Goal: Use online tool/utility: Utilize a website feature to perform a specific function

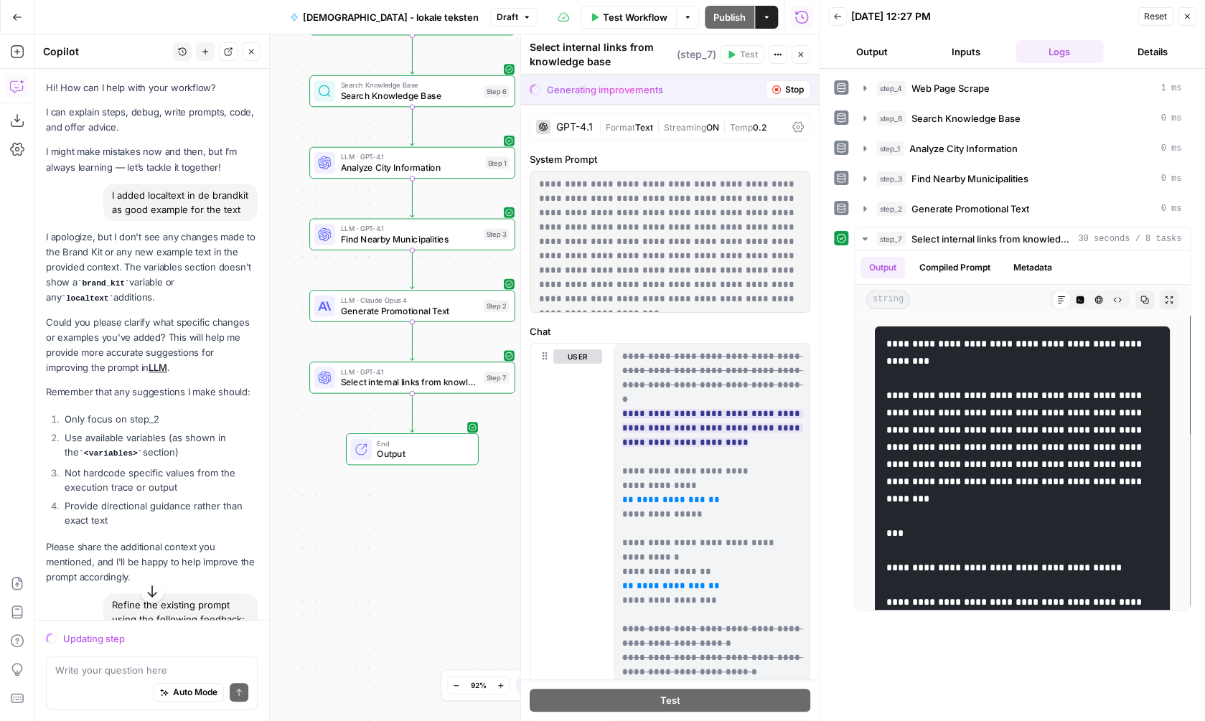
scroll to position [1550, 0]
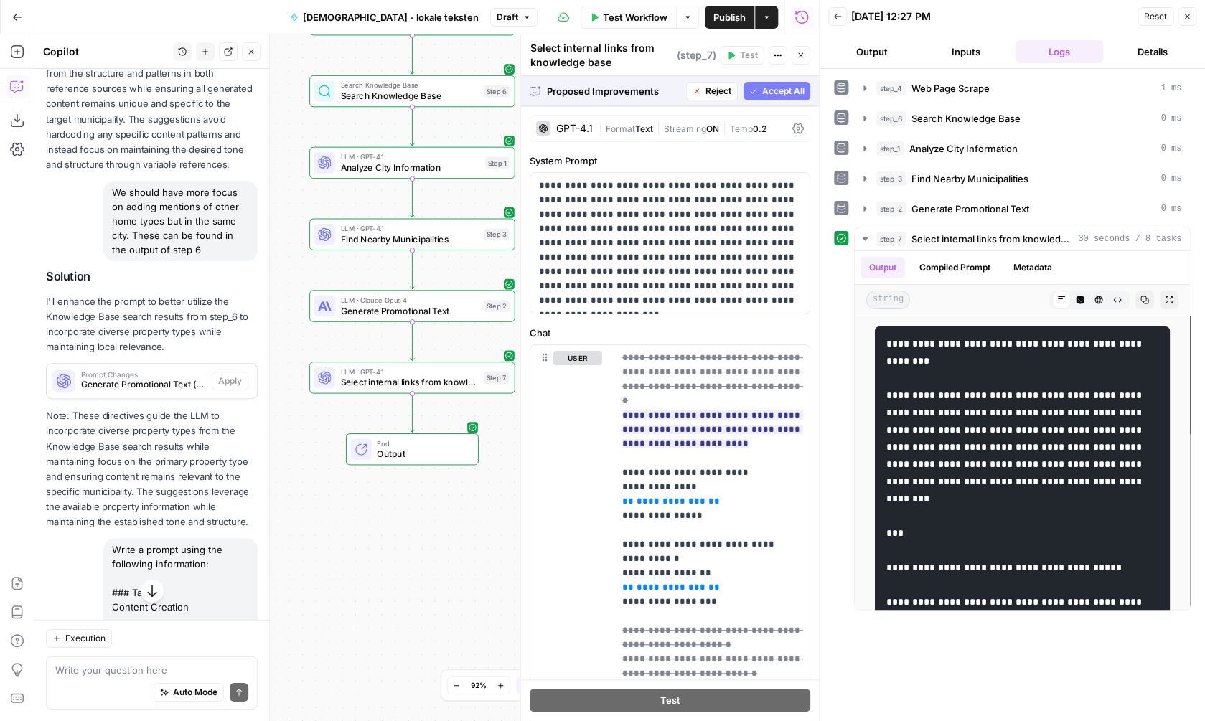
click at [769, 84] on button "Accept All" at bounding box center [776, 91] width 67 height 19
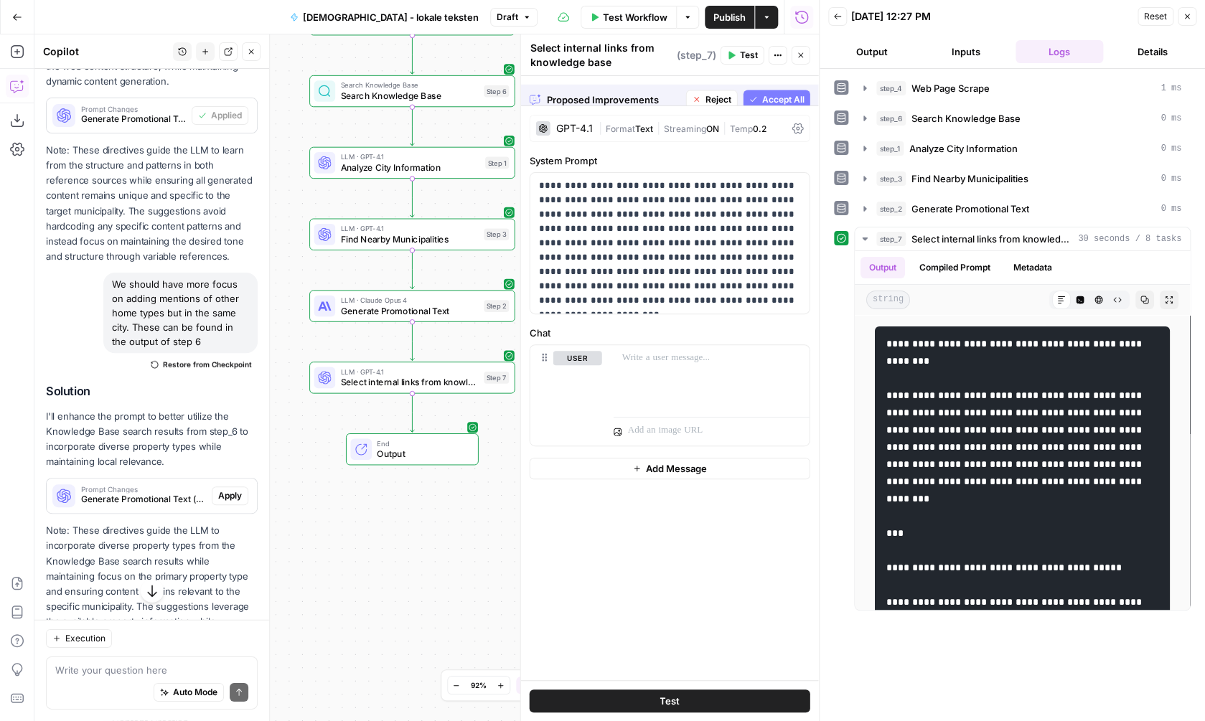
scroll to position [1642, 0]
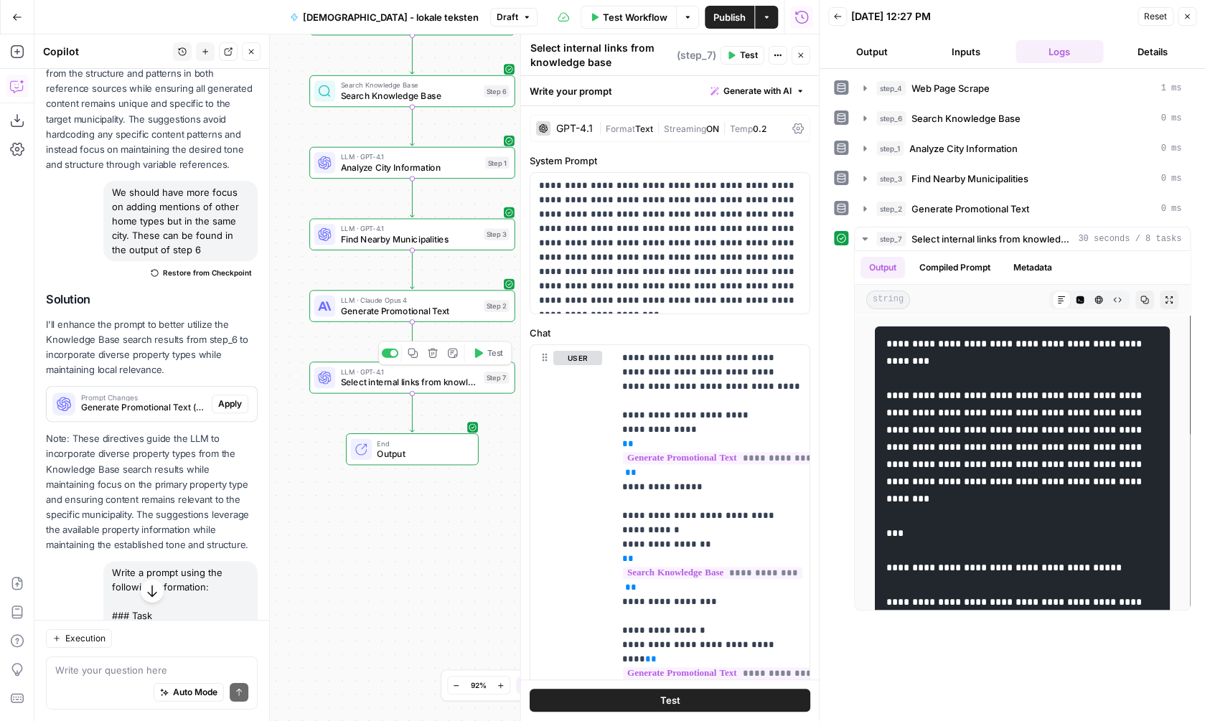
click at [492, 358] on span "Test" at bounding box center [495, 353] width 16 height 12
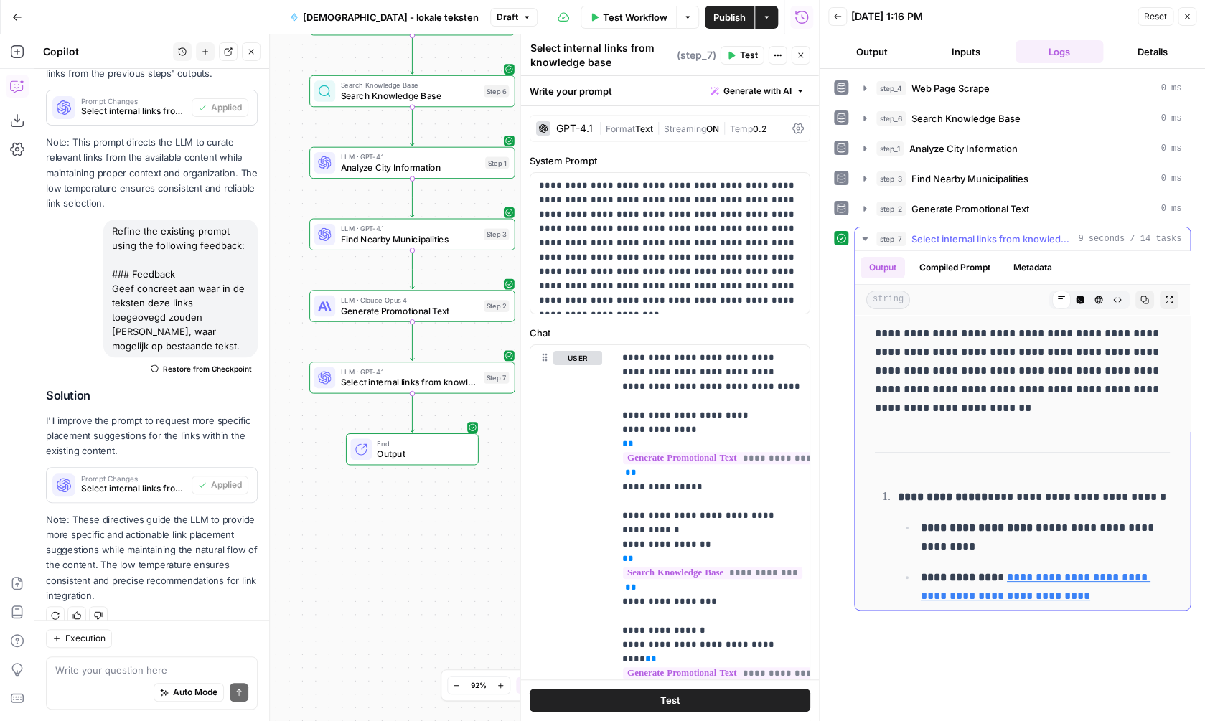
scroll to position [0, 0]
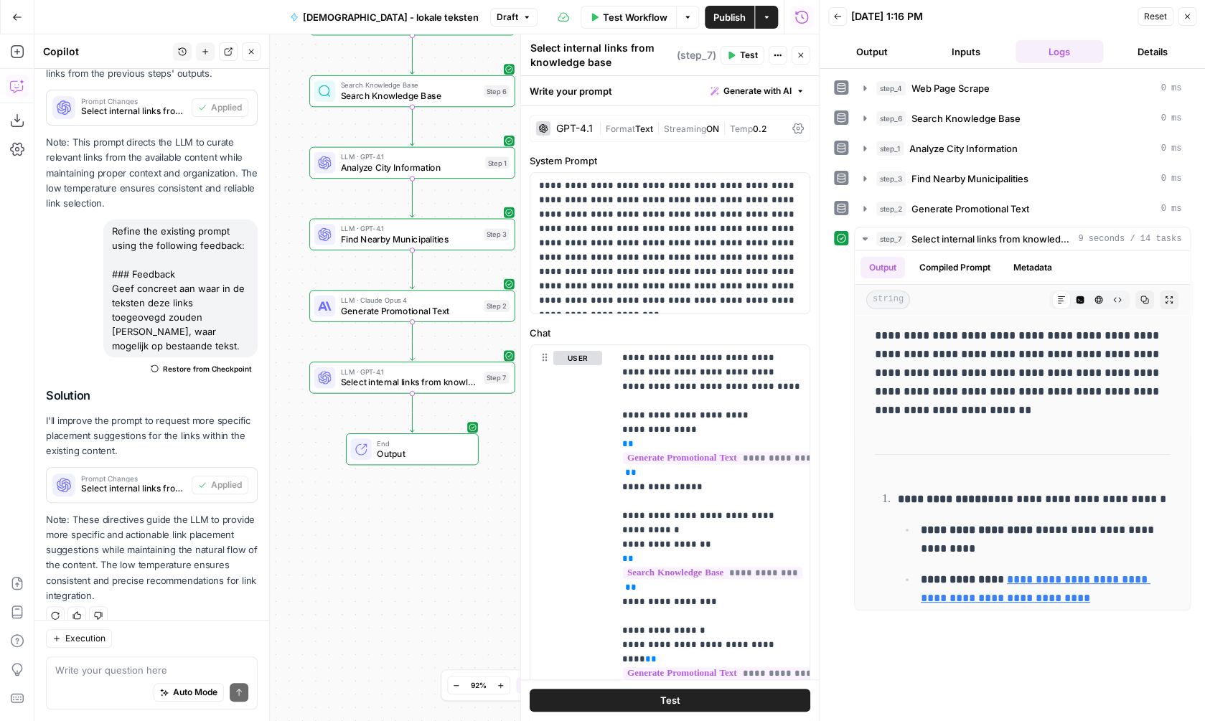
click at [1189, 20] on icon "button" at bounding box center [1187, 16] width 9 height 9
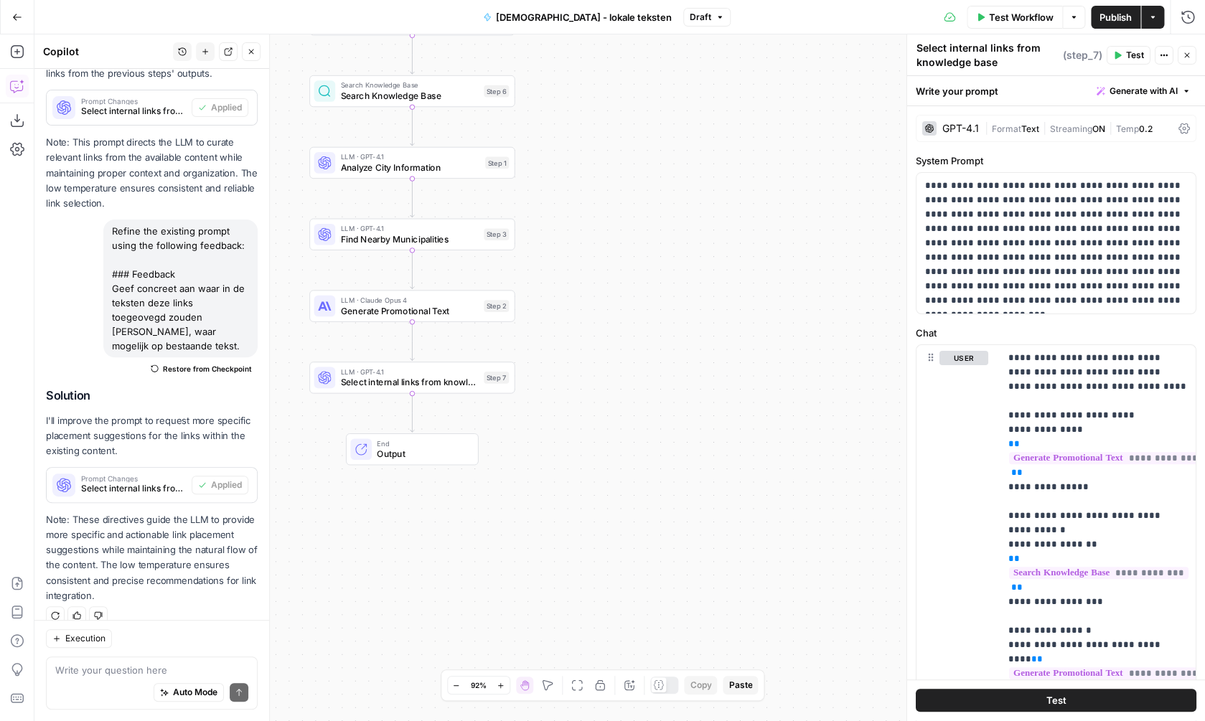
click at [535, 594] on div "Workflow Set Inputs Inputs Web Page Scrape Web Page Scrape Step 4 Search Knowle…" at bounding box center [619, 377] width 1170 height 687
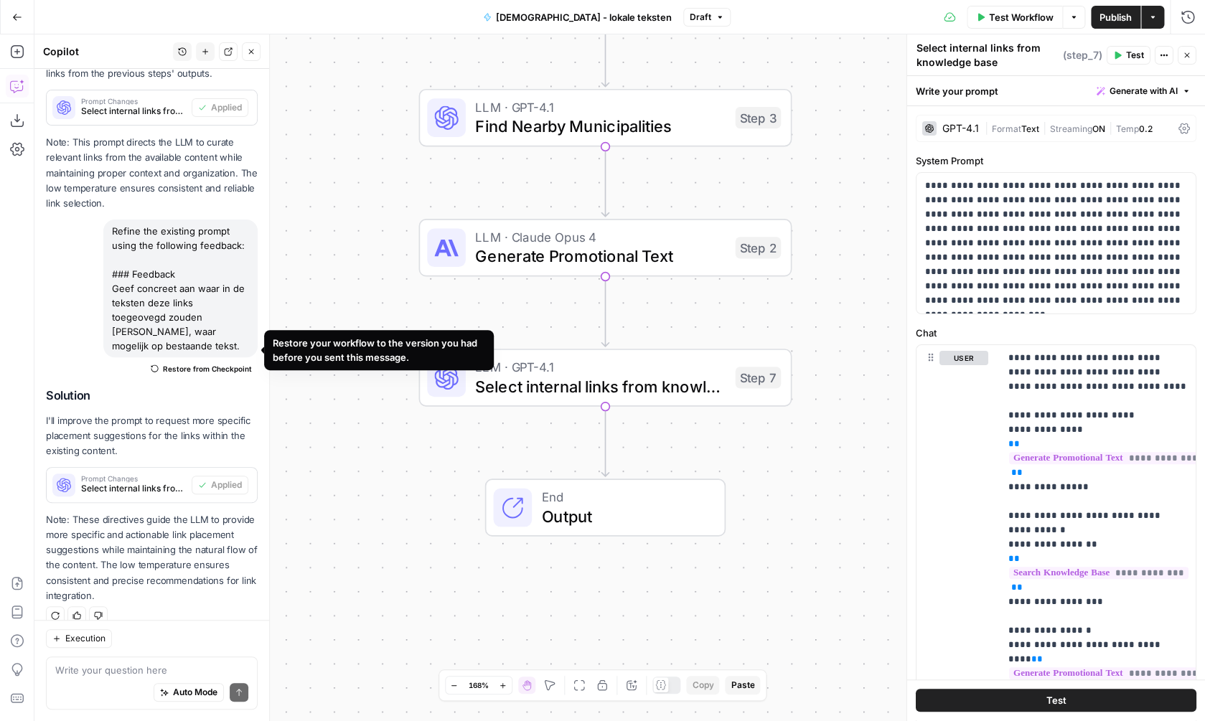
click at [219, 363] on span "Restore from Checkpoint" at bounding box center [207, 368] width 89 height 11
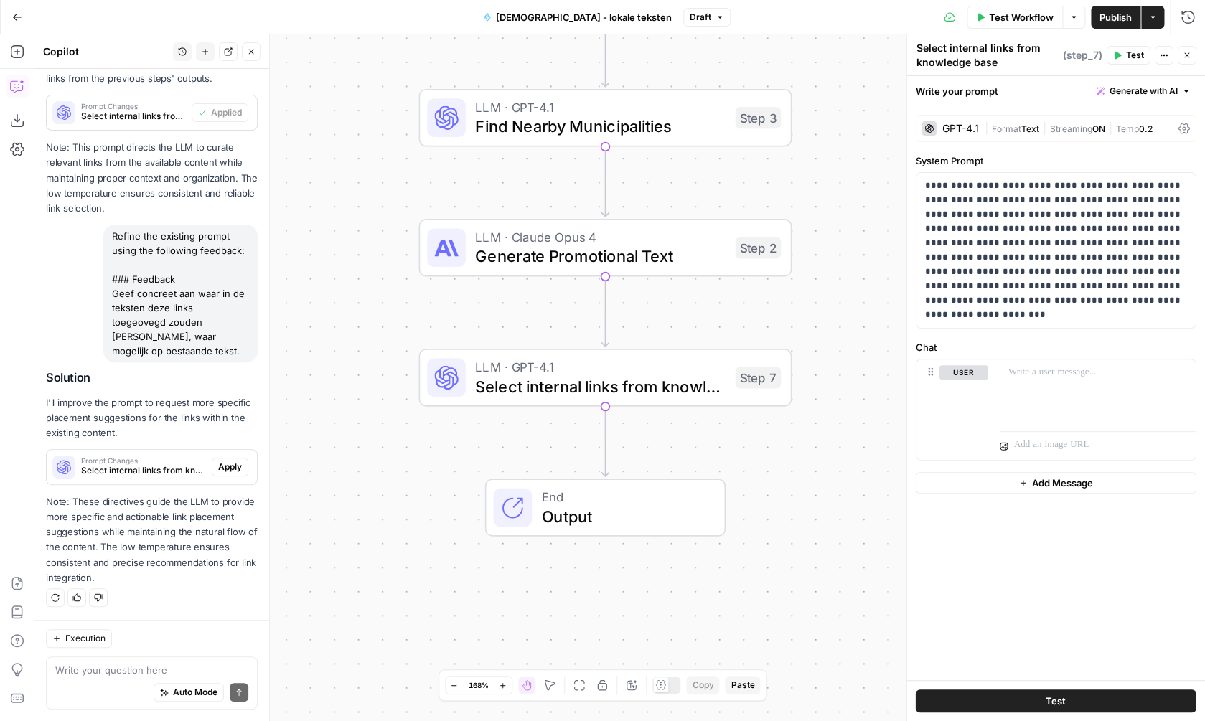
scroll to position [2409, 0]
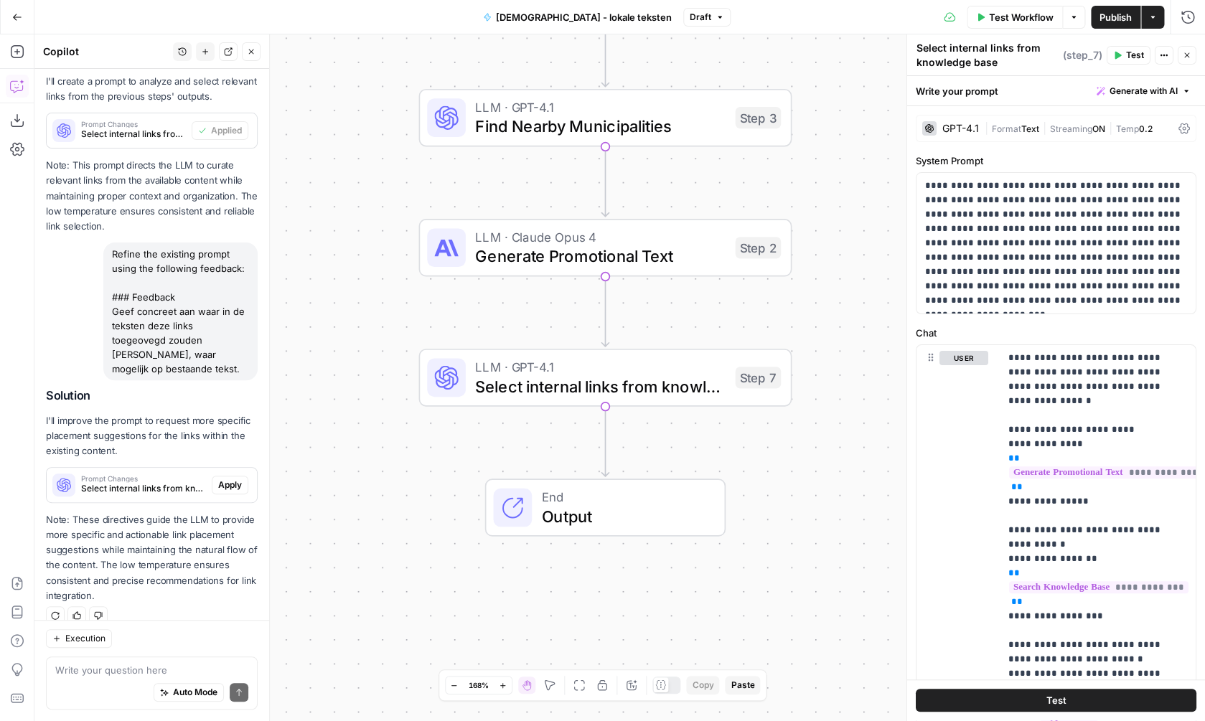
click at [830, 320] on div "Workflow Set Inputs Inputs Web Page Scrape Web Page Scrape Step 4 Search Knowle…" at bounding box center [619, 377] width 1170 height 687
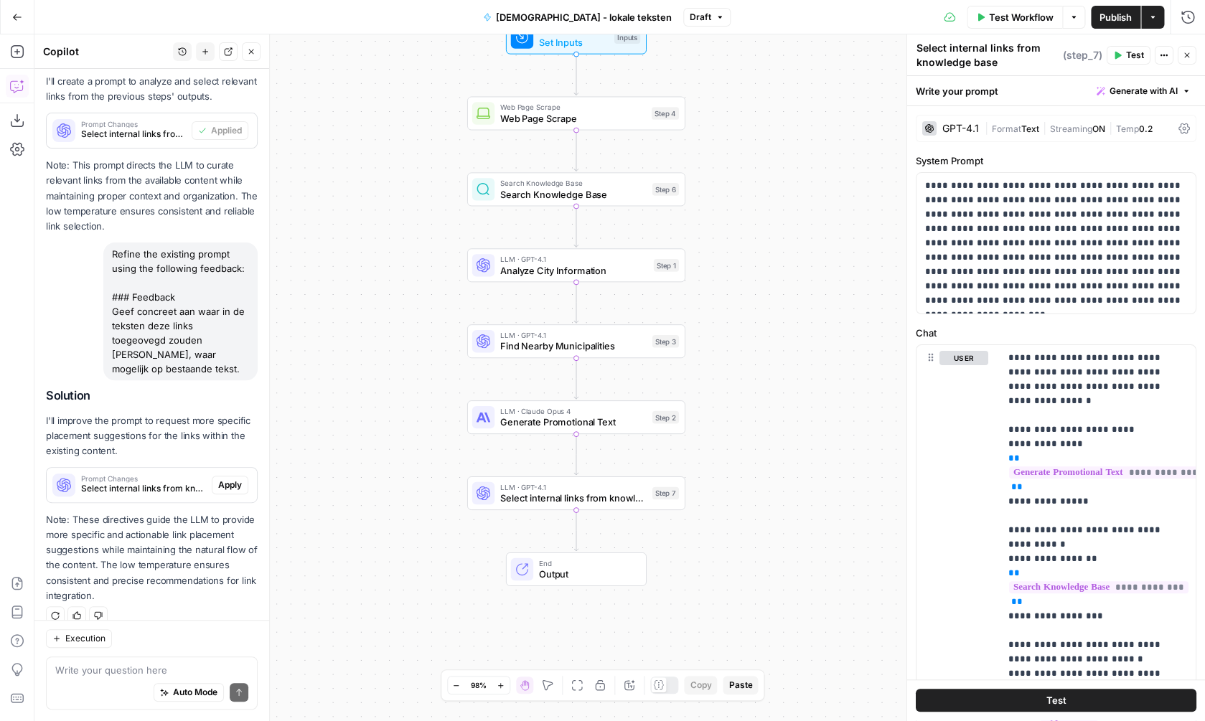
click at [590, 490] on span "LLM · GPT-4.1" at bounding box center [573, 487] width 146 height 11
click at [736, 414] on div "Workflow Set Inputs Inputs Web Page Scrape Web Page Scrape Step 4 Search Knowle…" at bounding box center [619, 377] width 1170 height 687
click at [580, 500] on span "Select internal links from knowledge base" at bounding box center [573, 498] width 146 height 14
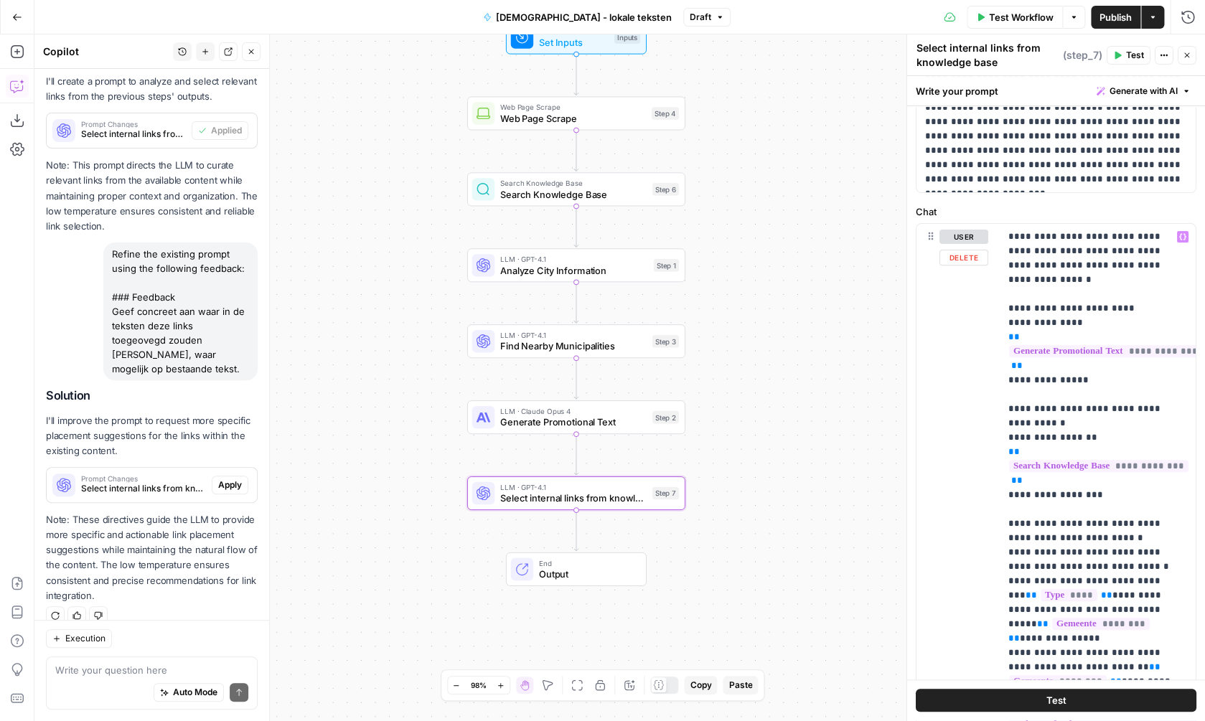
scroll to position [0, 0]
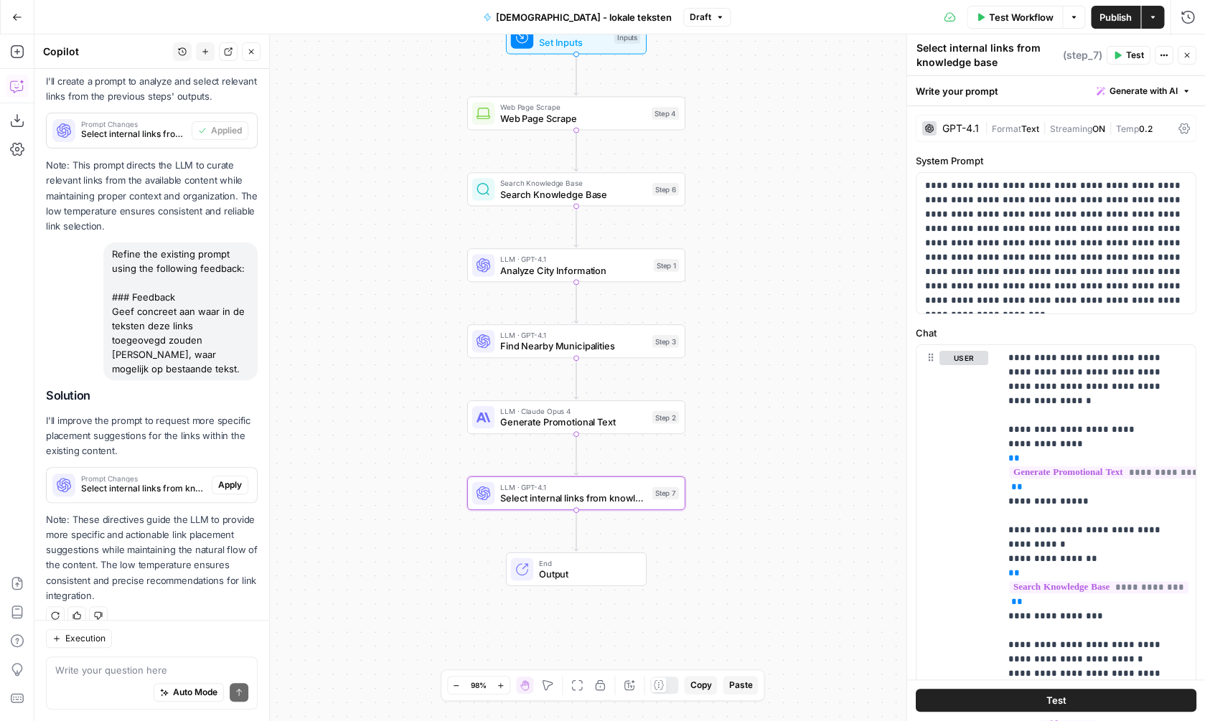
click at [600, 423] on span "Generate Promotional Text" at bounding box center [573, 423] width 146 height 14
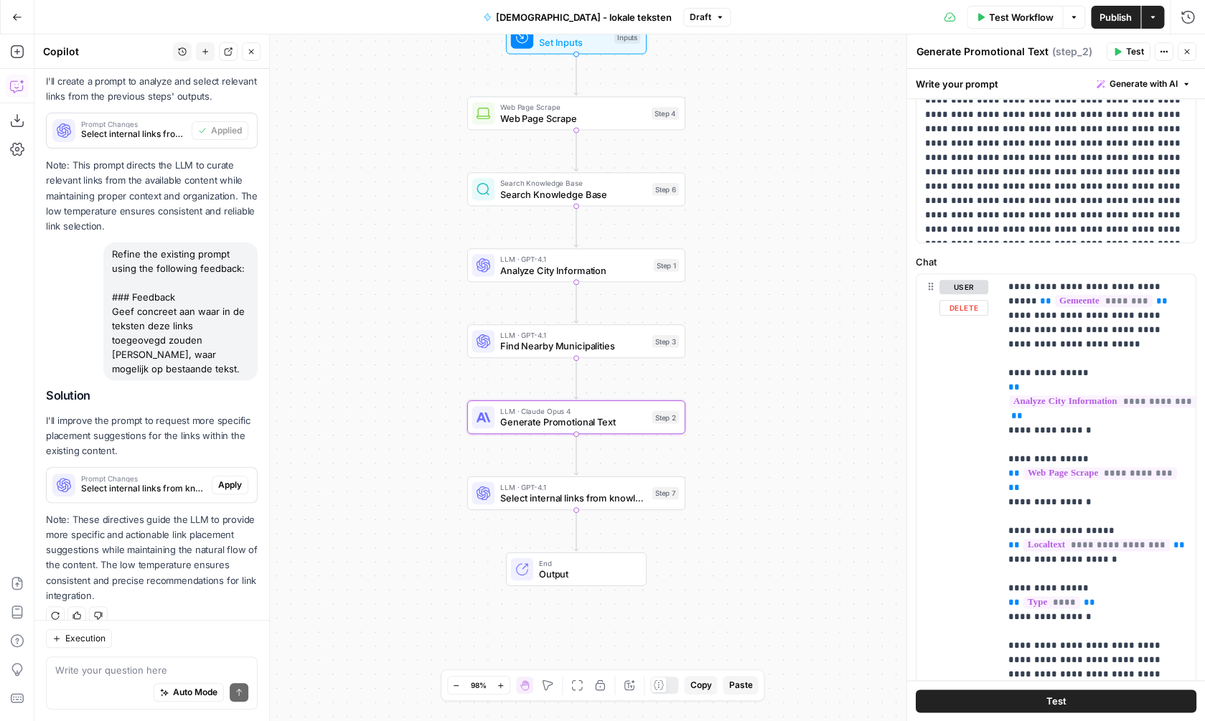
scroll to position [505, 0]
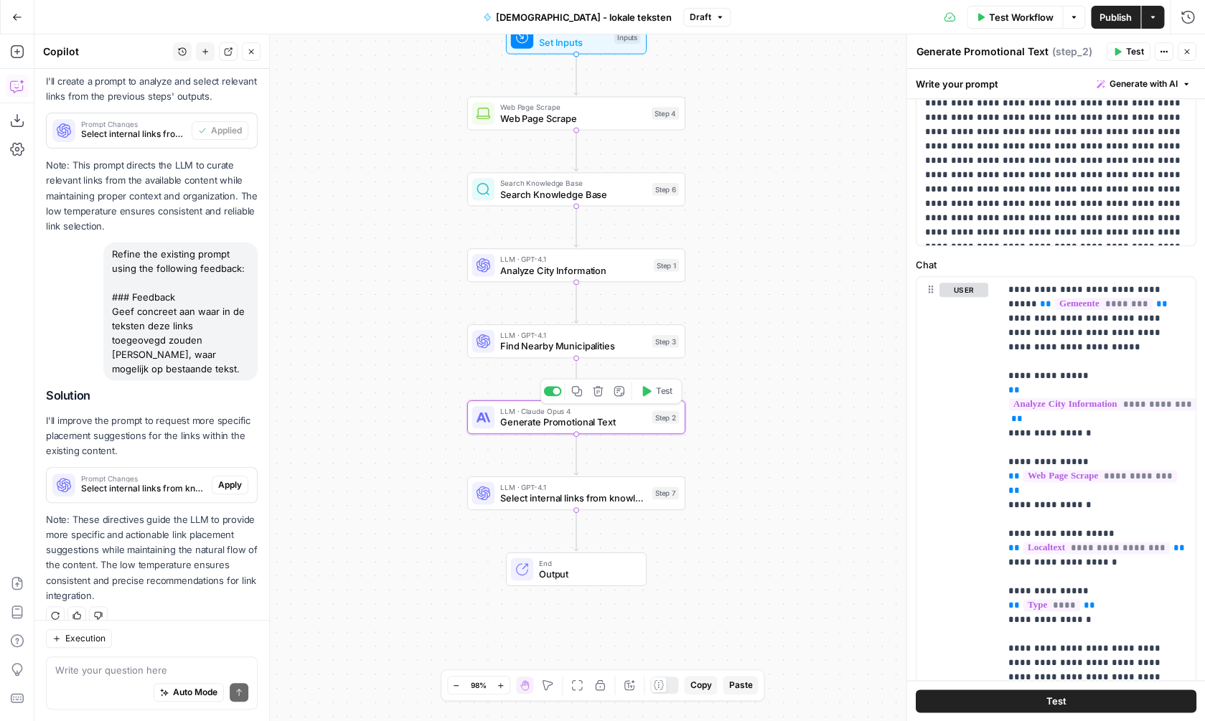
click at [644, 400] on button "Test" at bounding box center [656, 391] width 44 height 18
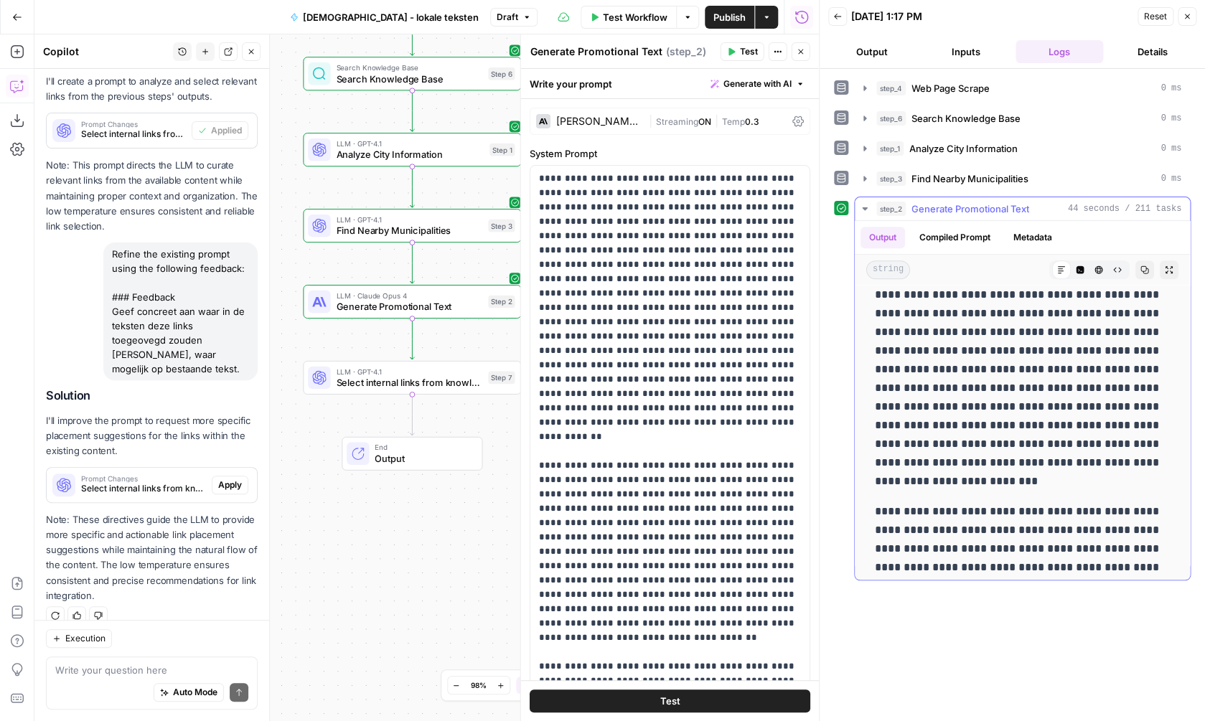
scroll to position [369, 0]
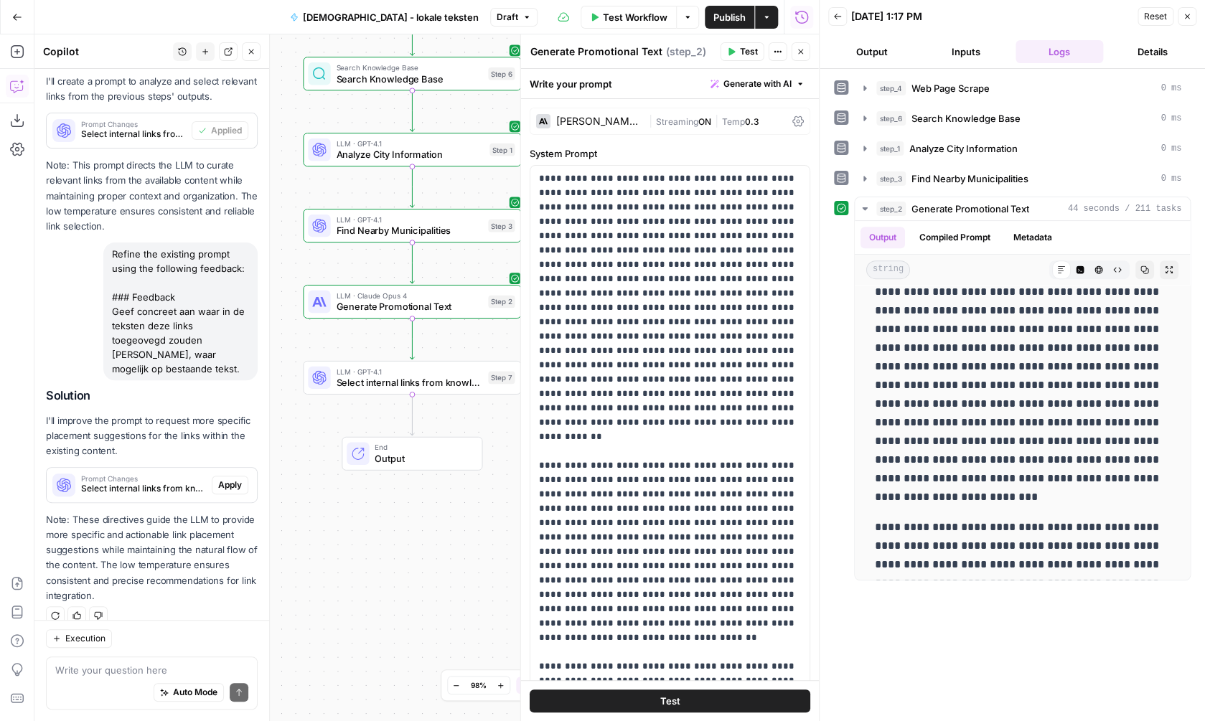
click at [1183, 17] on icon "button" at bounding box center [1187, 16] width 9 height 9
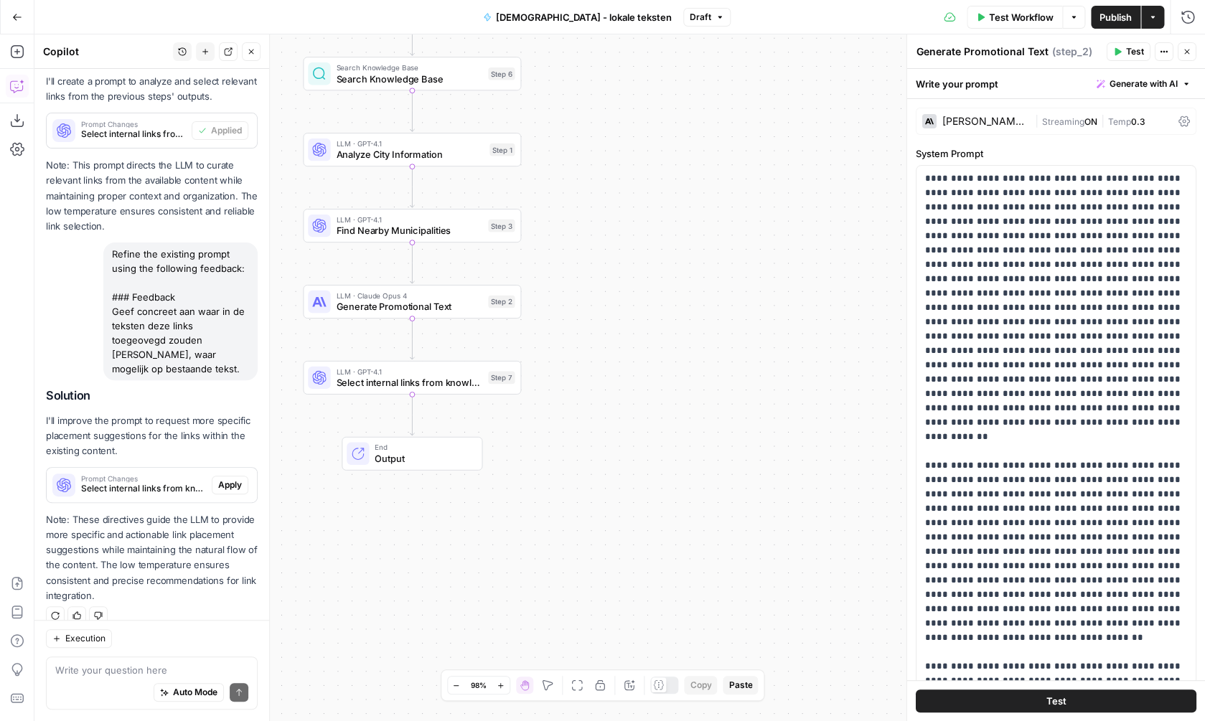
click at [598, 187] on div "Workflow Set Inputs Inputs Web Page Scrape Web Page Scrape Step 4 Search Knowle…" at bounding box center [619, 377] width 1170 height 687
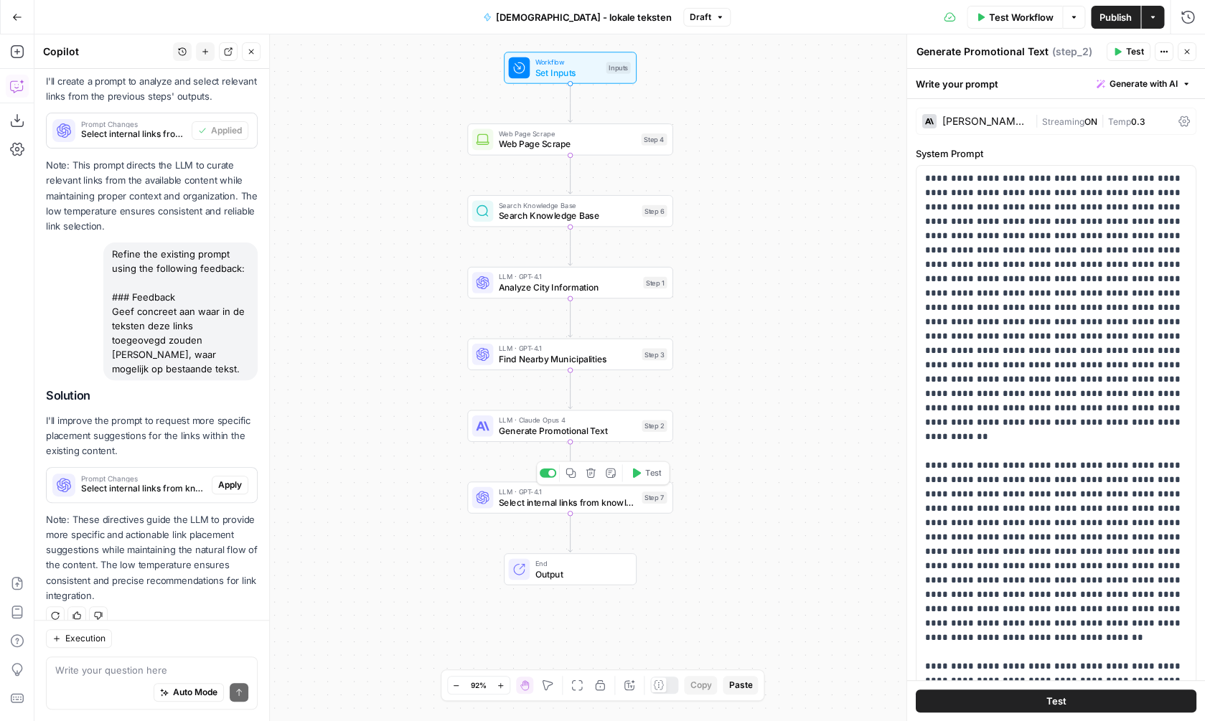
click at [637, 474] on icon "button" at bounding box center [637, 473] width 8 height 9
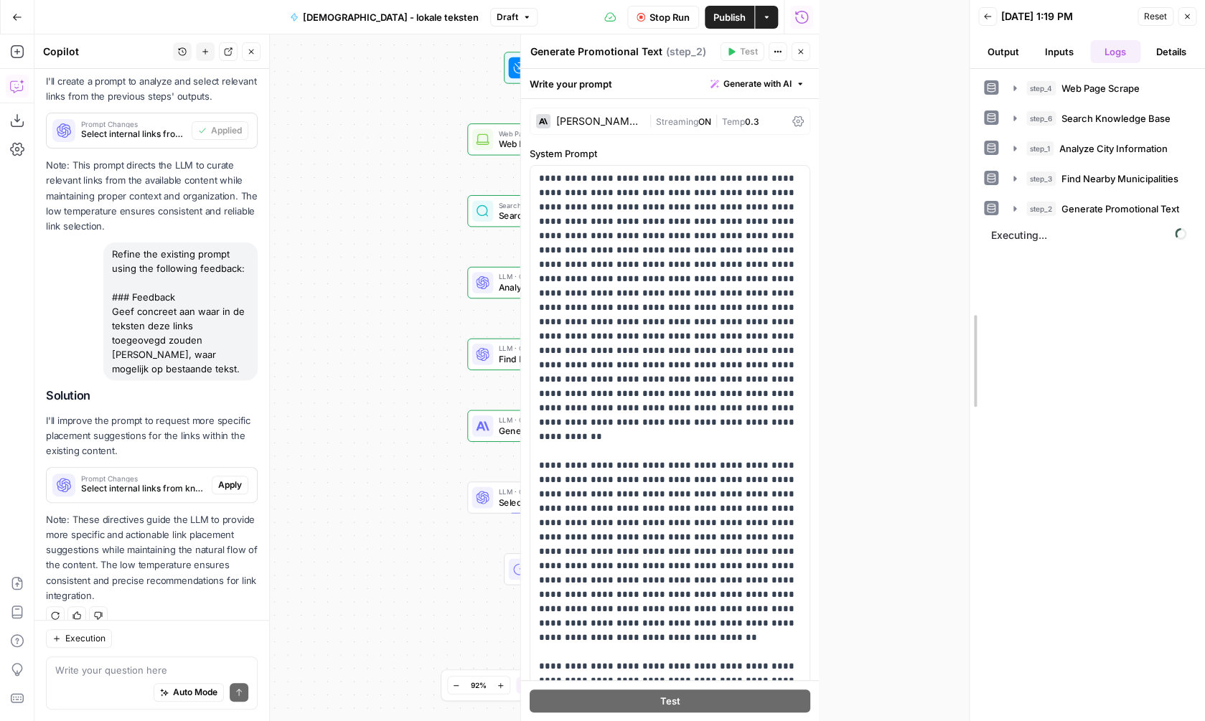
drag, startPoint x: 820, startPoint y: 202, endPoint x: 970, endPoint y: 236, distance: 153.7
click at [970, 236] on div "Back [DATE] 1:19 PM Reset Close Output Inputs Logs Details step_4 Web Page Scra…" at bounding box center [1087, 360] width 236 height 721
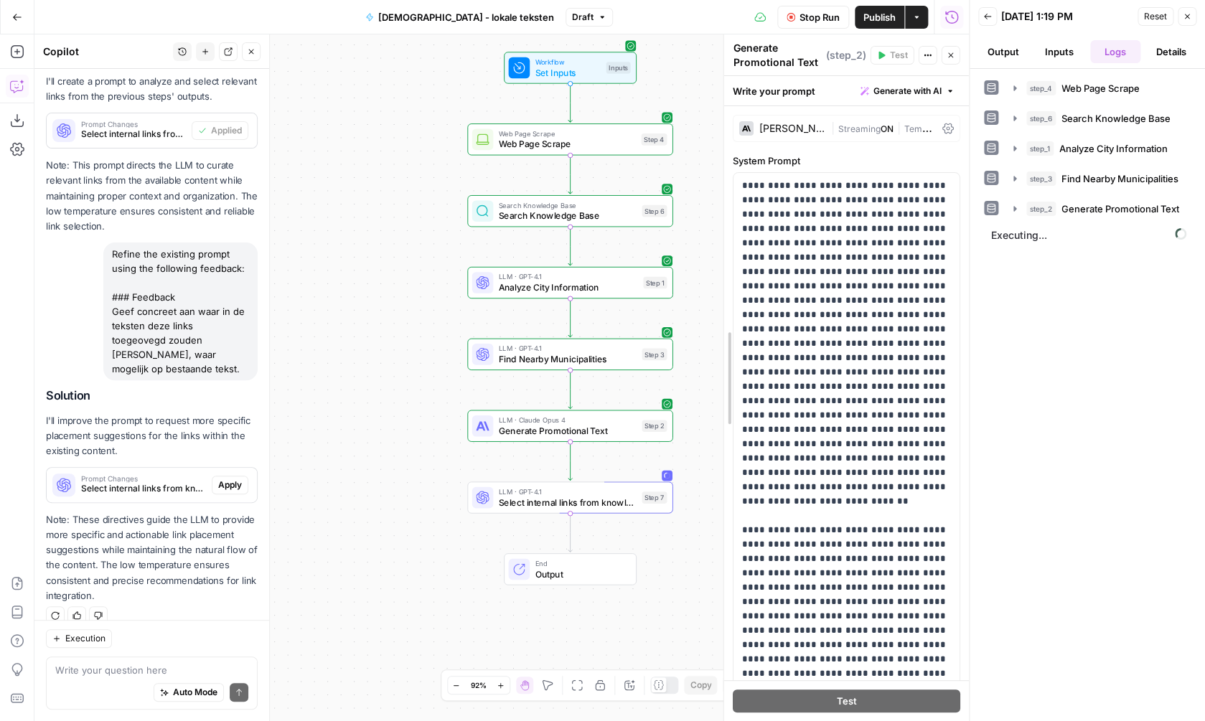
drag, startPoint x: 673, startPoint y: 208, endPoint x: 724, endPoint y: 209, distance: 51.0
click at [726, 208] on div "**********" at bounding box center [845, 377] width 245 height 687
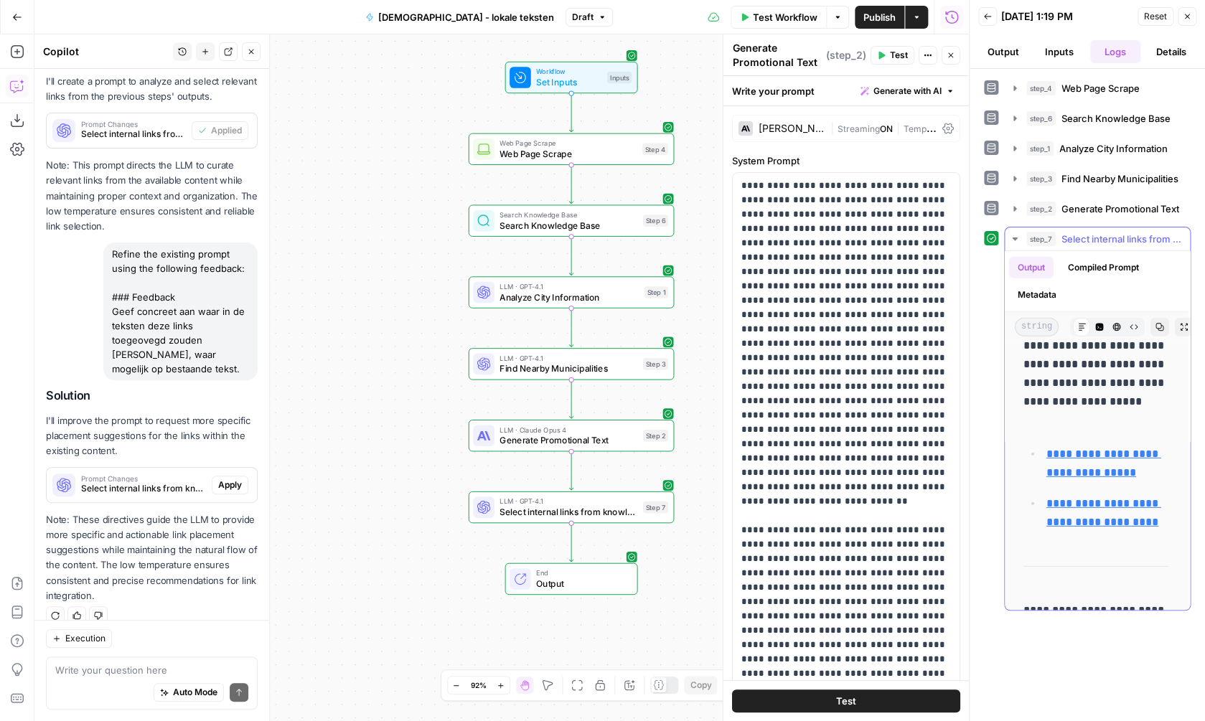
scroll to position [1812, 1]
click at [582, 520] on div "LLM · GPT-4.1 Select internal links from knowledge base Step 7 Copy step Delete…" at bounding box center [572, 508] width 206 height 32
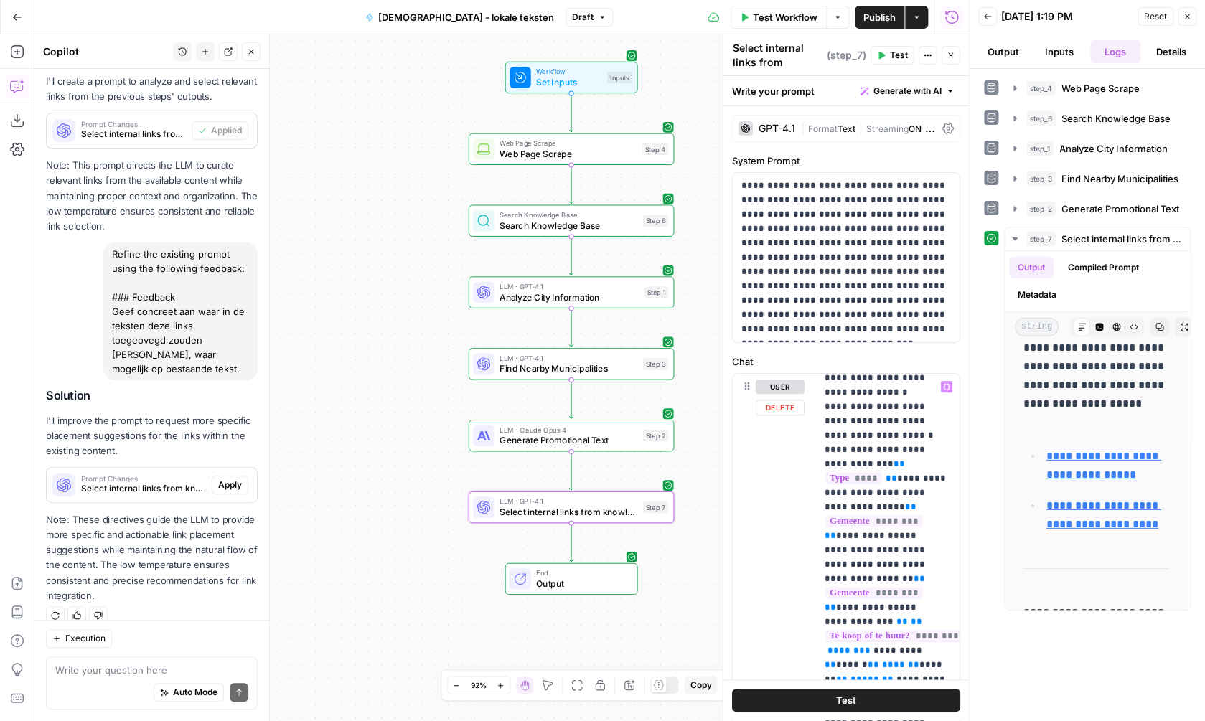
scroll to position [347, 0]
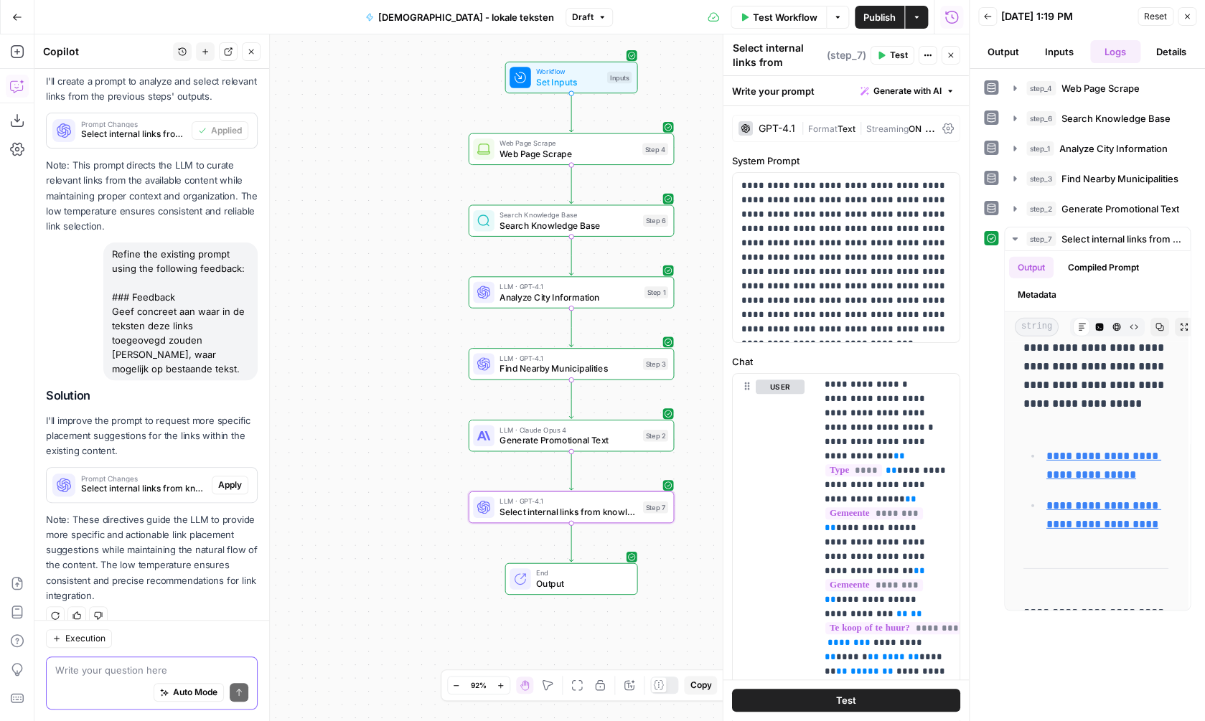
click at [195, 667] on textarea at bounding box center [151, 670] width 193 height 14
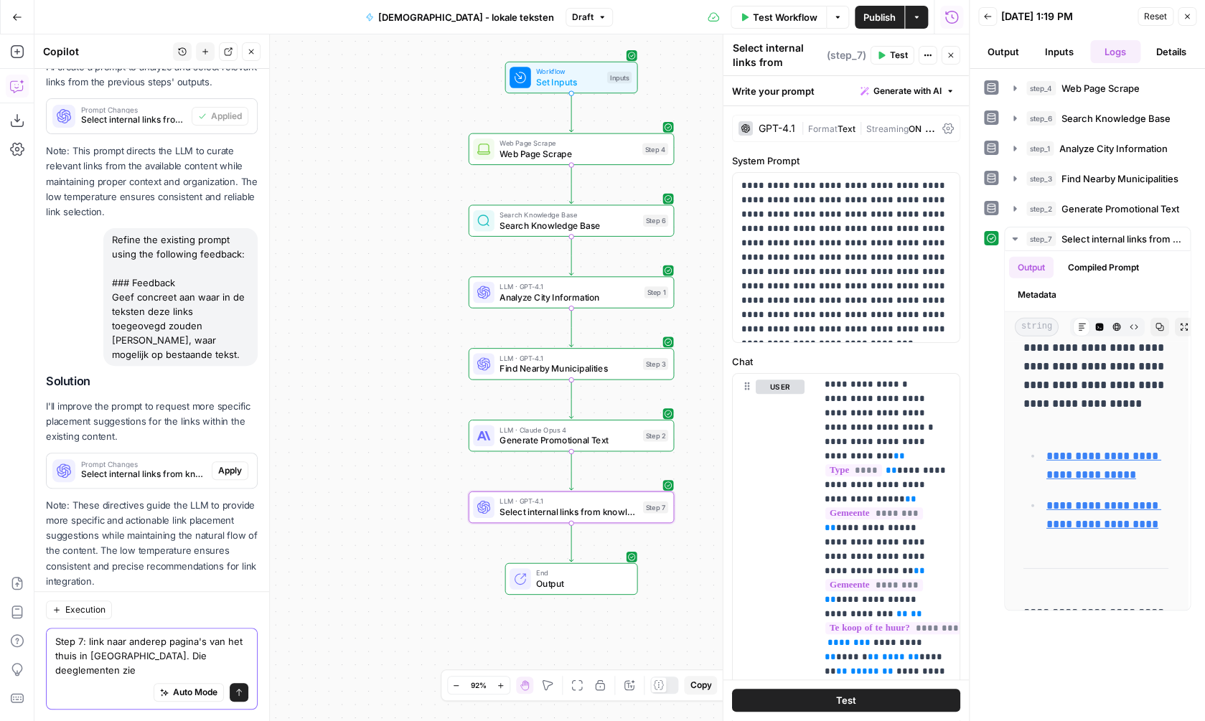
scroll to position [2438, 0]
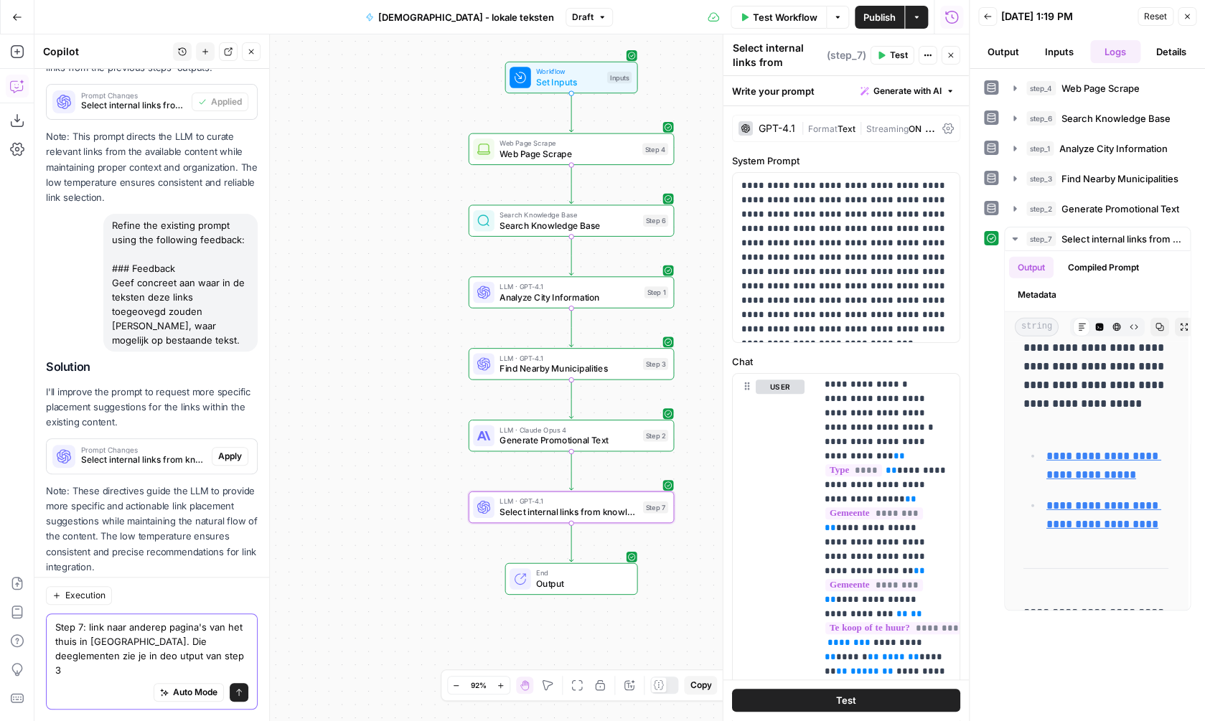
type textarea "Step 7: link naar anderep pagina's van het thuis in [GEOGRAPHIC_DATA]. Die deeg…"
click at [242, 695] on icon "submit" at bounding box center [239, 692] width 9 height 9
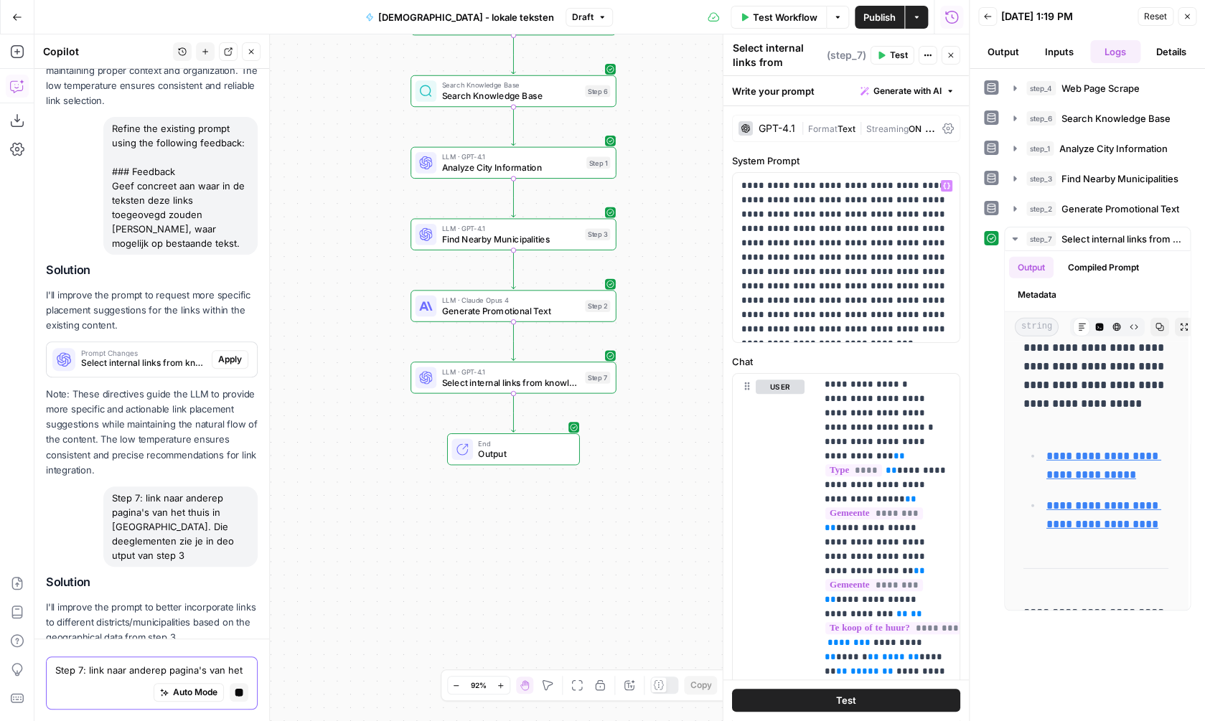
scroll to position [2482, 0]
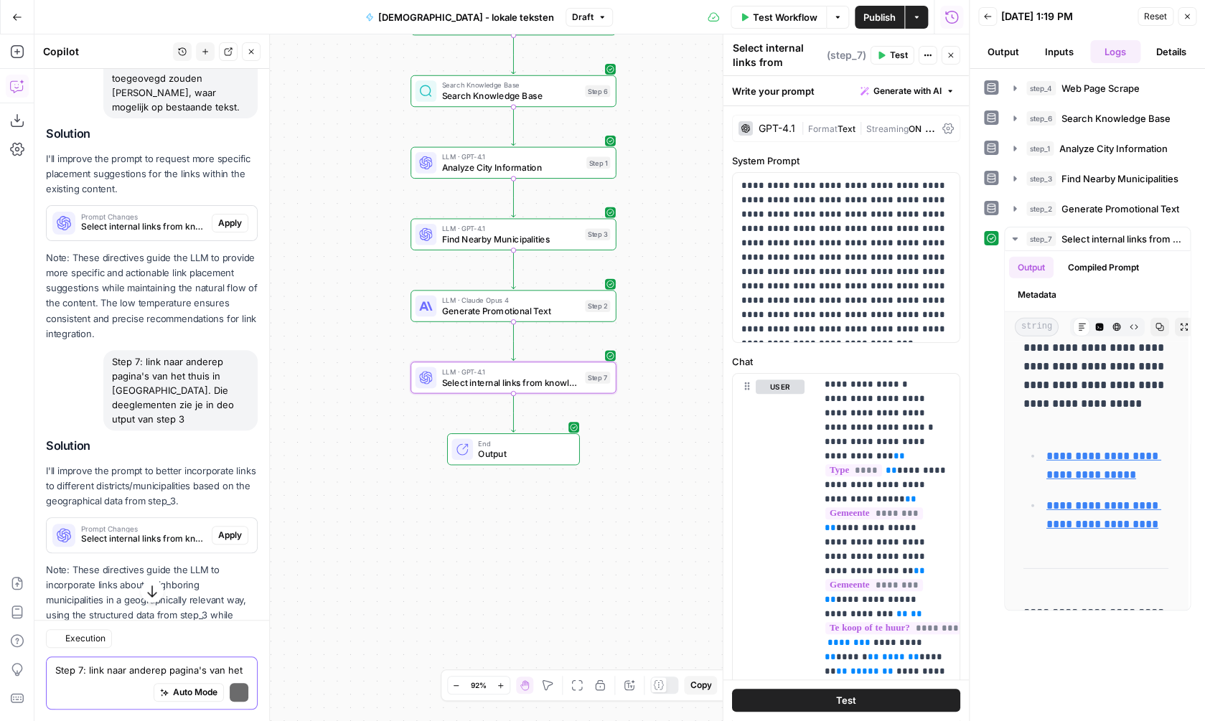
click at [230, 529] on span "Apply" at bounding box center [230, 535] width 24 height 13
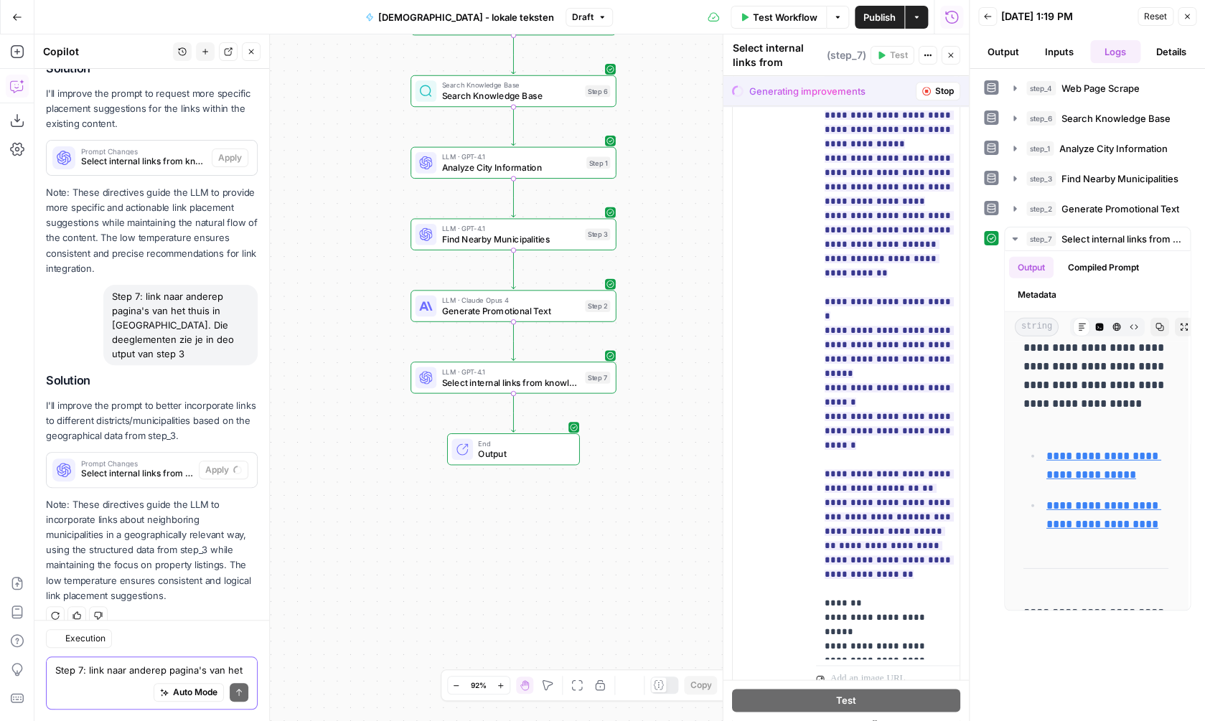
scroll to position [542, 0]
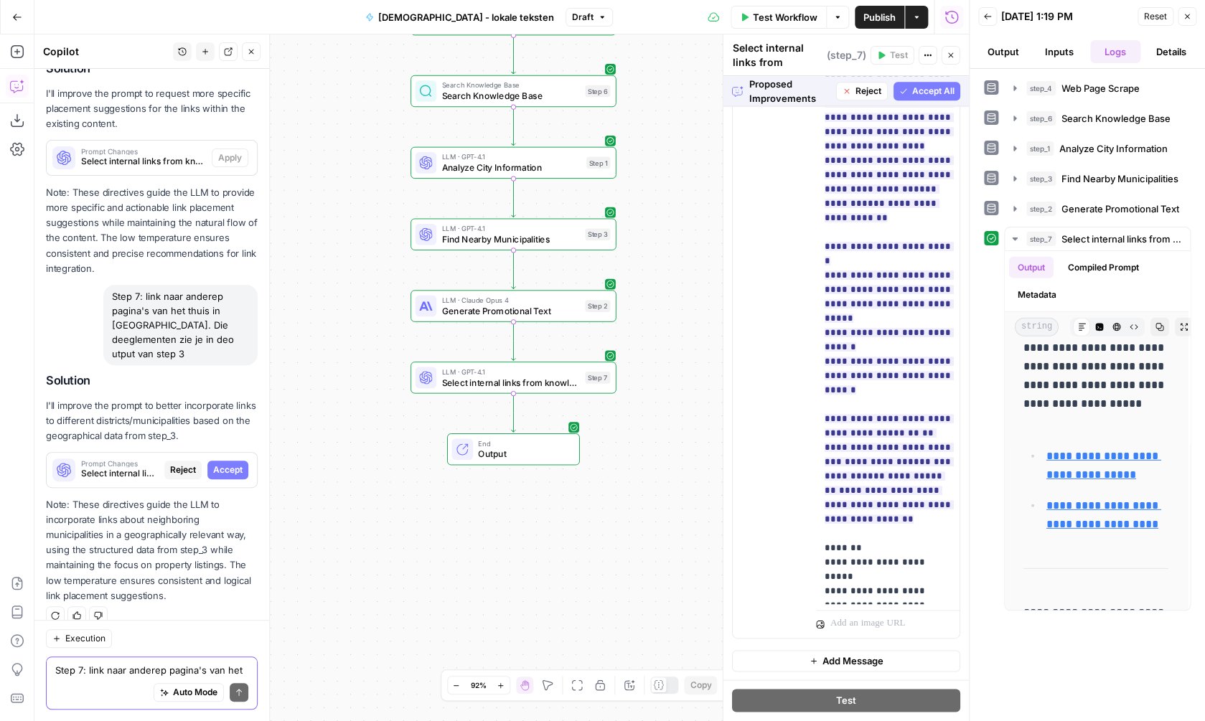
click at [935, 81] on div "Proposed Improvements Reject Accept All" at bounding box center [845, 90] width 245 height 29
click at [936, 85] on button "Accept All" at bounding box center [926, 91] width 67 height 19
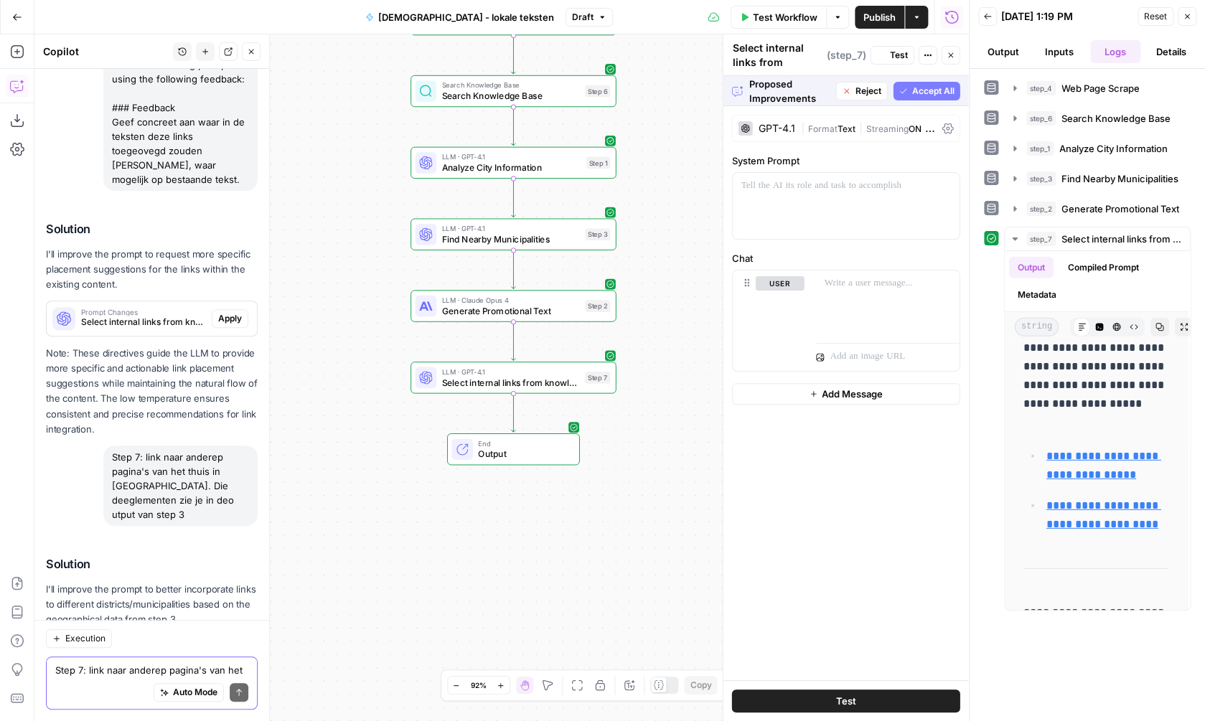
scroll to position [0, 1]
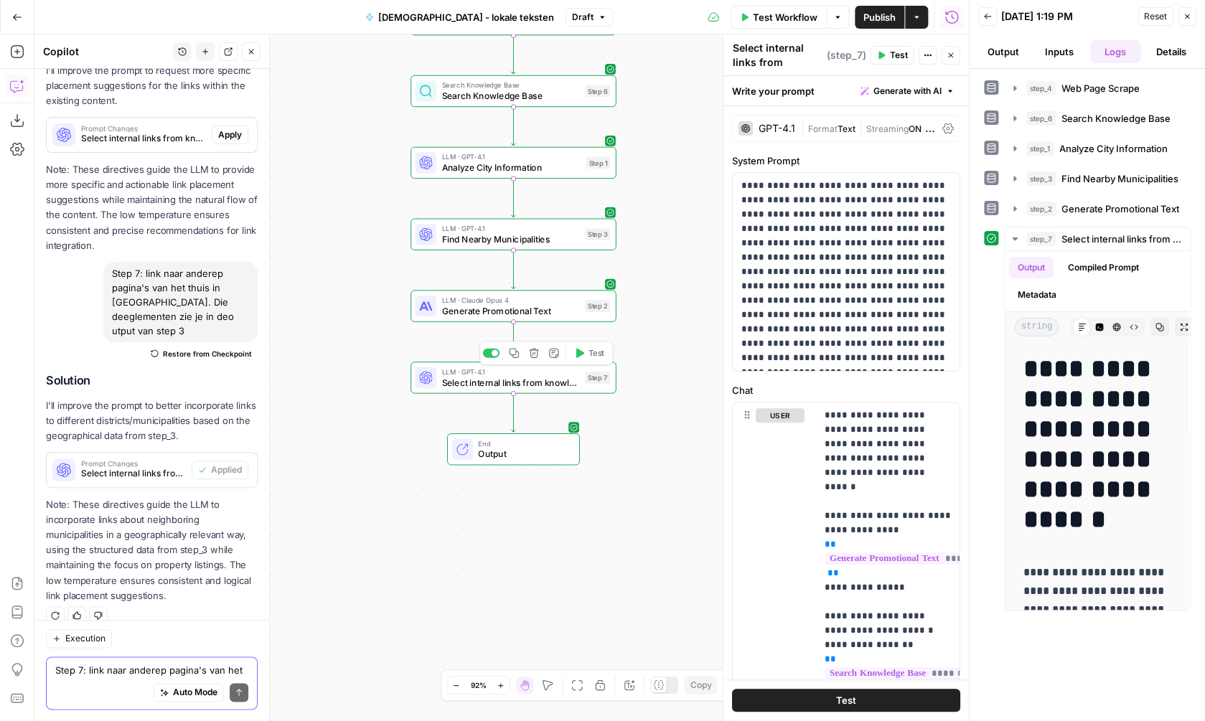
click at [582, 359] on button "Test" at bounding box center [588, 352] width 41 height 17
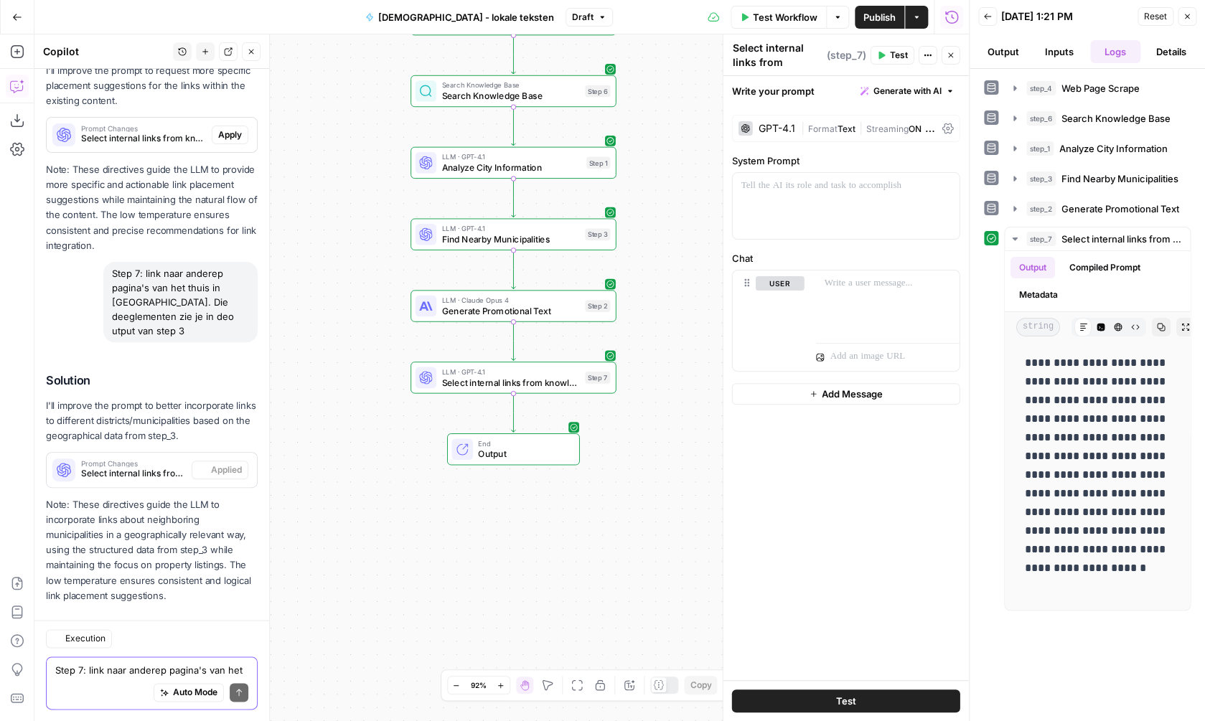
scroll to position [2782, 0]
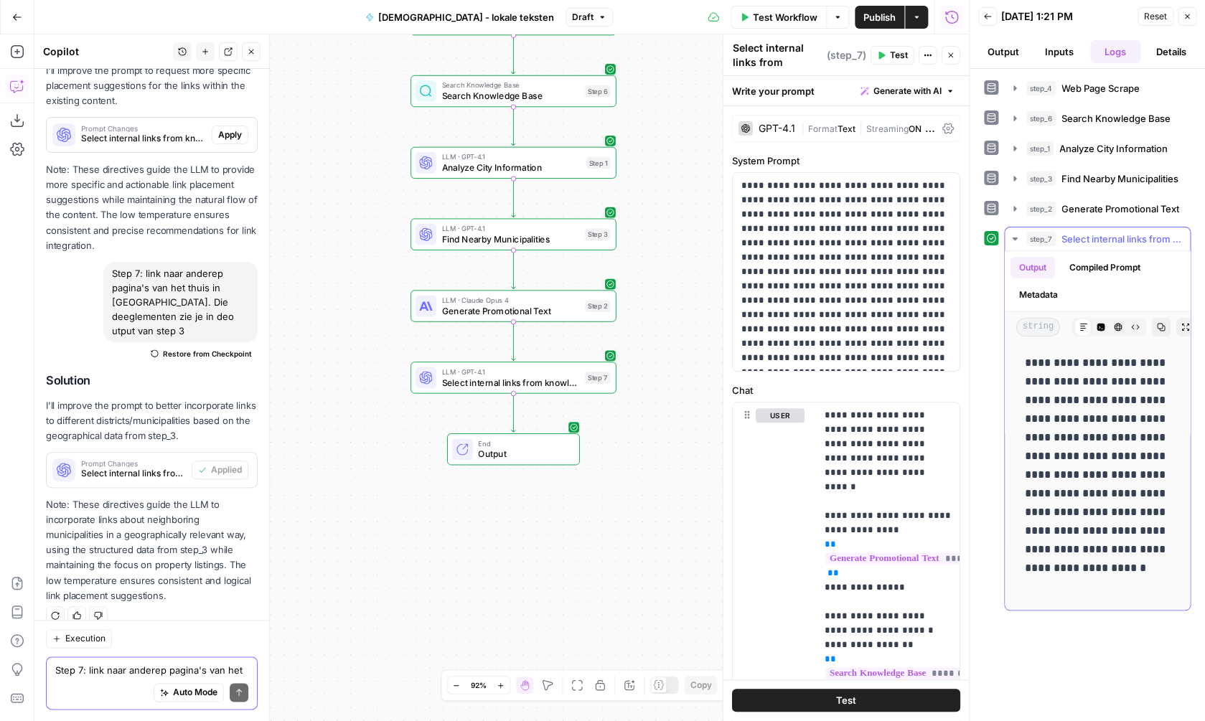
click at [1185, 332] on button "Expand Output" at bounding box center [1185, 327] width 19 height 19
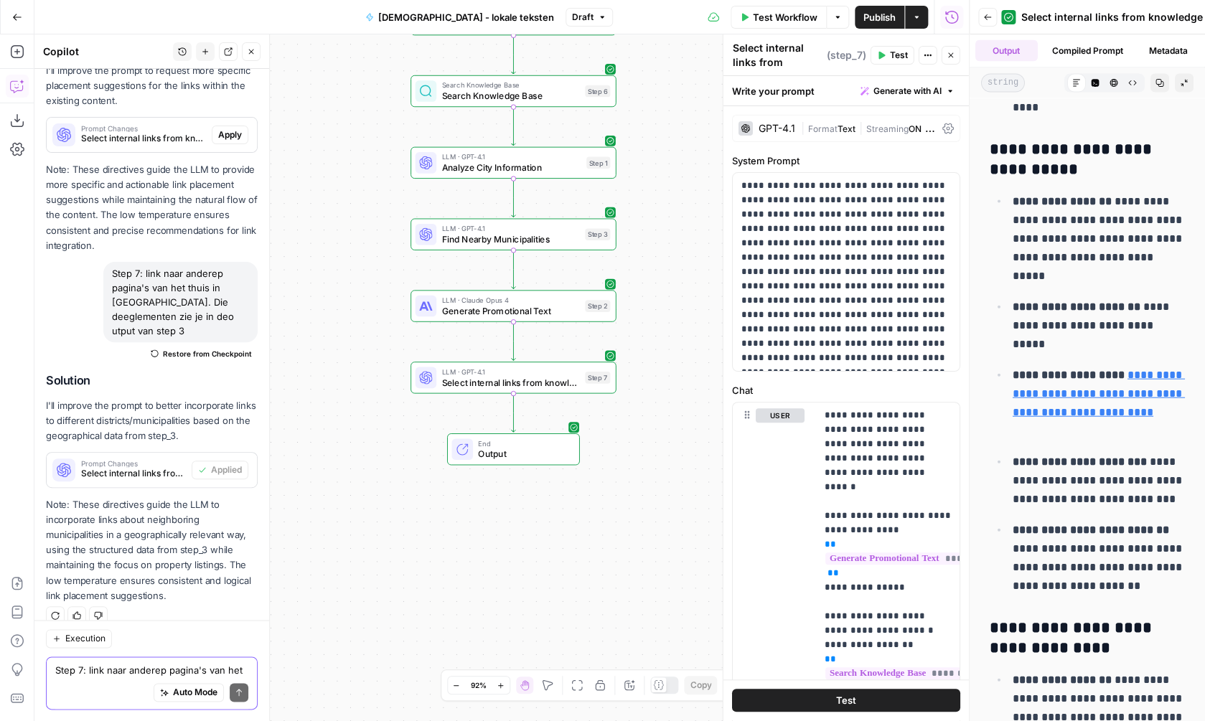
scroll to position [1310, 0]
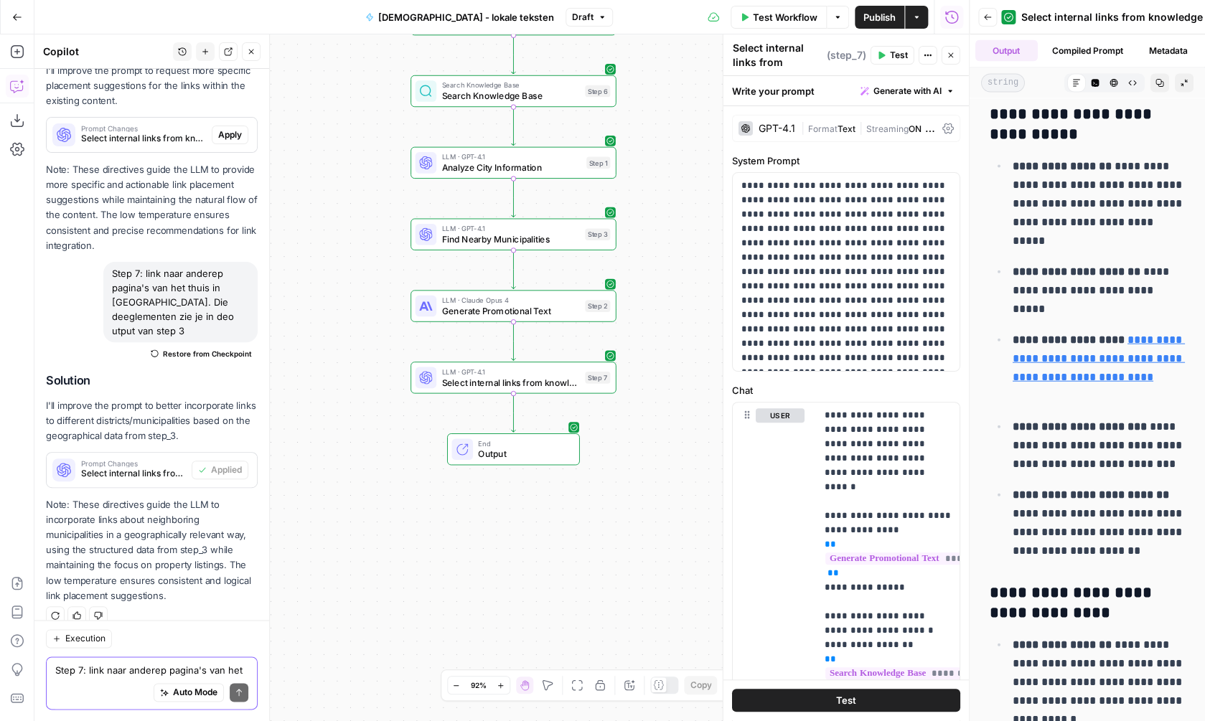
click at [766, 14] on span "Test Workflow" at bounding box center [785, 17] width 65 height 14
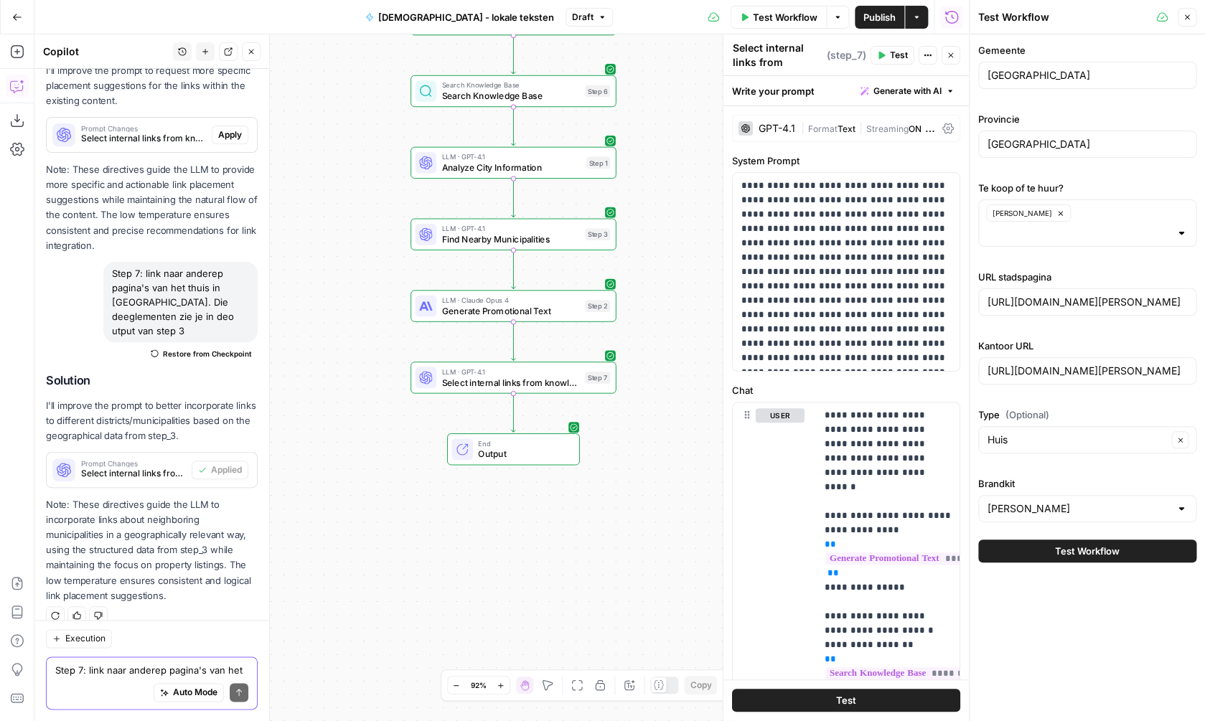
click at [156, 674] on textarea "Step 7: link naar anderep pagina's van het thuis in [GEOGRAPHIC_DATA]. Die deeg…" at bounding box center [151, 670] width 193 height 14
type textarea "I"
type textarea "Bij"
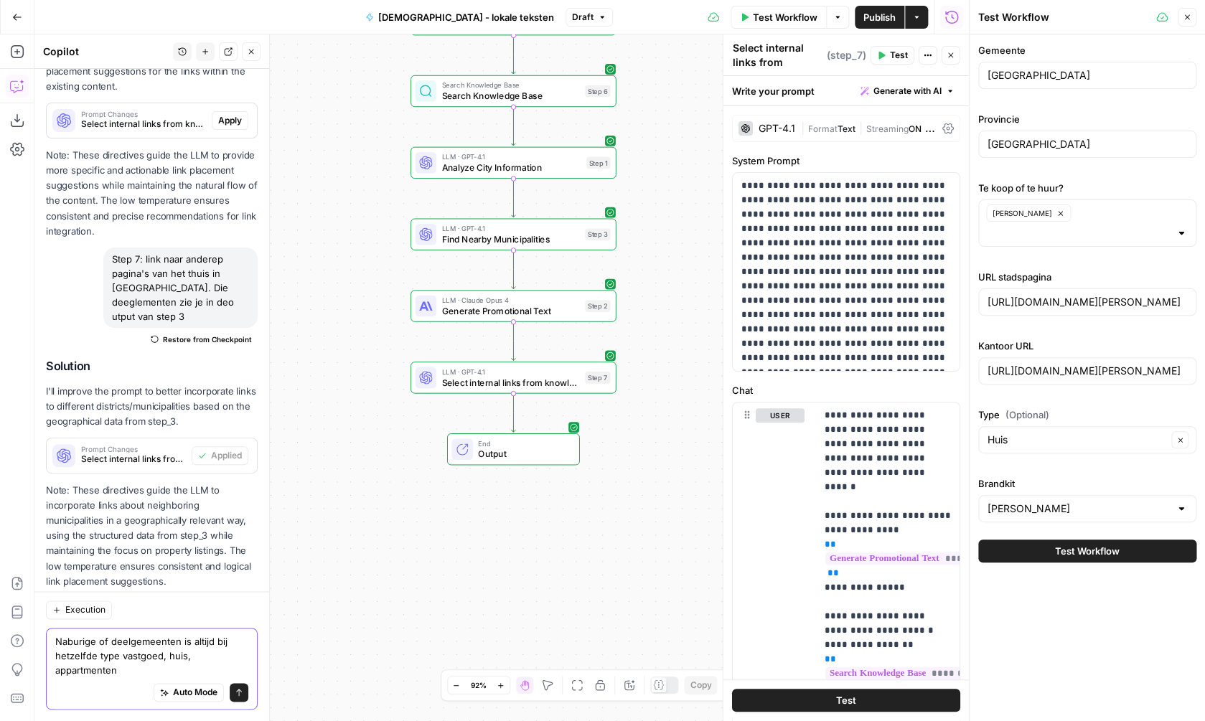
scroll to position [2811, 0]
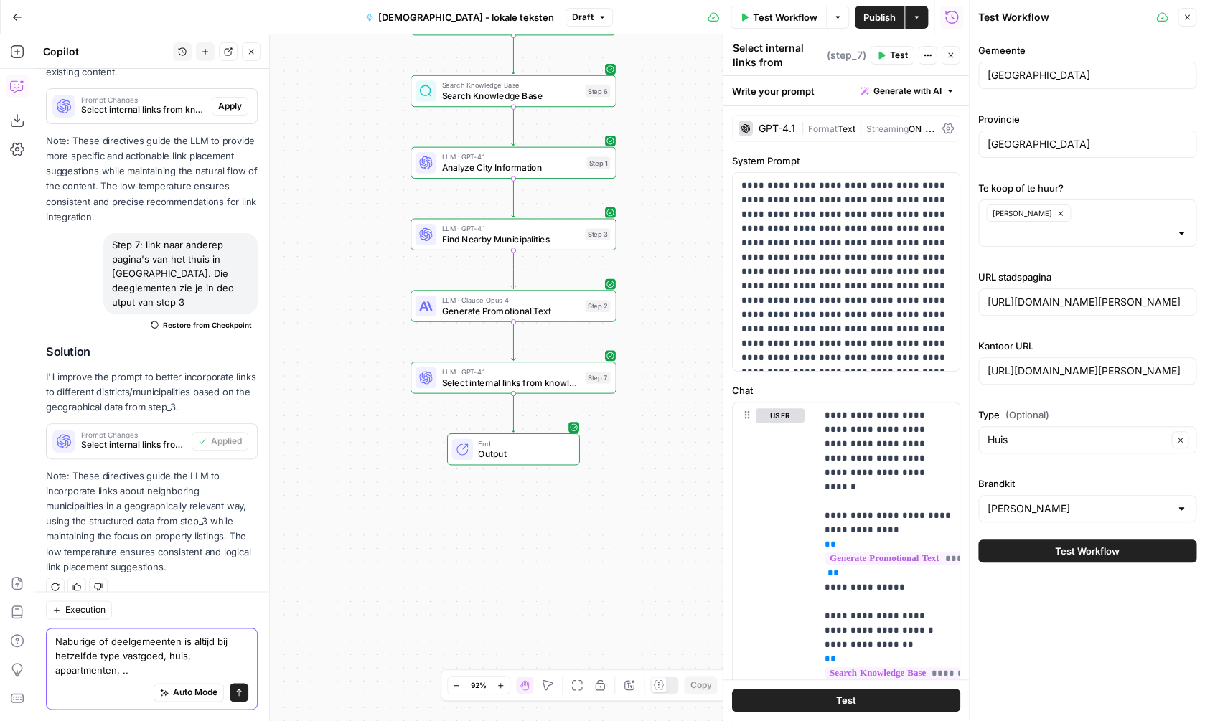
type textarea "Naburige of deelgemeenten is altijd bij hetzelfde type vastgoed, huis, appartme…"
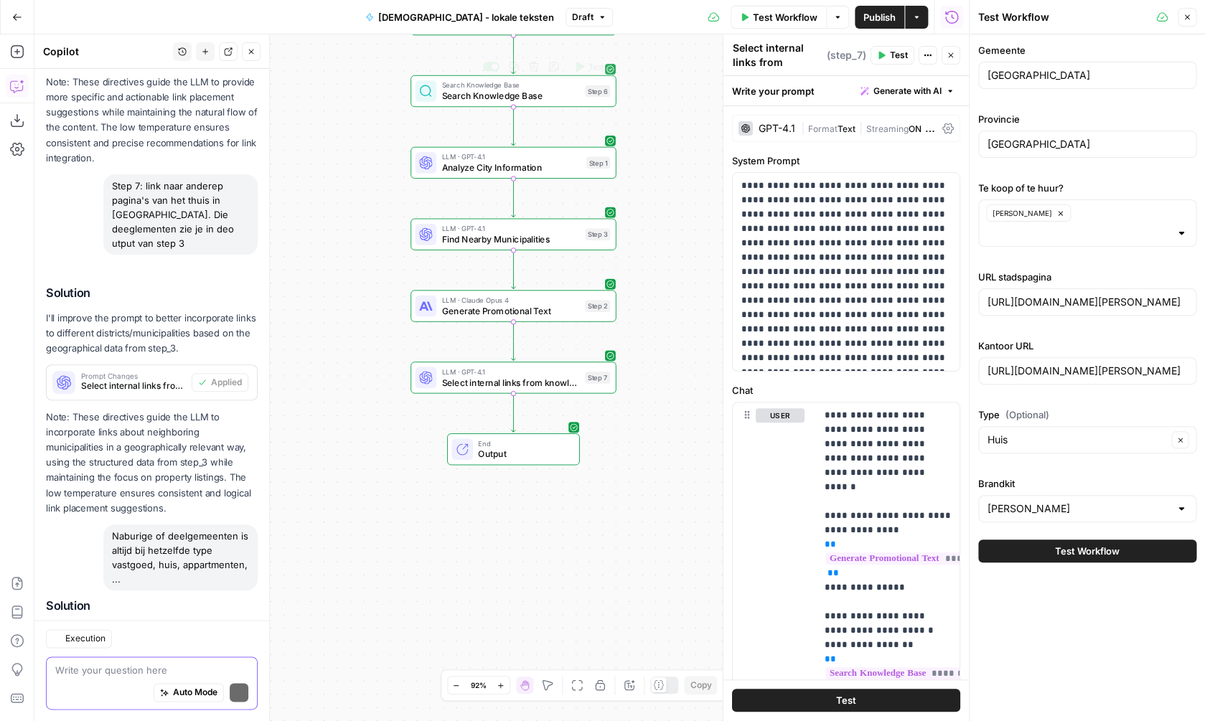
scroll to position [3095, 0]
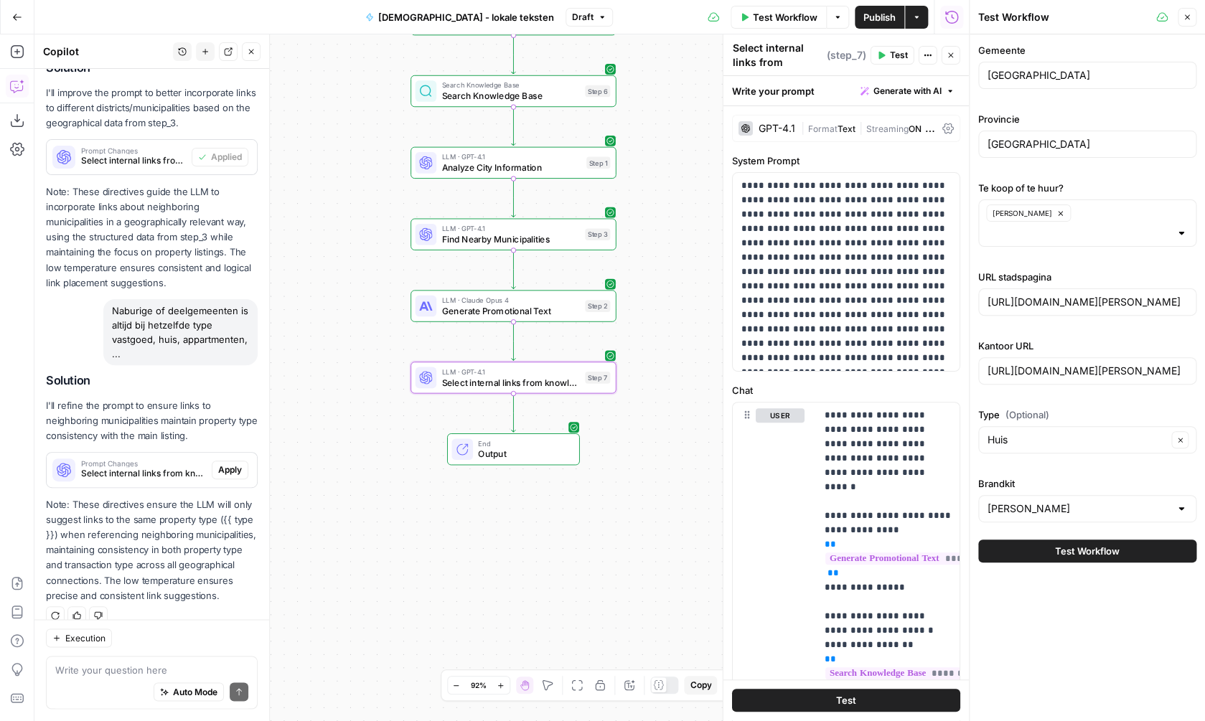
click at [235, 464] on span "Apply" at bounding box center [230, 470] width 24 height 13
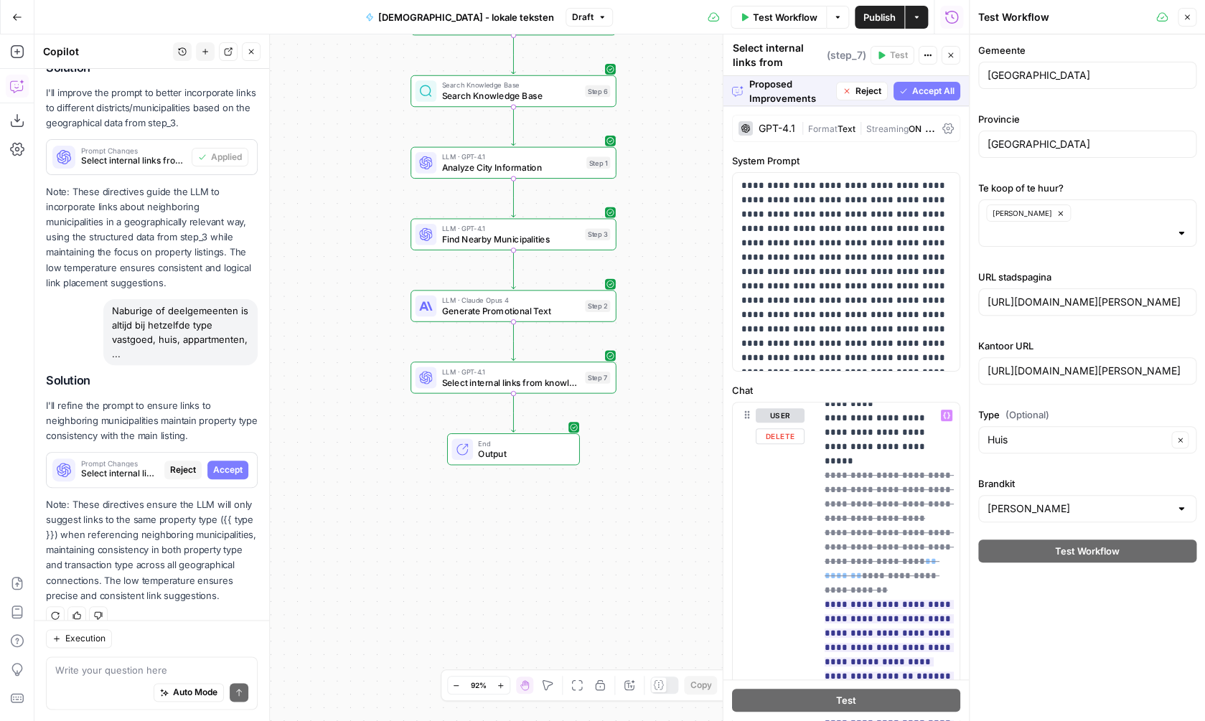
scroll to position [2071, 0]
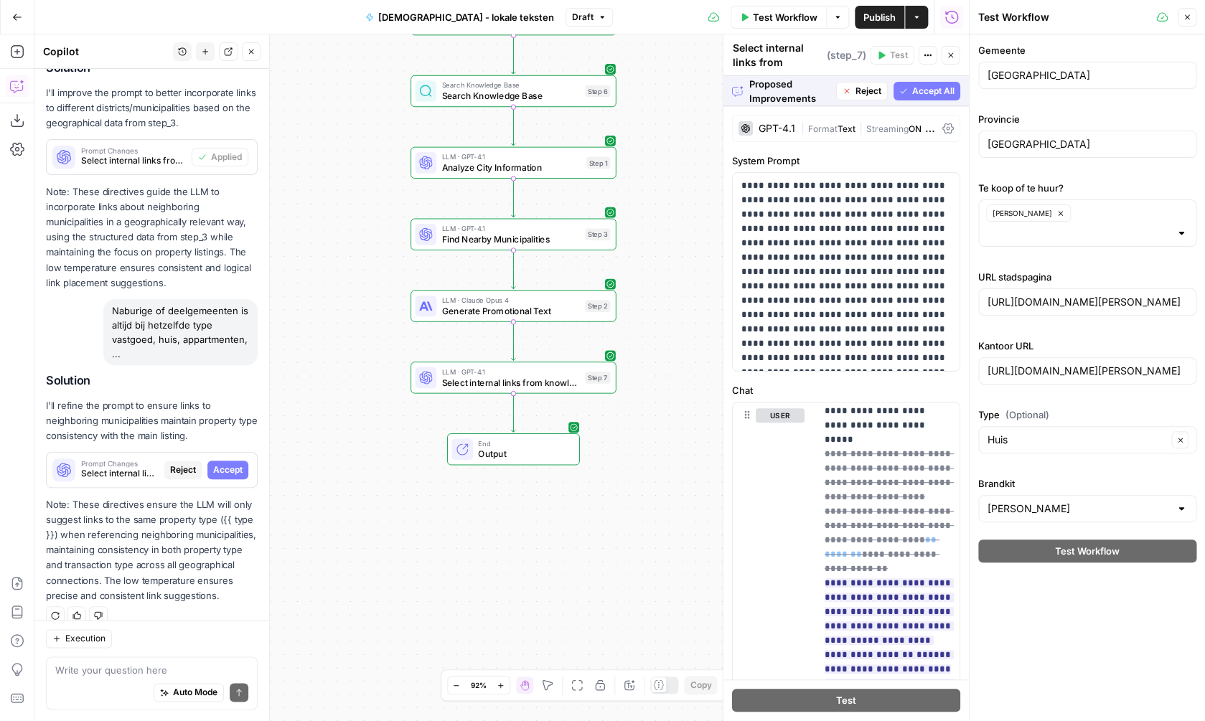
click at [927, 86] on span "Accept All" at bounding box center [933, 91] width 42 height 13
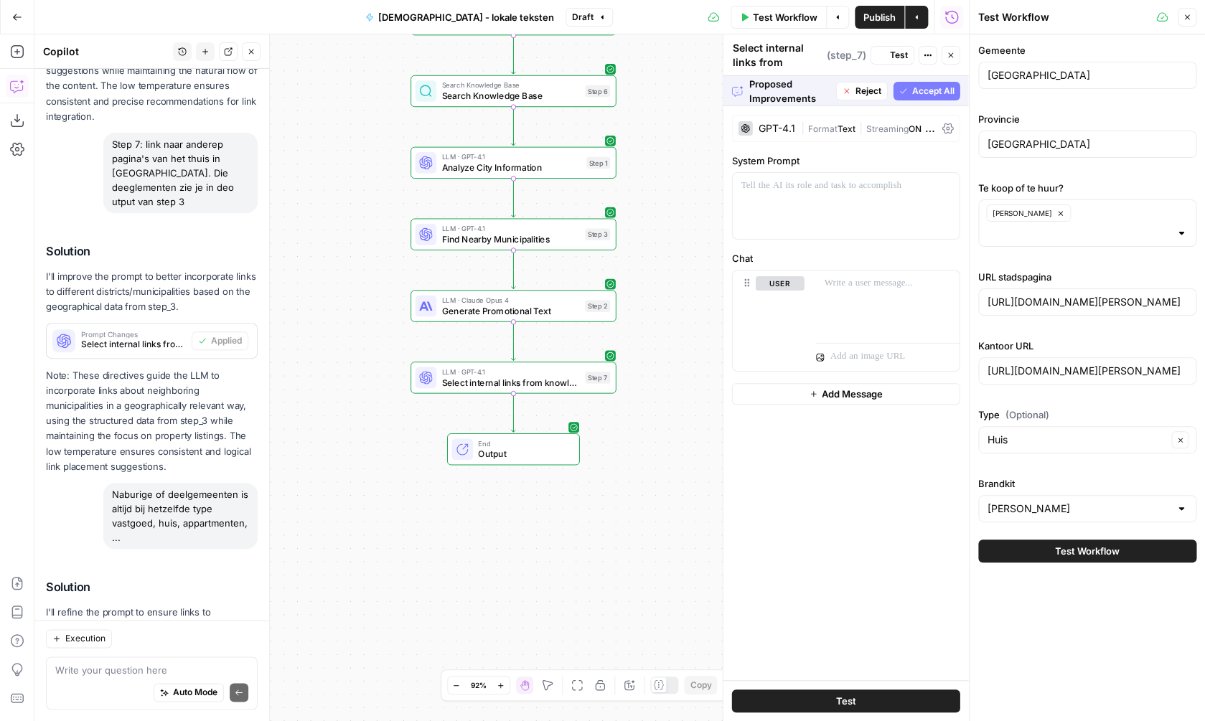
scroll to position [3118, 0]
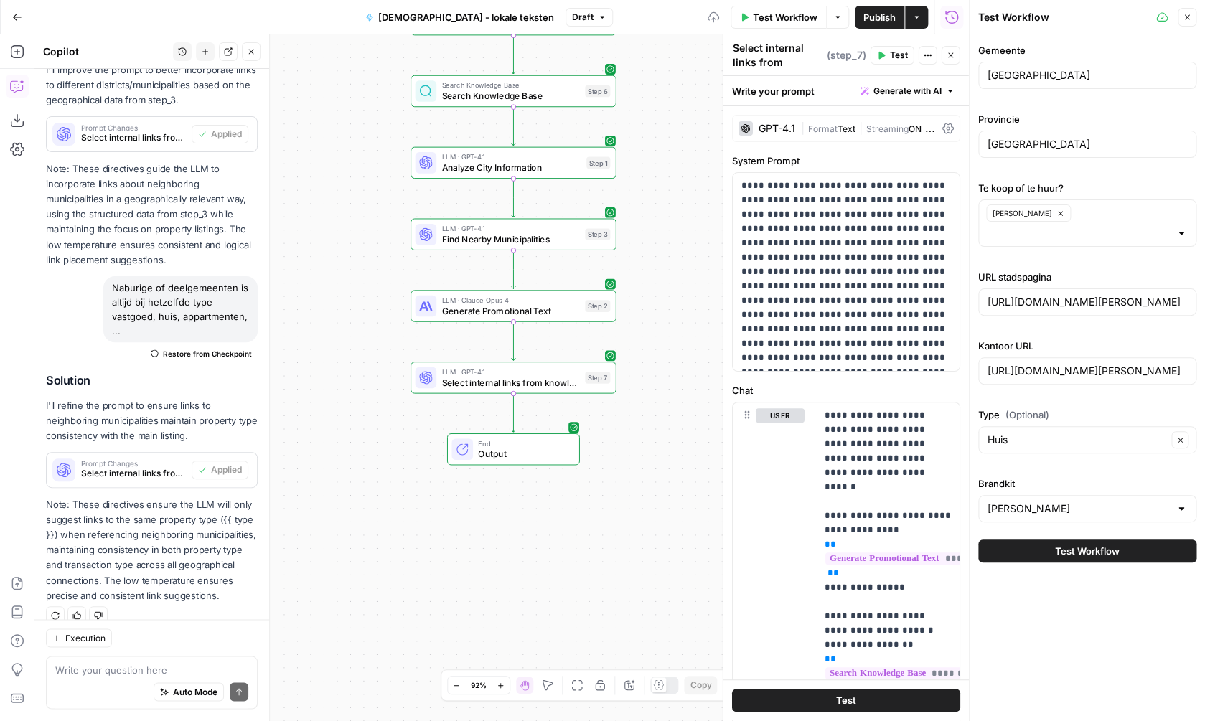
click at [868, 137] on div "GPT-4.1 | Format Text | Streaming ON | Temp 0.2" at bounding box center [846, 128] width 228 height 27
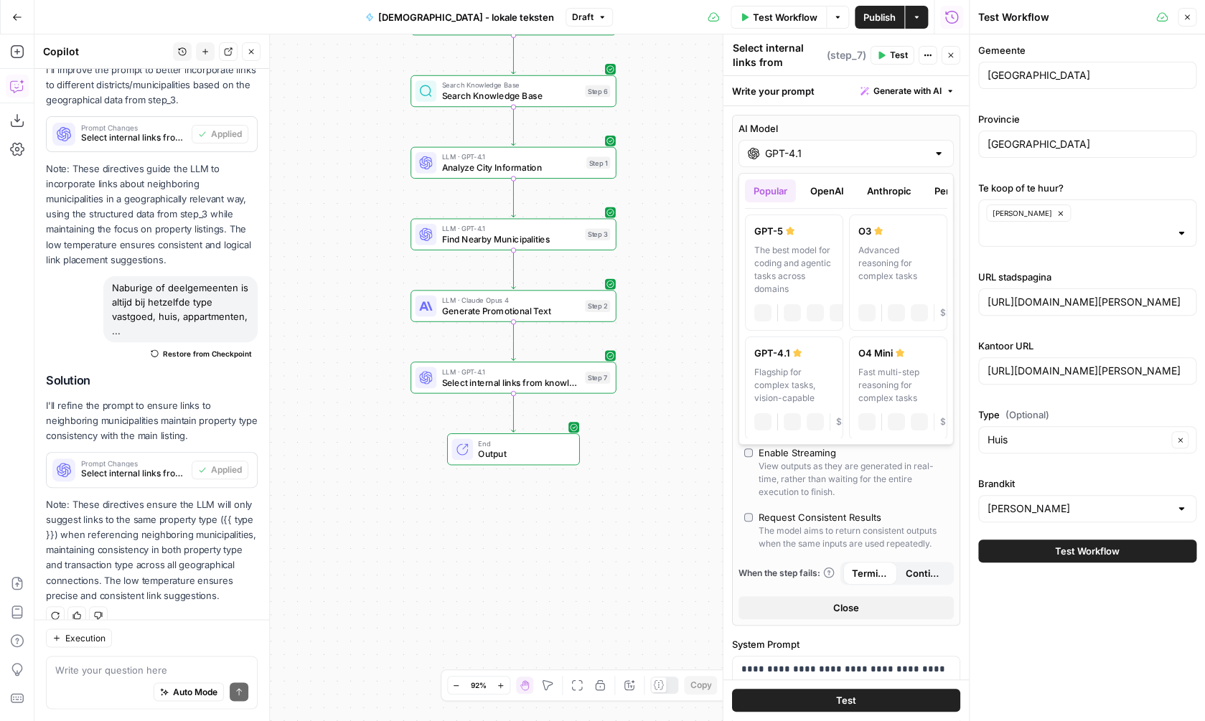
click at [884, 159] on input "GPT-4.1" at bounding box center [846, 153] width 162 height 14
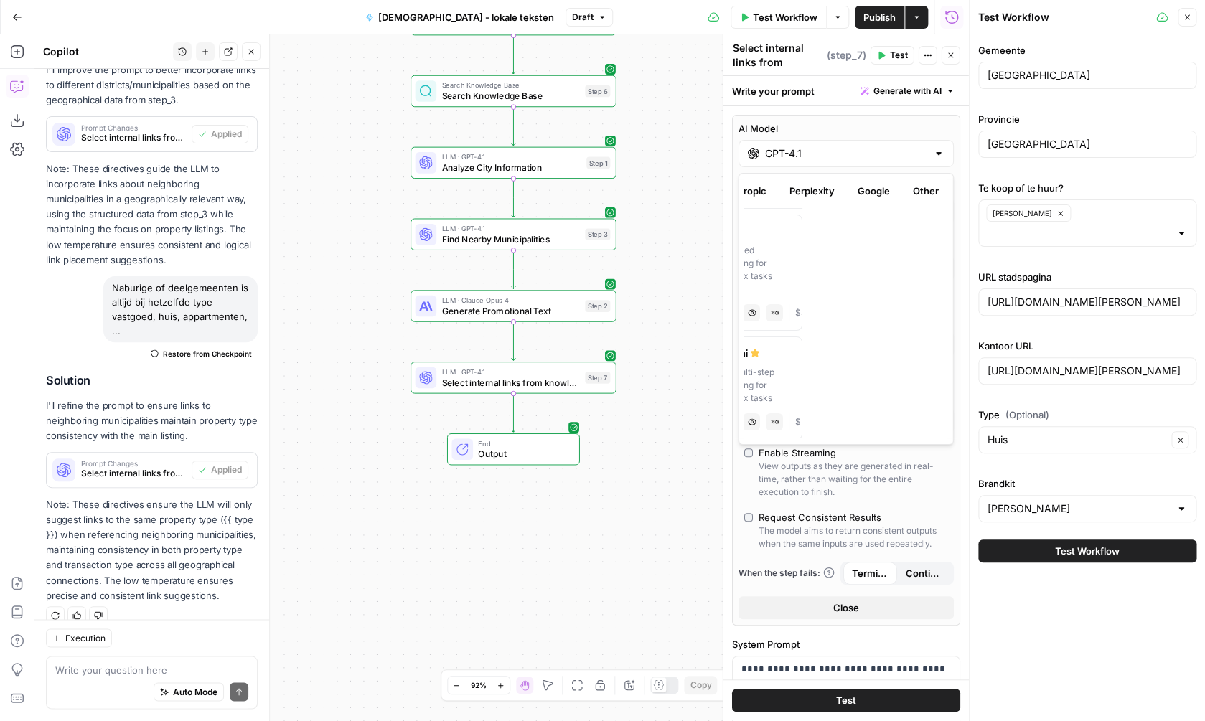
click at [880, 193] on button "Google" at bounding box center [874, 190] width 50 height 23
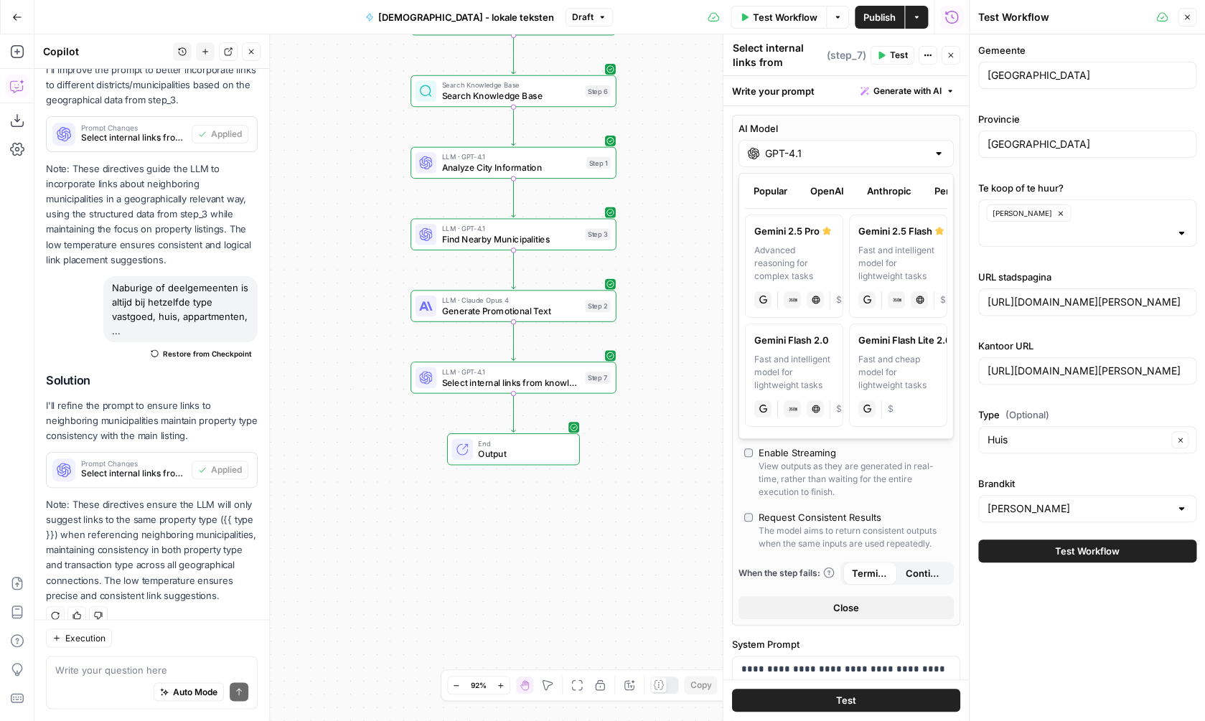
click at [890, 268] on div "Fast and intelligent model for lightweight tasks" at bounding box center [898, 263] width 80 height 39
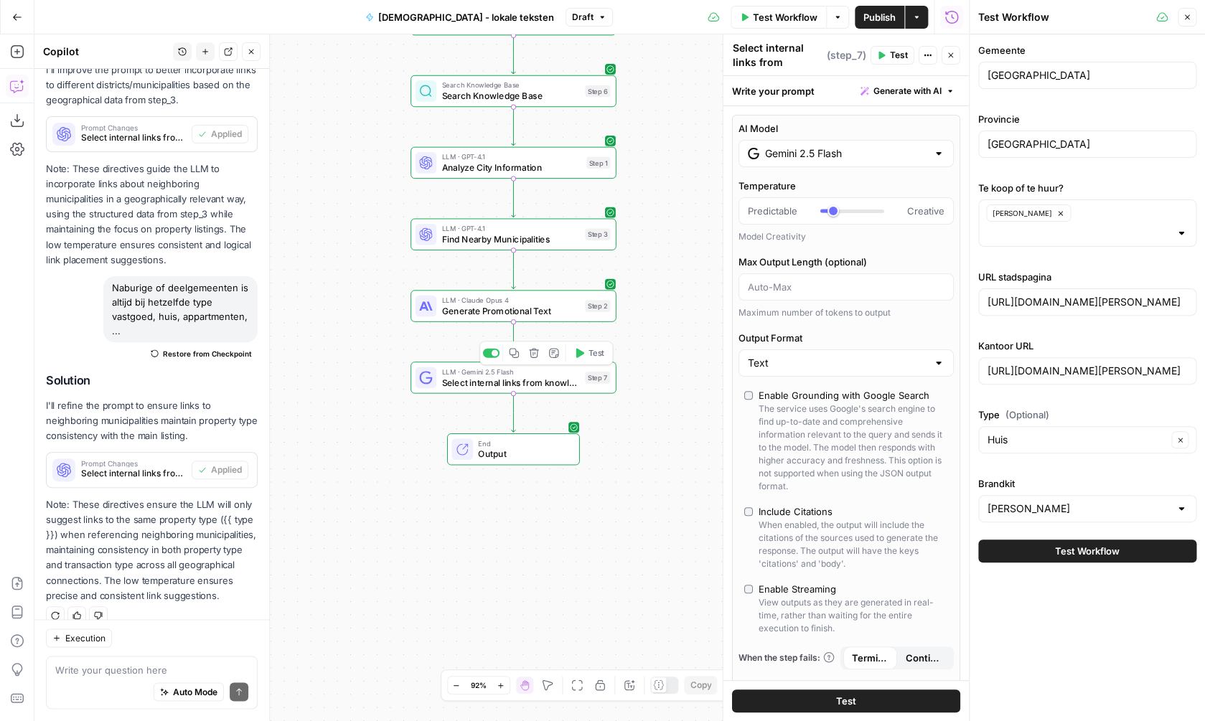
click at [598, 357] on span "Test" at bounding box center [596, 353] width 16 height 12
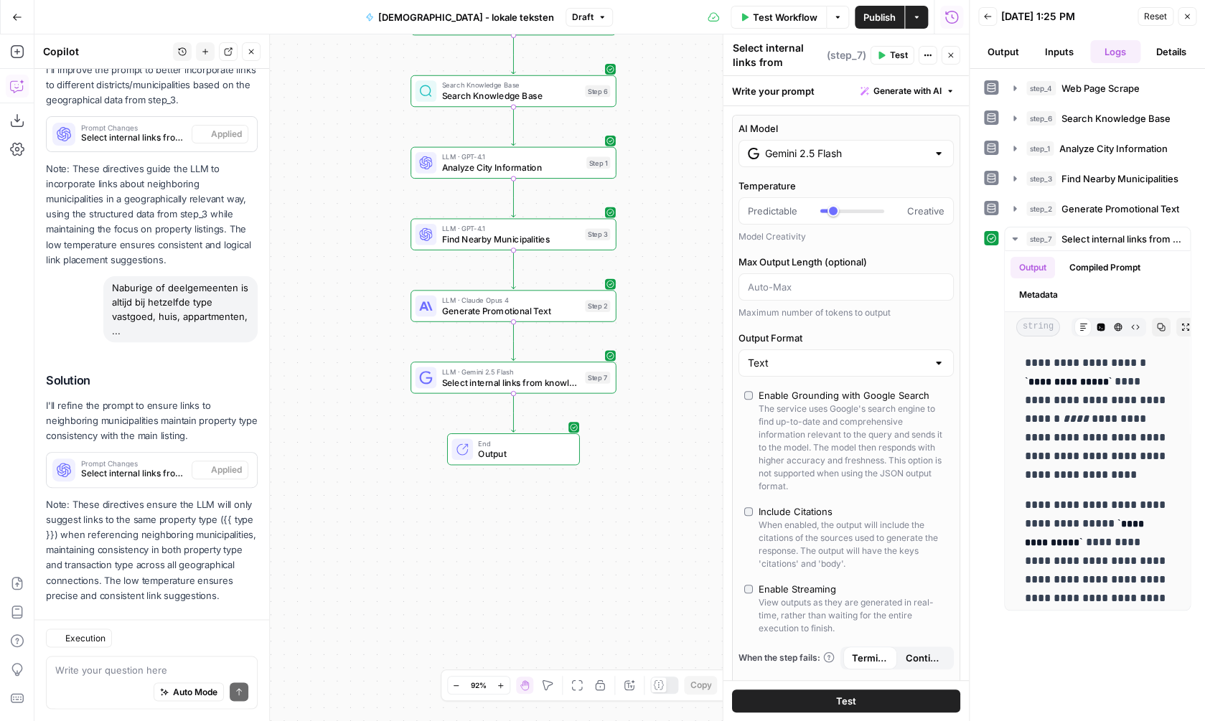
scroll to position [3118, 0]
click at [1180, 329] on button "Expand Output" at bounding box center [1185, 327] width 19 height 19
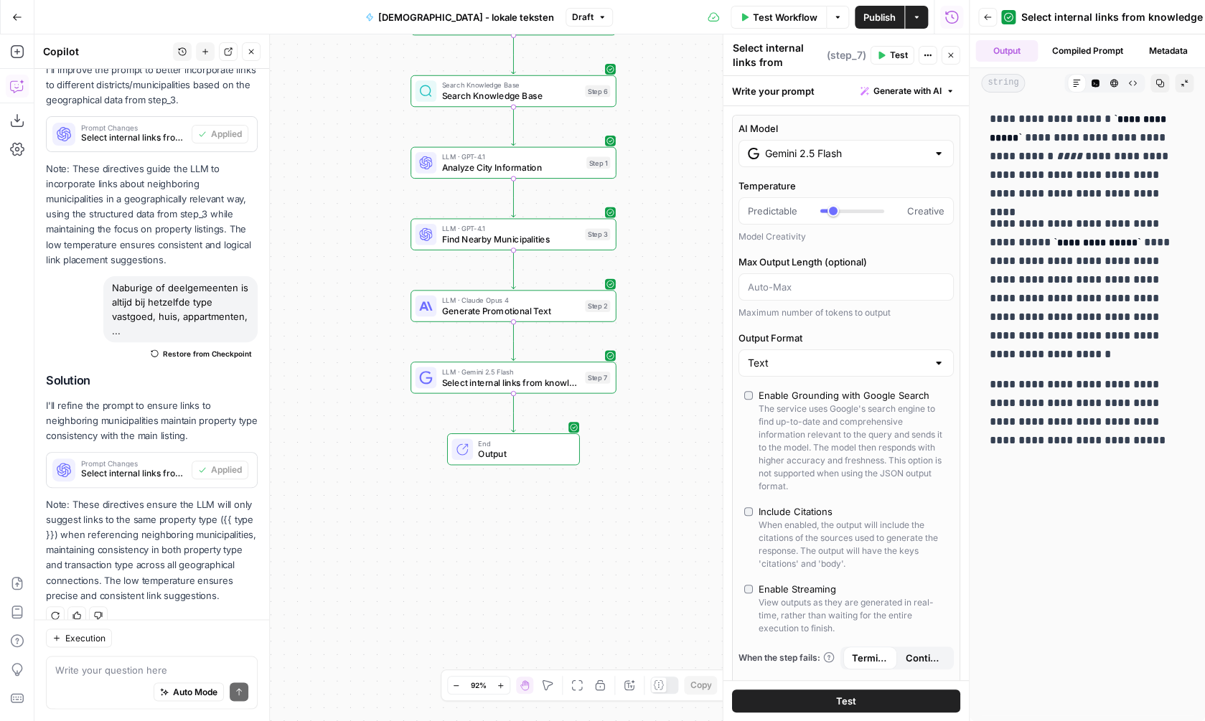
scroll to position [0, 0]
click at [899, 148] on input "Gemini 2.5 Flash" at bounding box center [846, 153] width 162 height 14
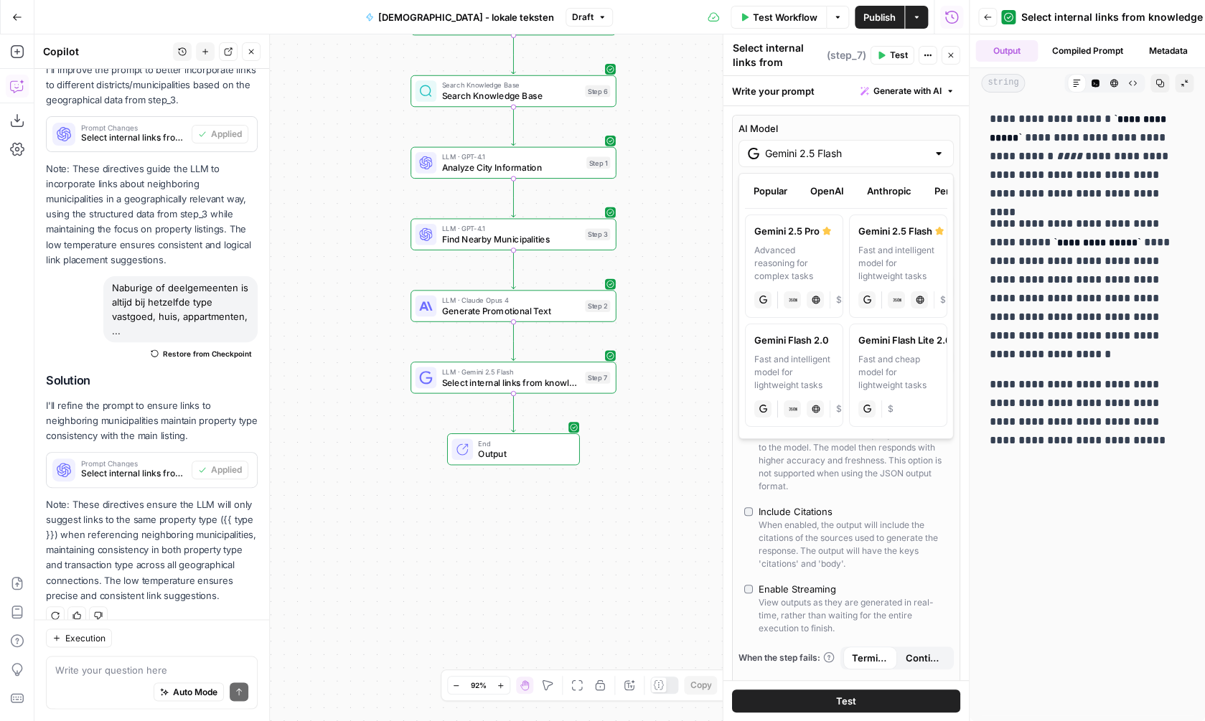
click at [828, 185] on button "OpenAI" at bounding box center [827, 190] width 51 height 23
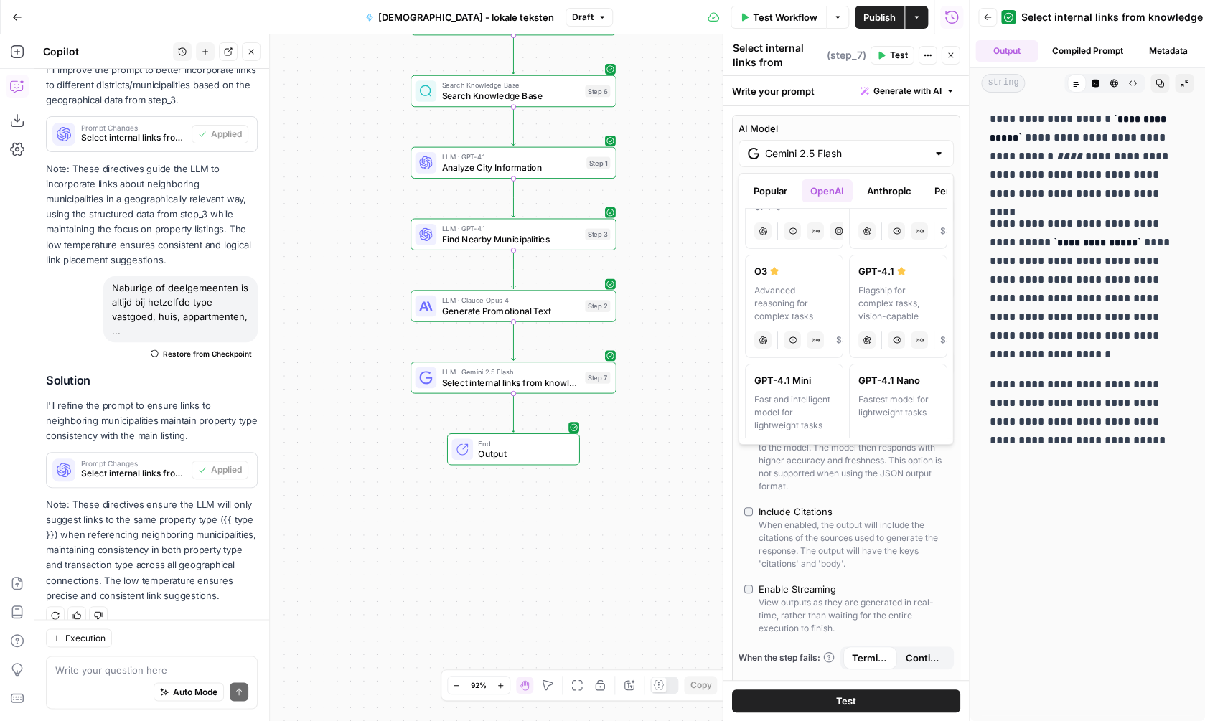
scroll to position [205, 0]
click at [881, 289] on div "Flagship for complex tasks, vision-capable" at bounding box center [898, 302] width 80 height 39
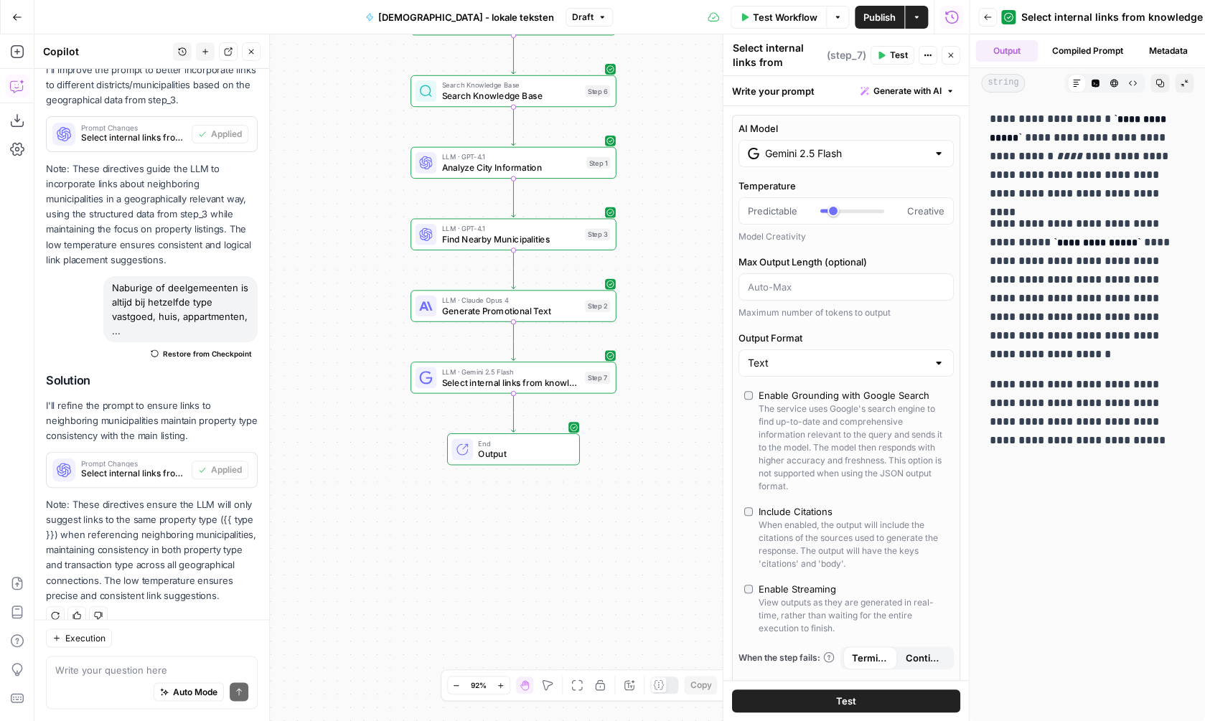
type input "GPT-4.1"
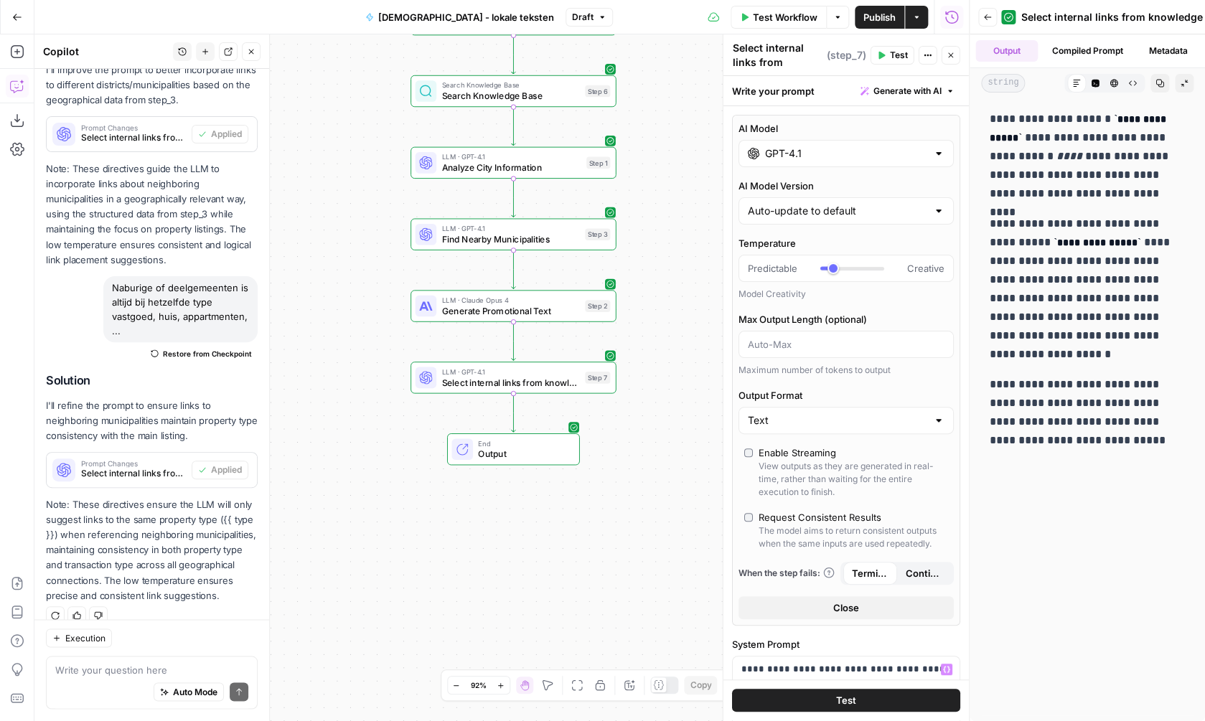
click at [833, 700] on button "Test" at bounding box center [846, 701] width 228 height 23
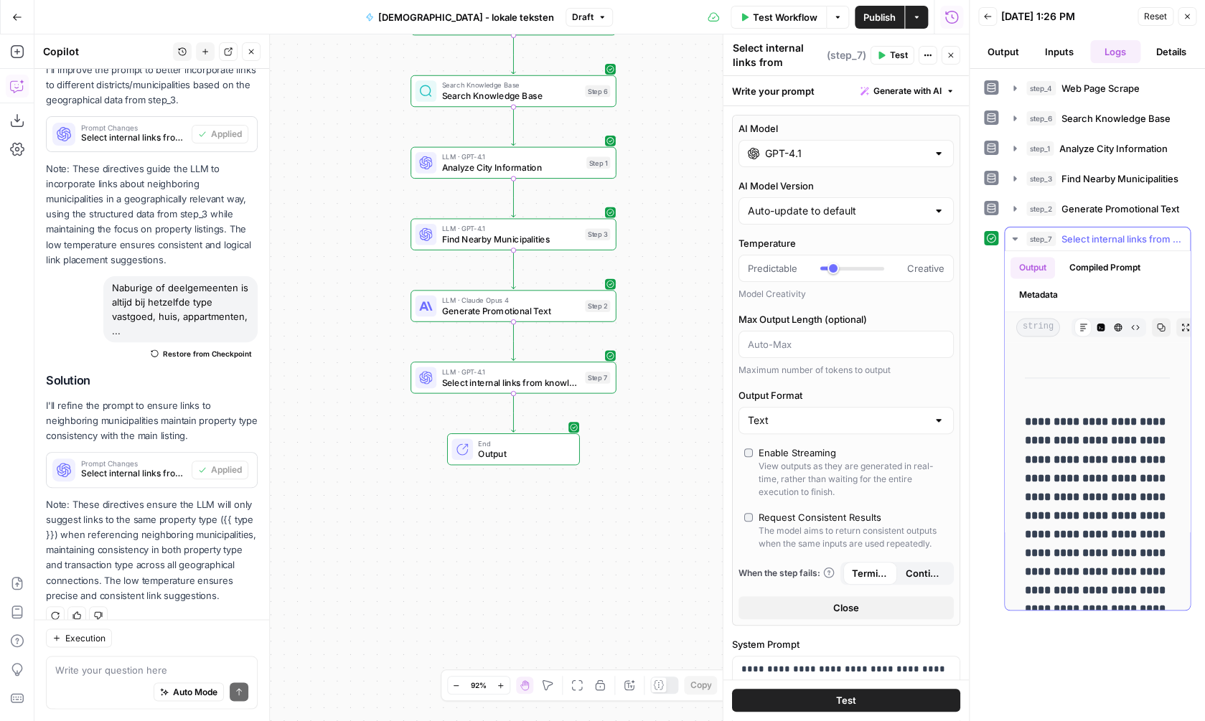
scroll to position [1033, 0]
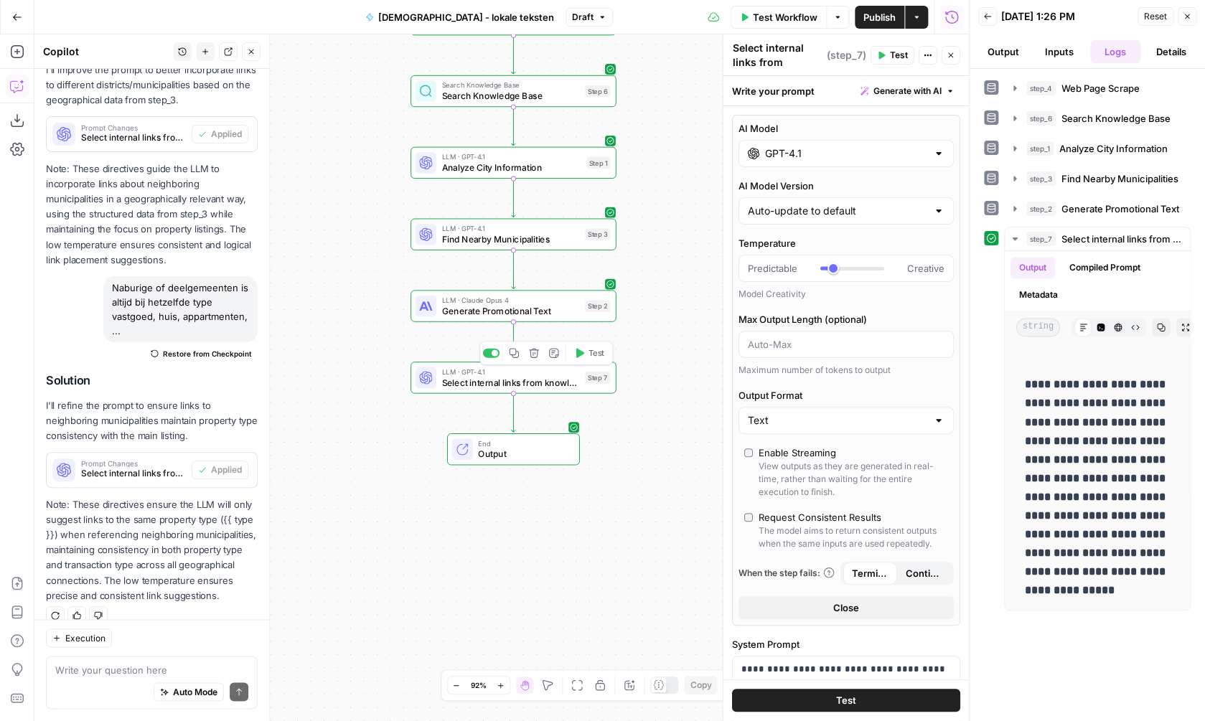
click at [569, 383] on span "Select internal links from knowledge base" at bounding box center [510, 381] width 138 height 13
click at [128, 682] on div "Auto Mode Send" at bounding box center [151, 693] width 193 height 32
type textarea "huis"
type textarea "H"
type textarea "the housetype is in the URL"
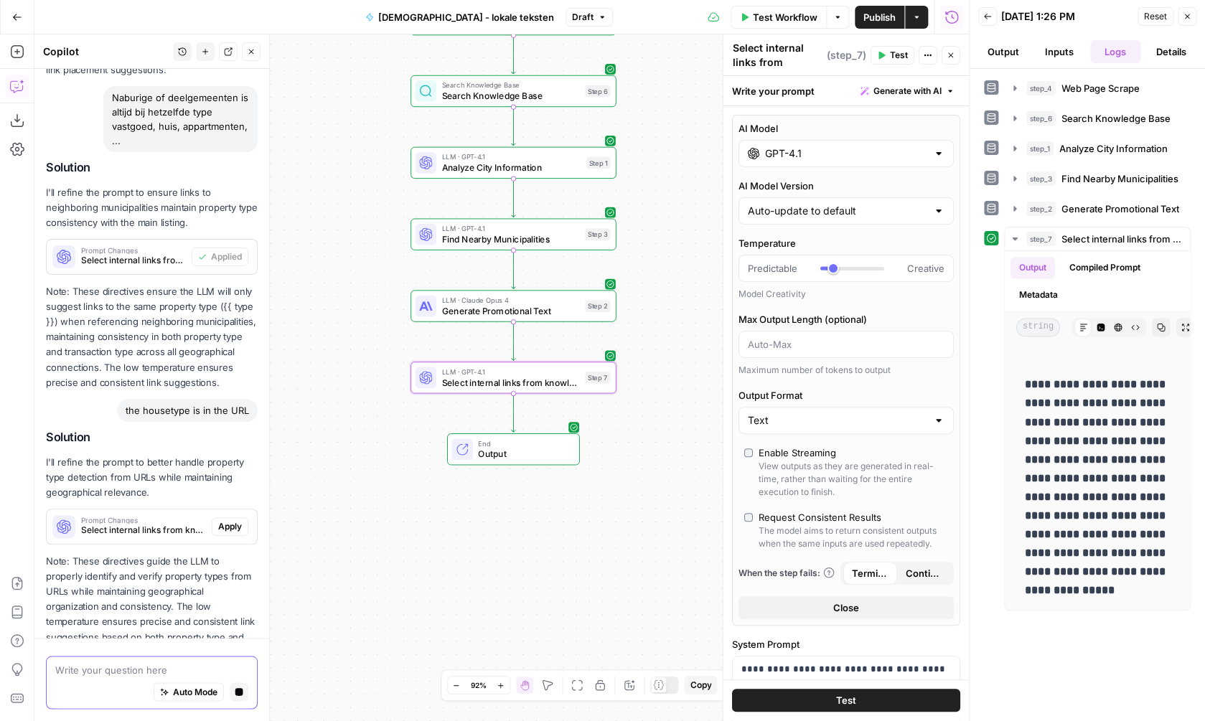
scroll to position [3092, 0]
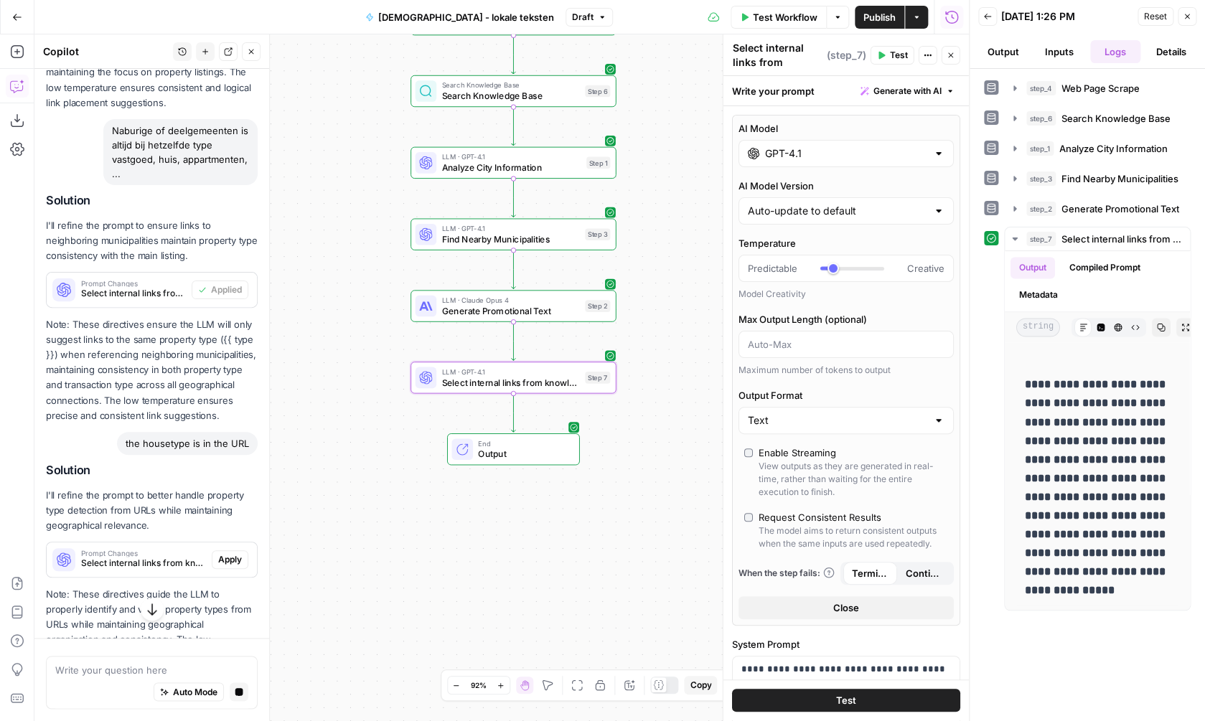
click at [233, 553] on span "Apply" at bounding box center [230, 559] width 24 height 13
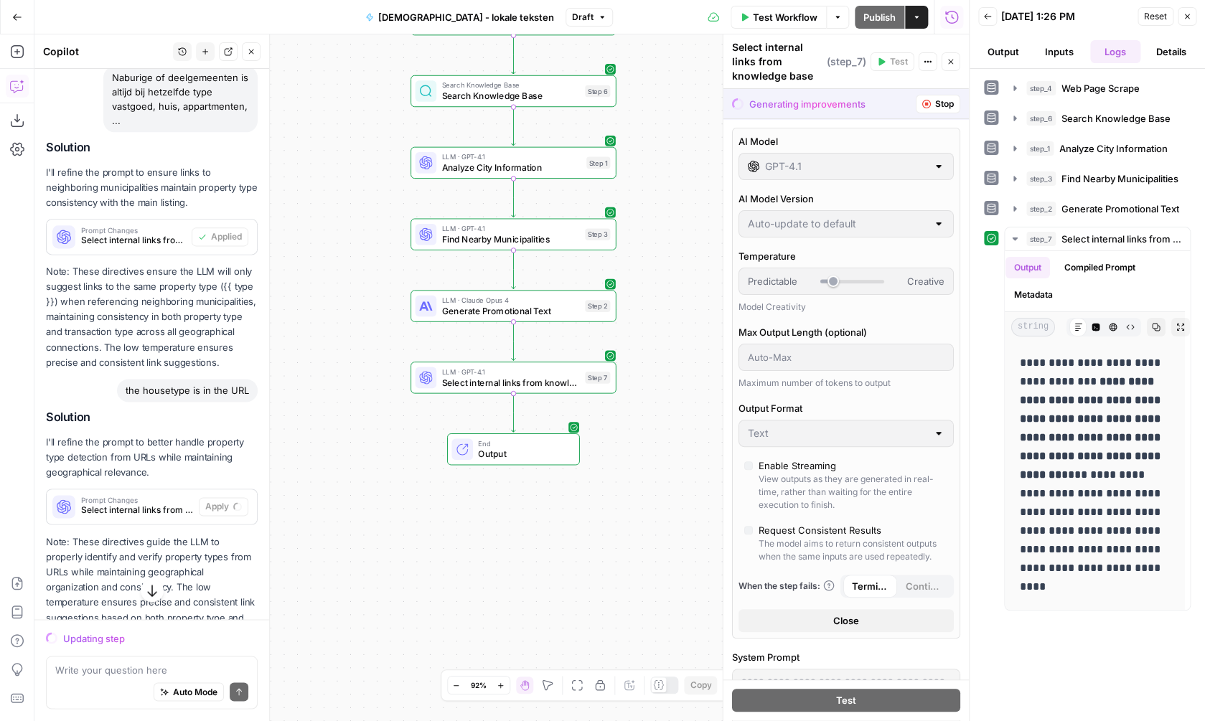
scroll to position [3166, 0]
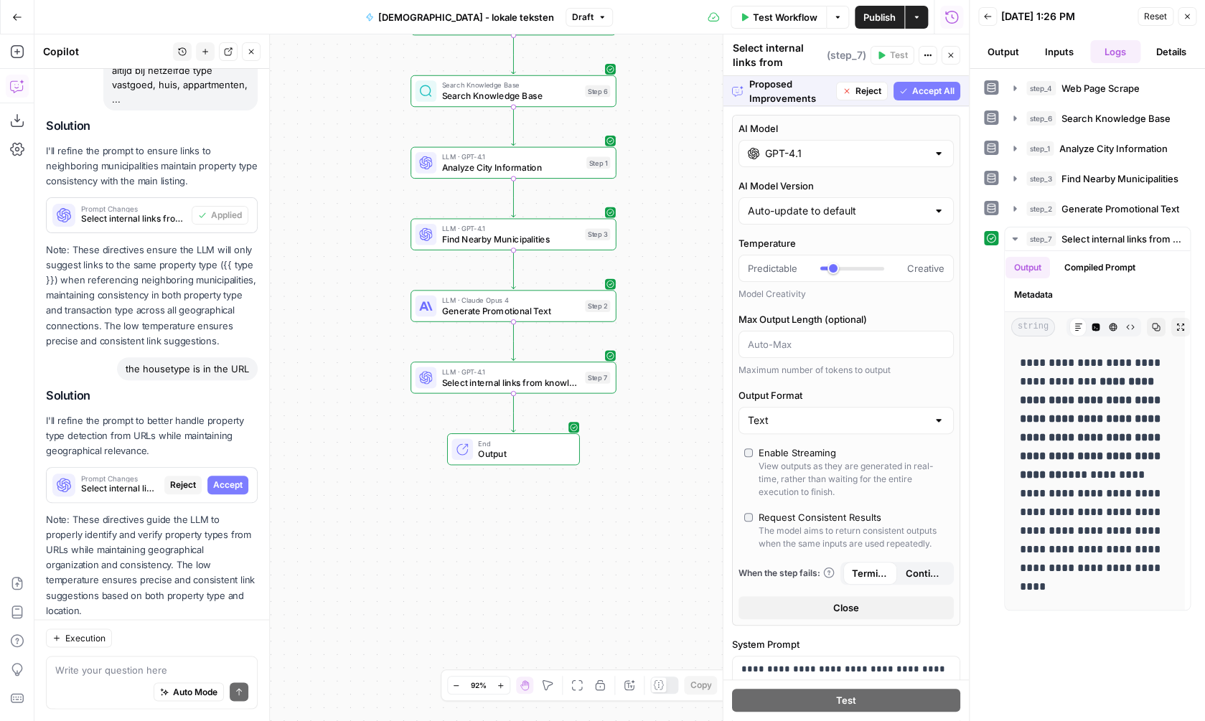
click at [931, 92] on span "Accept All" at bounding box center [933, 91] width 42 height 13
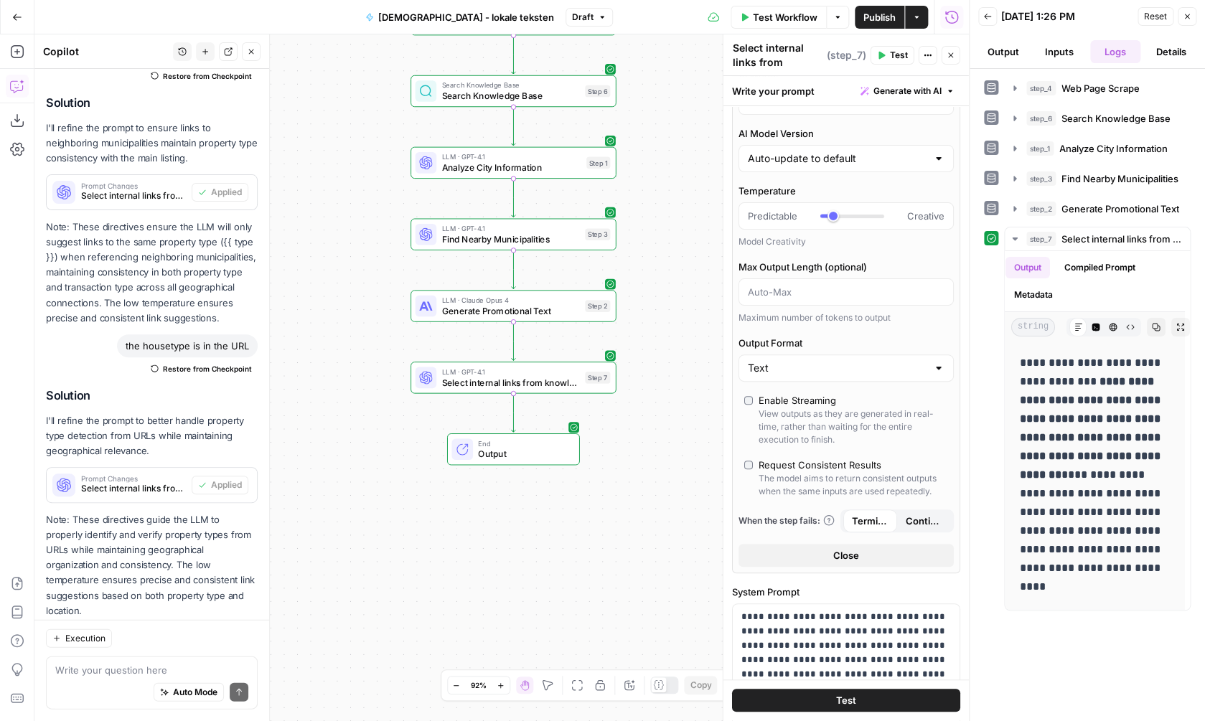
scroll to position [0, 0]
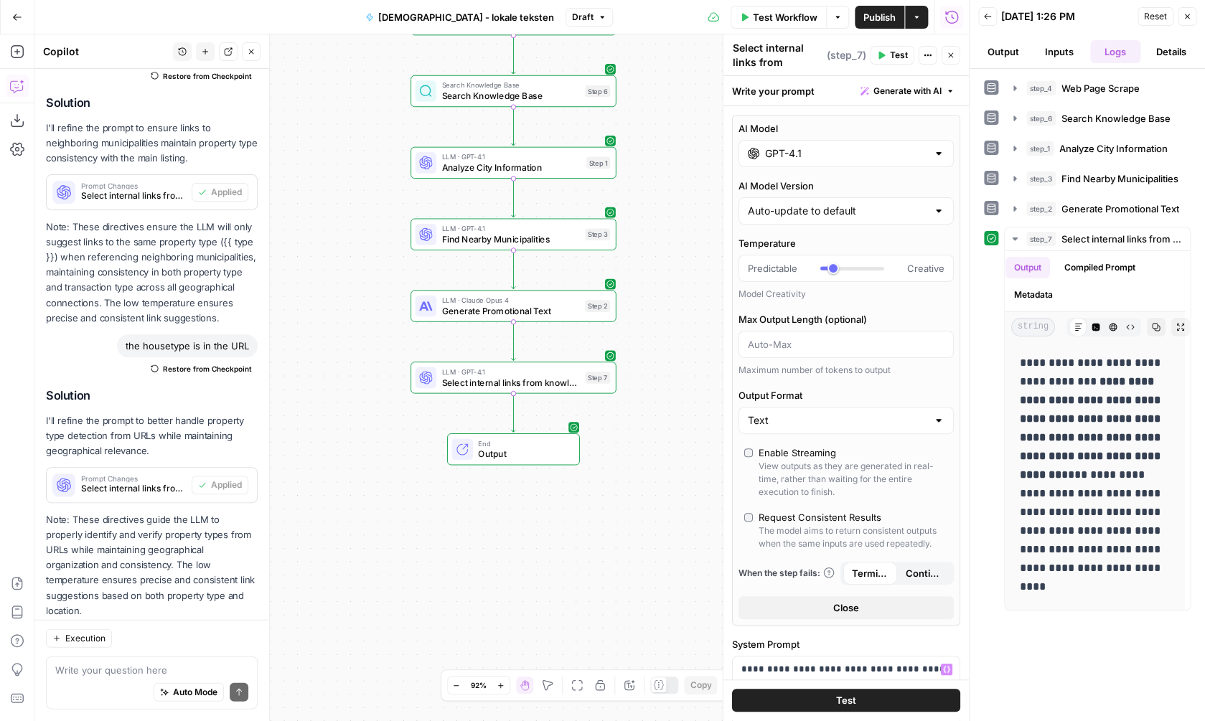
click at [831, 698] on button "Test" at bounding box center [846, 701] width 228 height 23
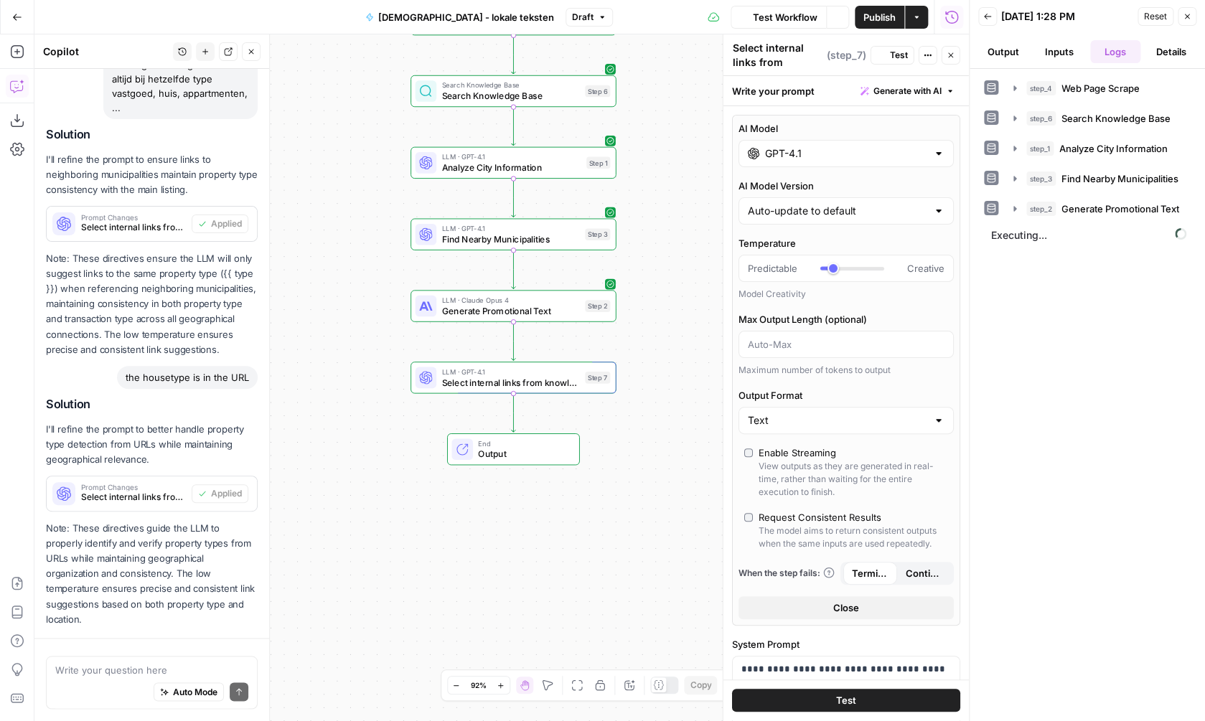
scroll to position [3396, 0]
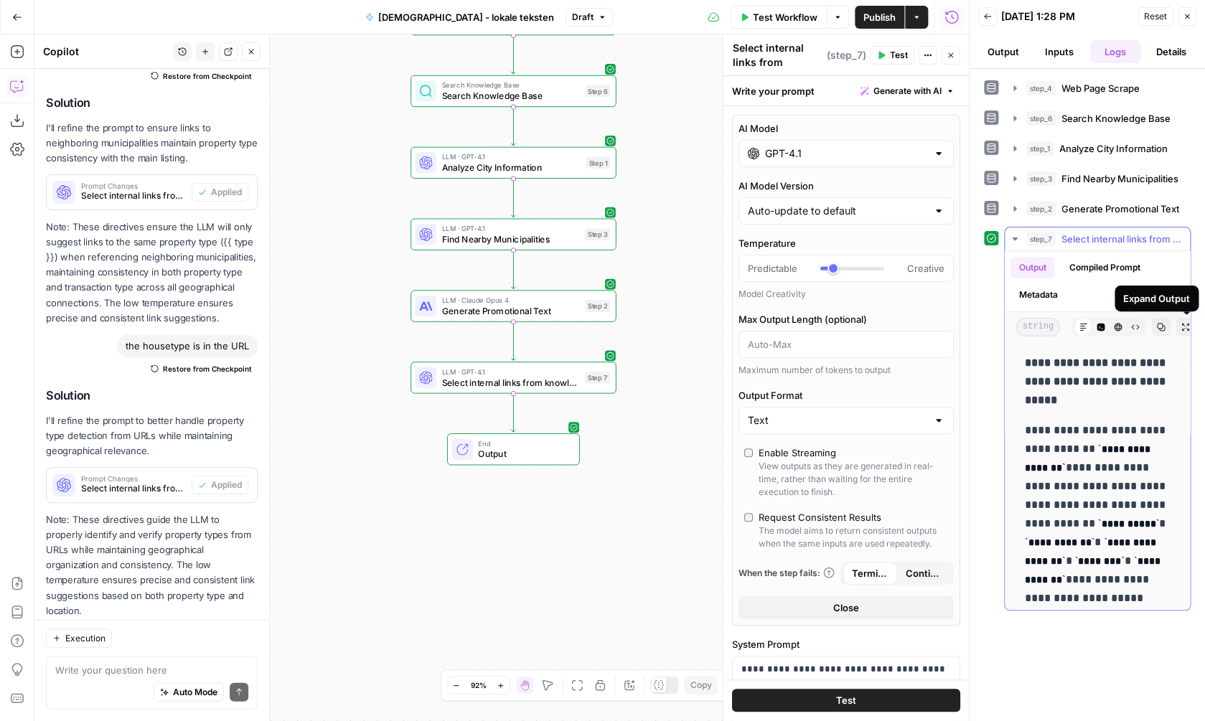
click at [1181, 329] on button "Expand Output" at bounding box center [1185, 327] width 19 height 19
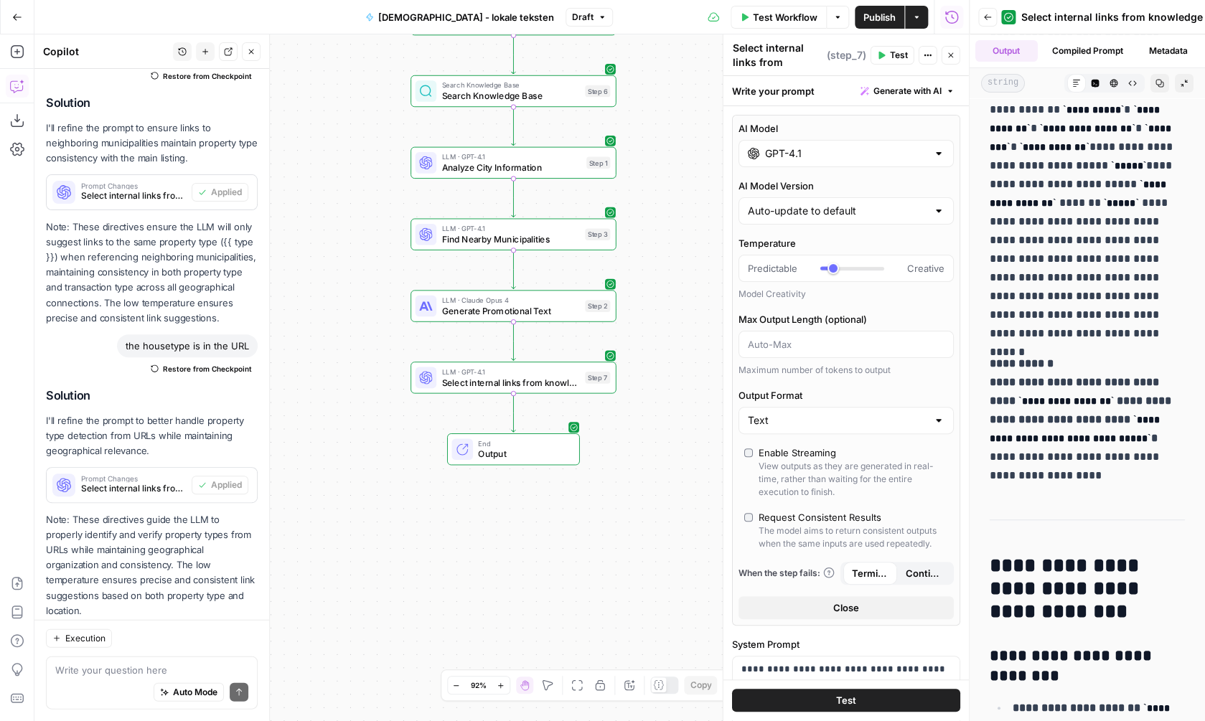
scroll to position [0, 1]
click at [571, 388] on span "Select internal links from knowledge base" at bounding box center [510, 381] width 138 height 13
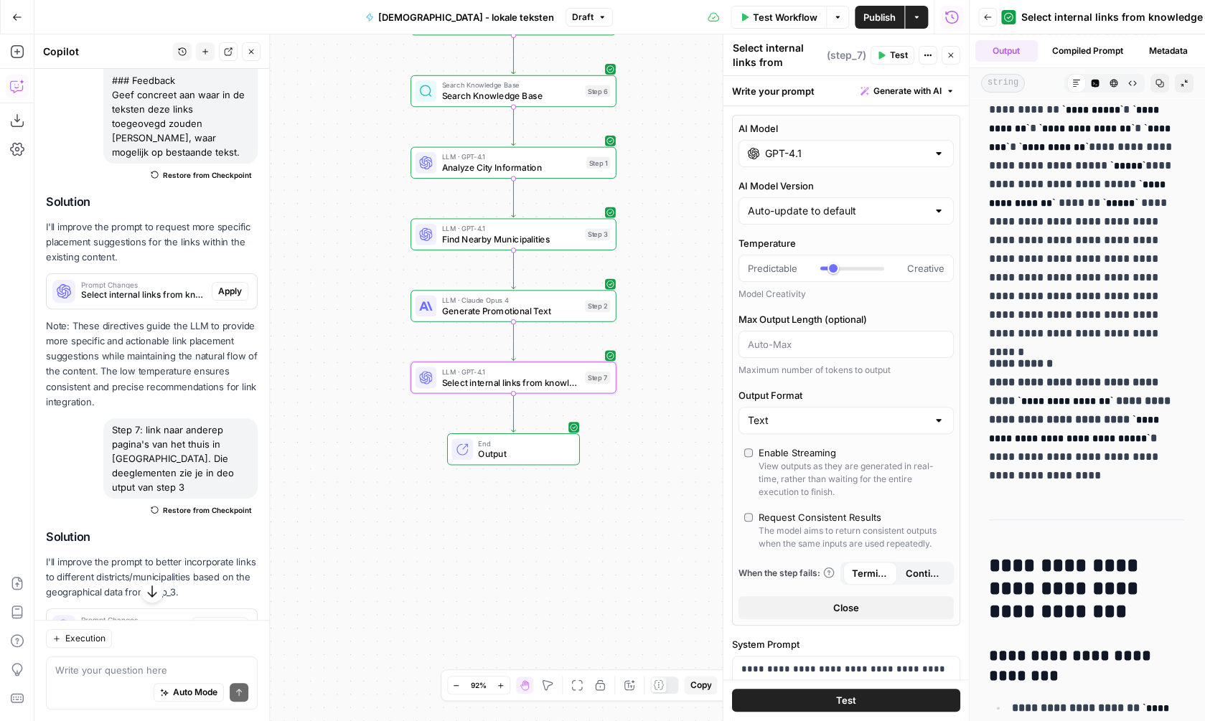
scroll to position [2634, 0]
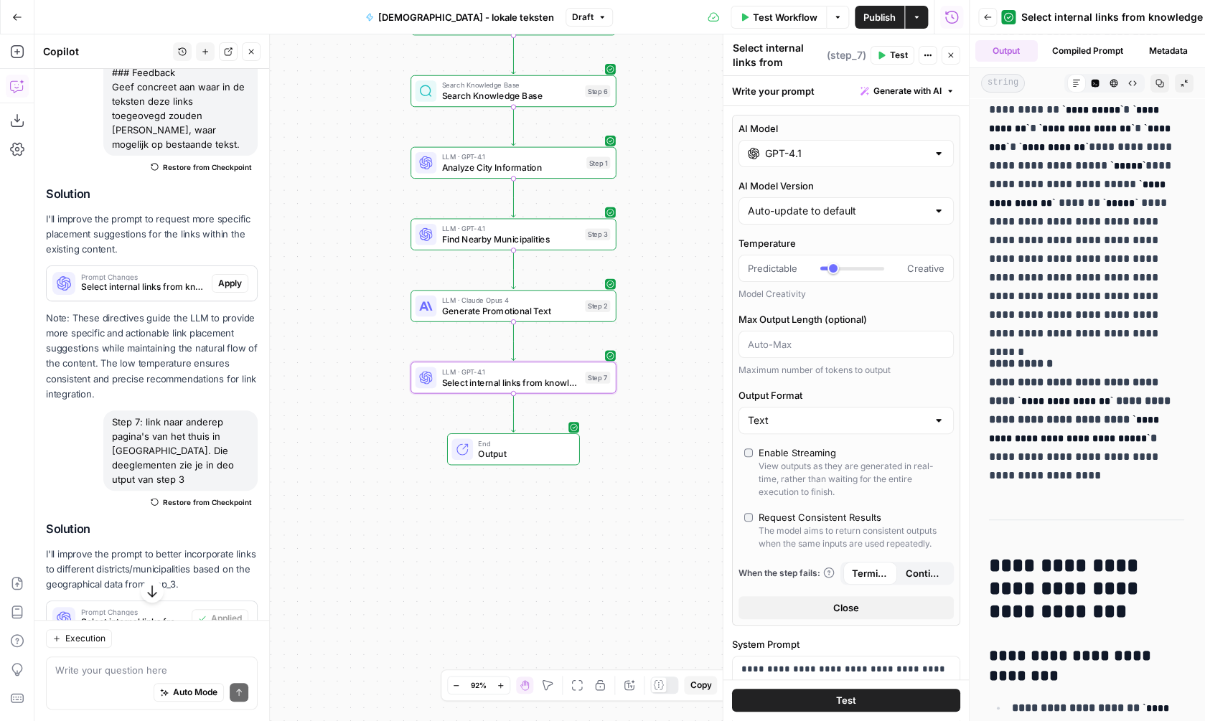
click at [171, 497] on span "Restore from Checkpoint" at bounding box center [207, 502] width 89 height 11
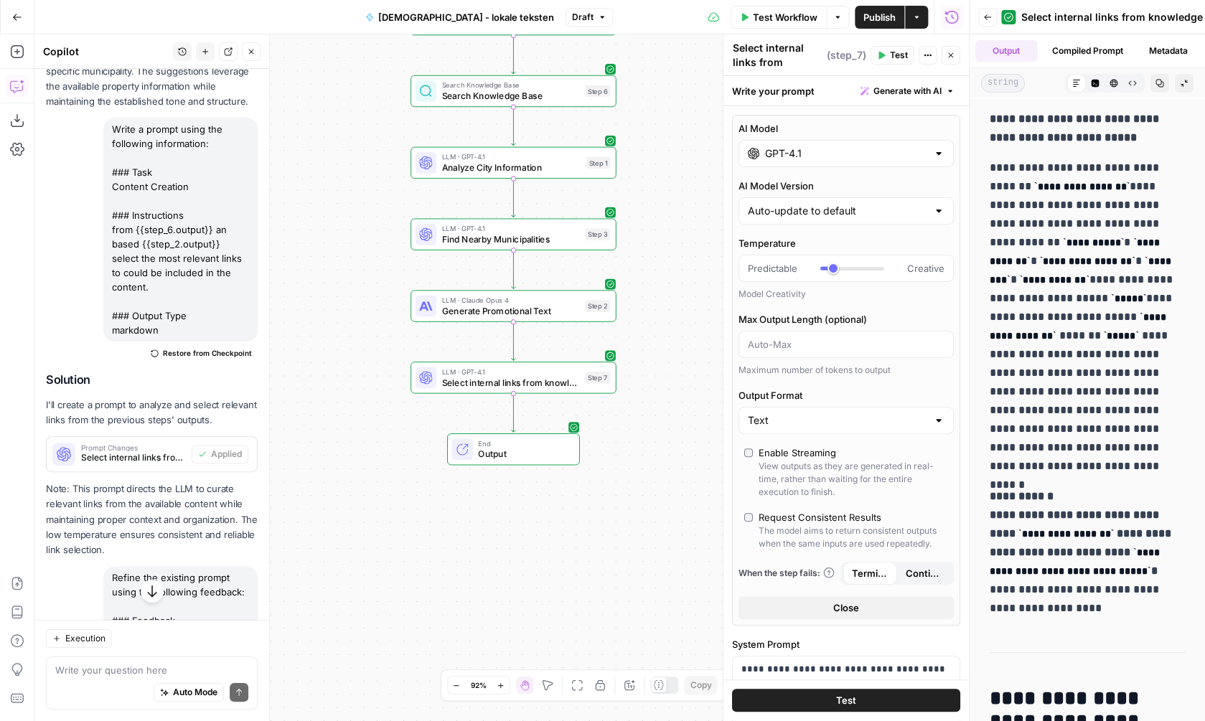
scroll to position [4, 0]
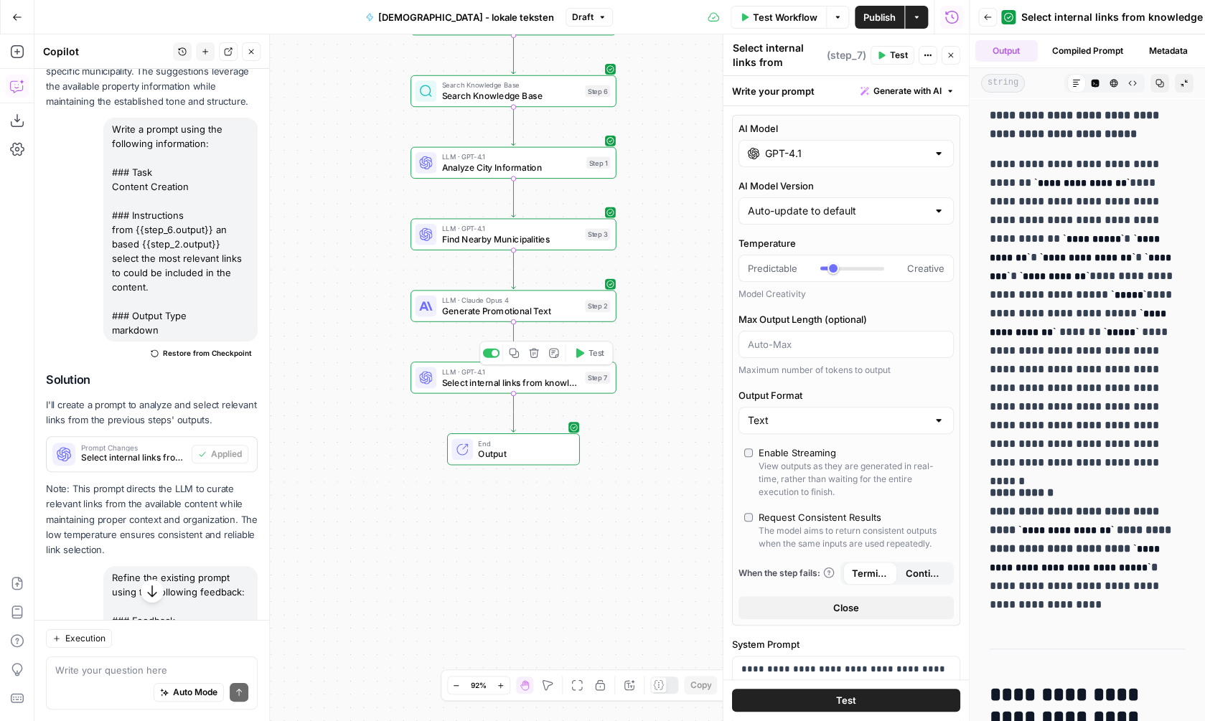
click at [578, 356] on icon "button" at bounding box center [580, 352] width 8 height 9
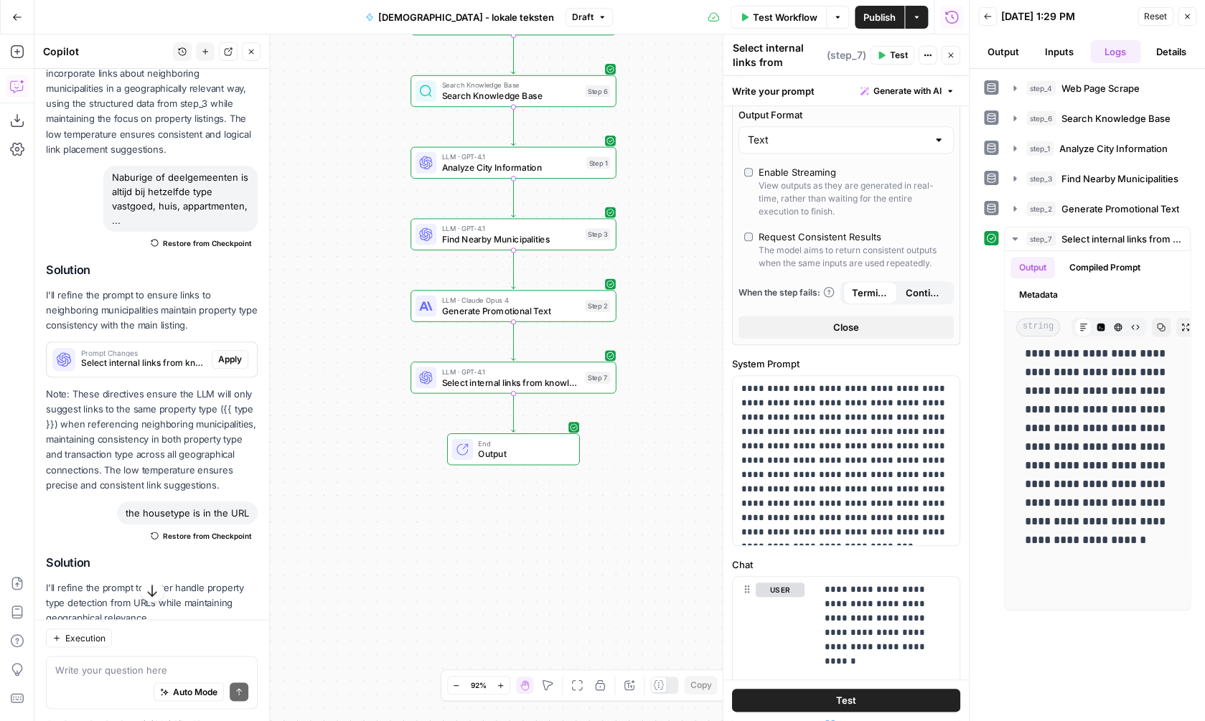
scroll to position [3350, 0]
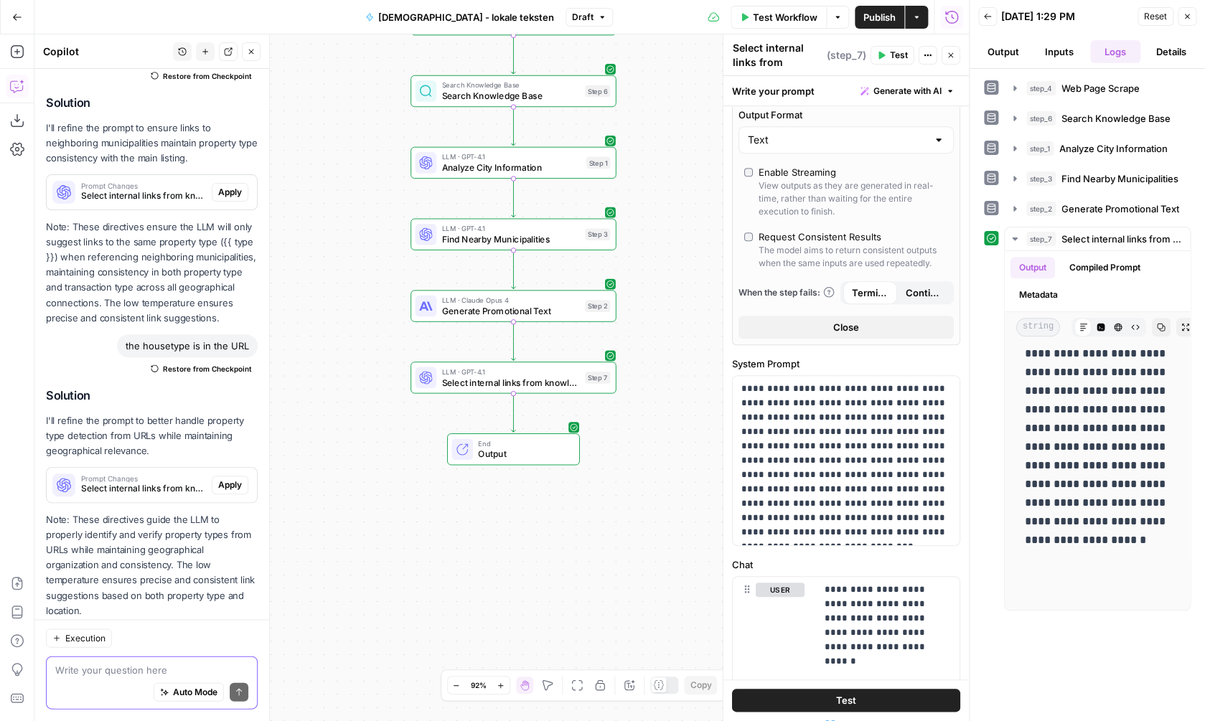
click at [134, 673] on textarea at bounding box center [151, 670] width 193 height 14
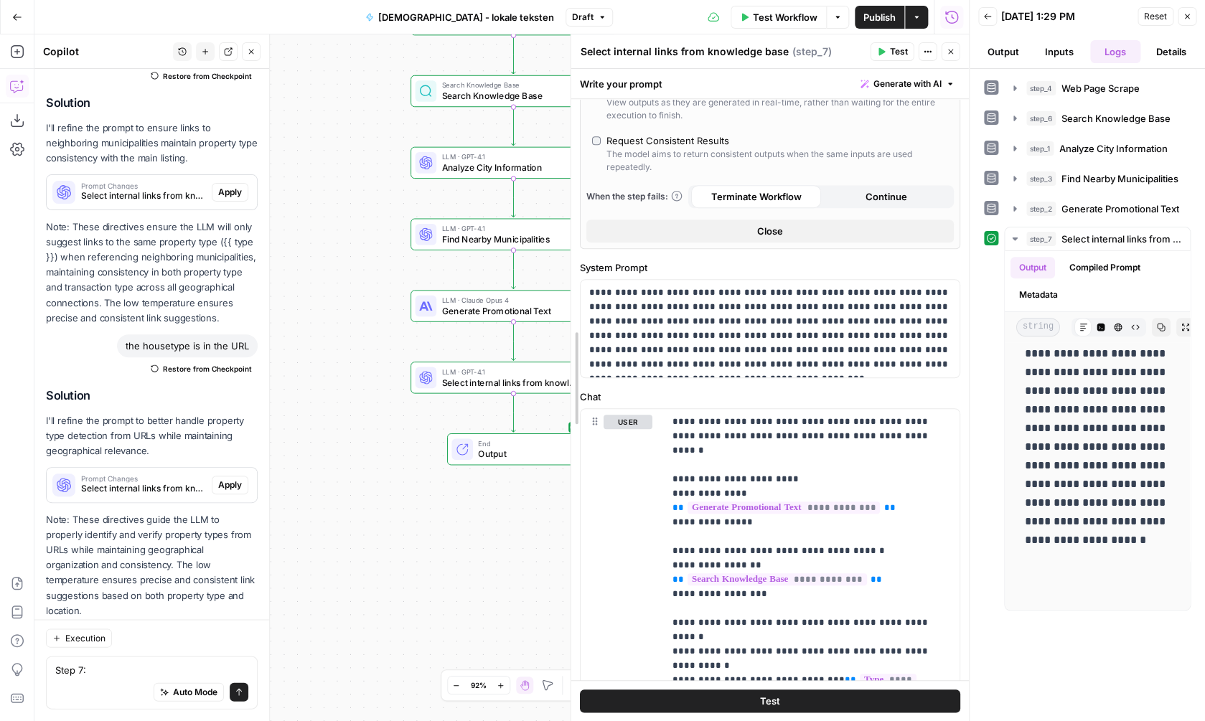
drag, startPoint x: 729, startPoint y: 535, endPoint x: 571, endPoint y: 530, distance: 158.0
click at [571, 530] on div "**********" at bounding box center [770, 377] width 398 height 687
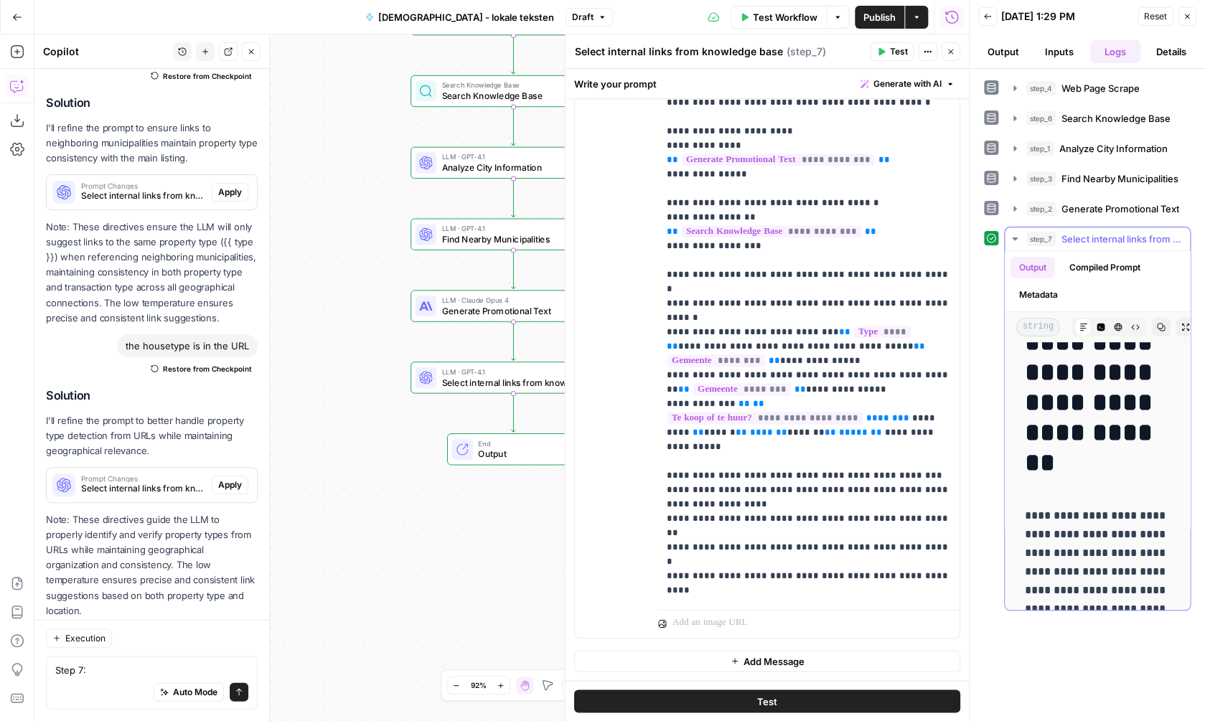
scroll to position [0, 0]
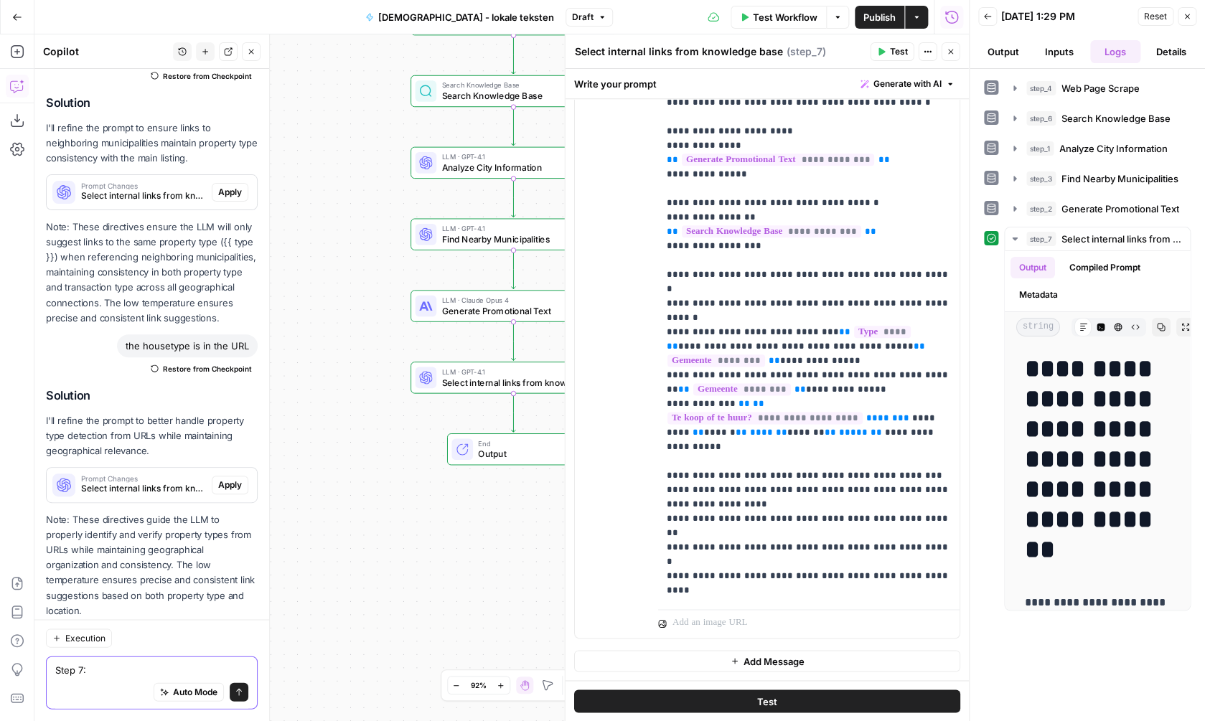
click at [140, 671] on textarea "Step 7:" at bounding box center [151, 670] width 193 height 14
click at [140, 670] on textarea "Step 7:" at bounding box center [151, 670] width 193 height 14
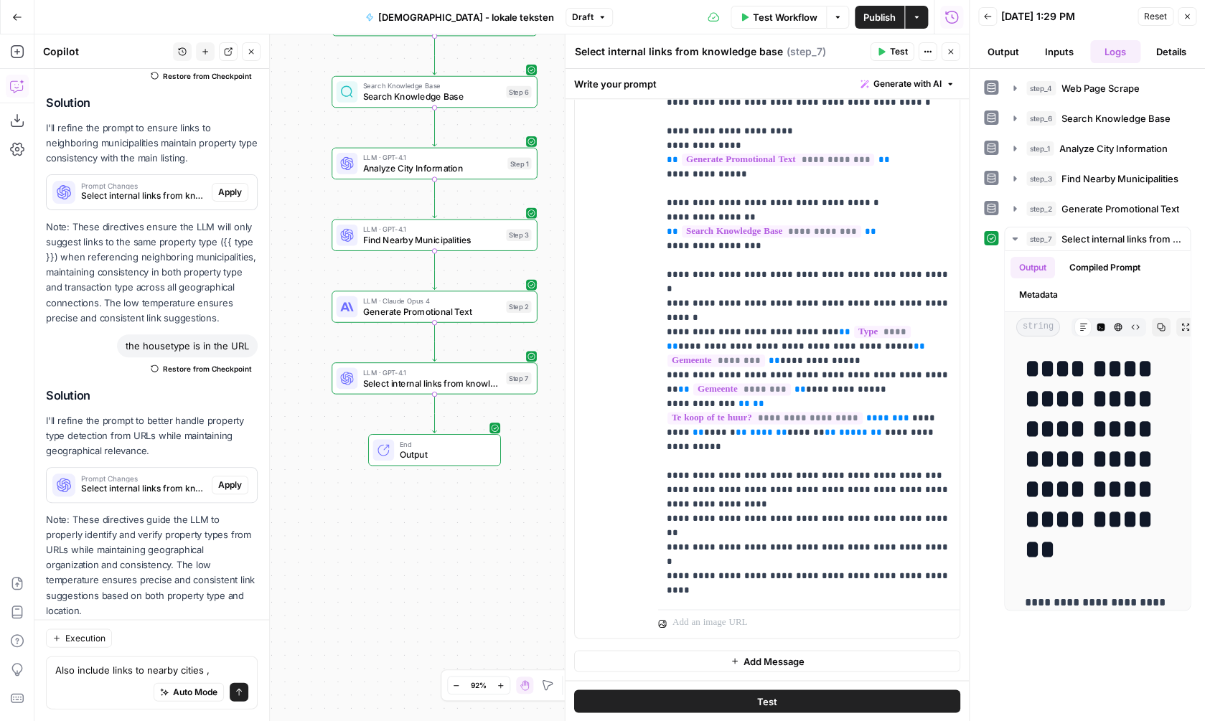
click at [328, 275] on div "Workflow Set Inputs Inputs Web Page Scrape Web Page Scrape Step 4 Search Knowle…" at bounding box center [501, 377] width 934 height 687
click at [249, 660] on div "Also include links to nearby cities , Also include links to nearby cities , Aut…" at bounding box center [152, 683] width 212 height 53
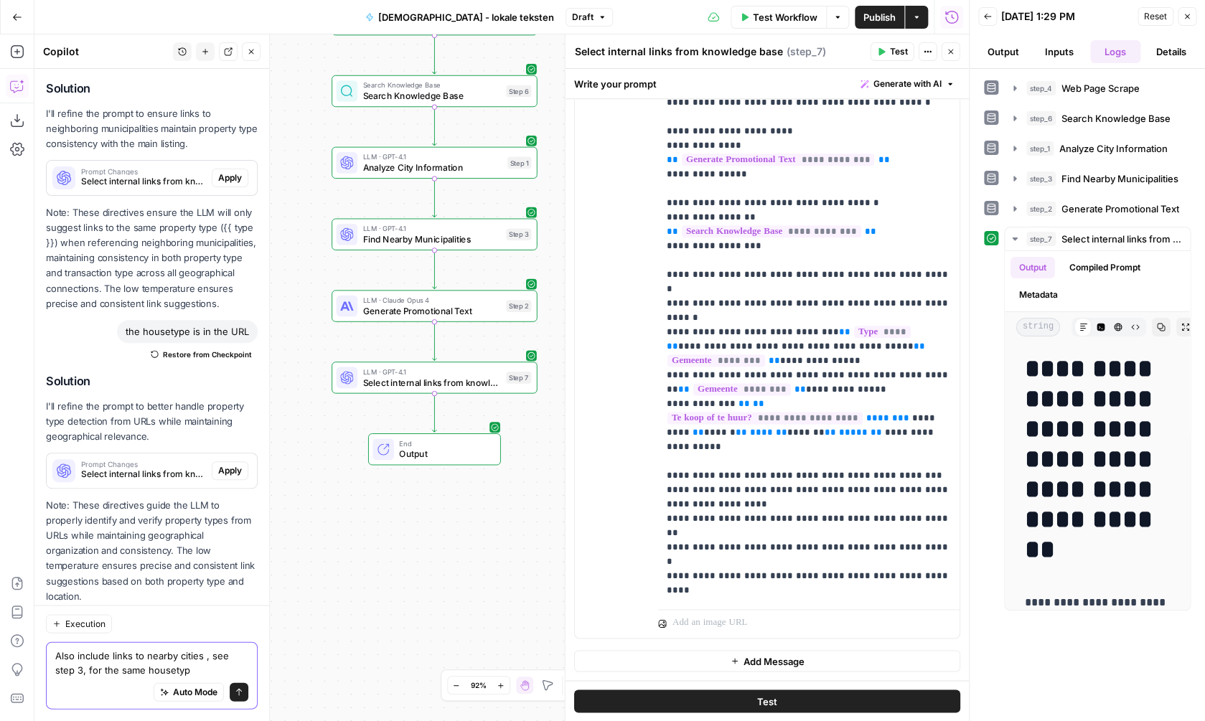
type textarea "Also include links to nearby cities , see step 3, for the same housetype"
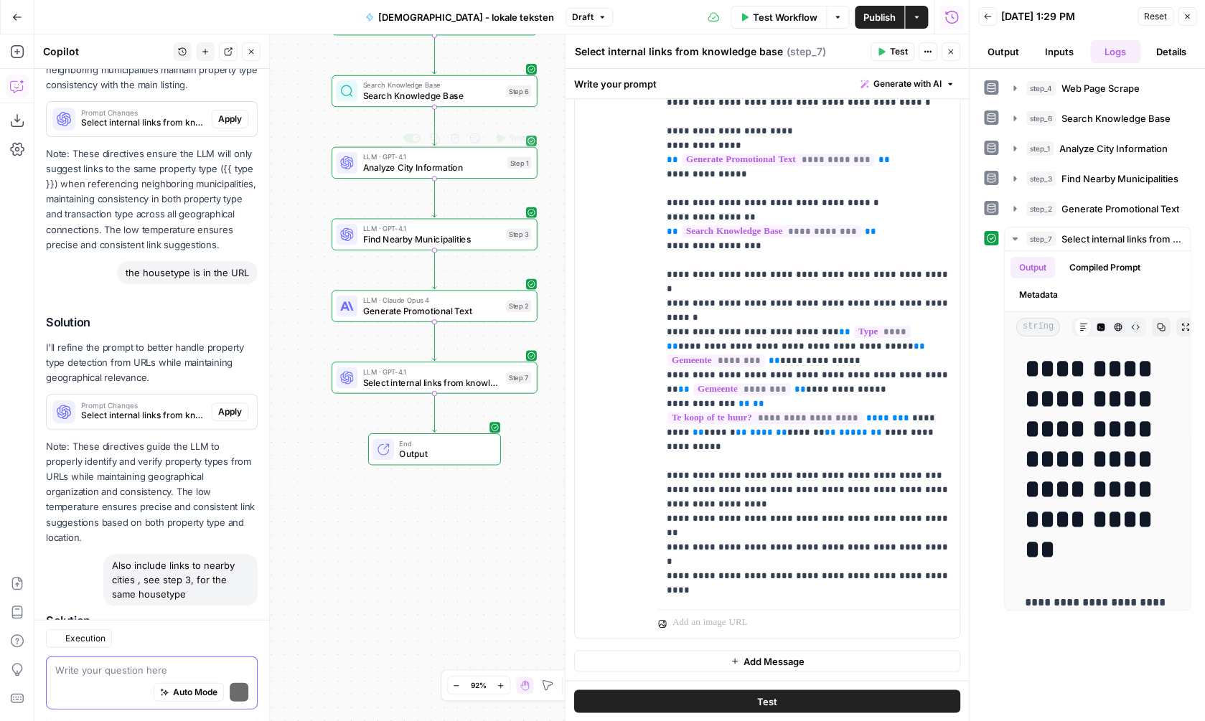
scroll to position [3648, 0]
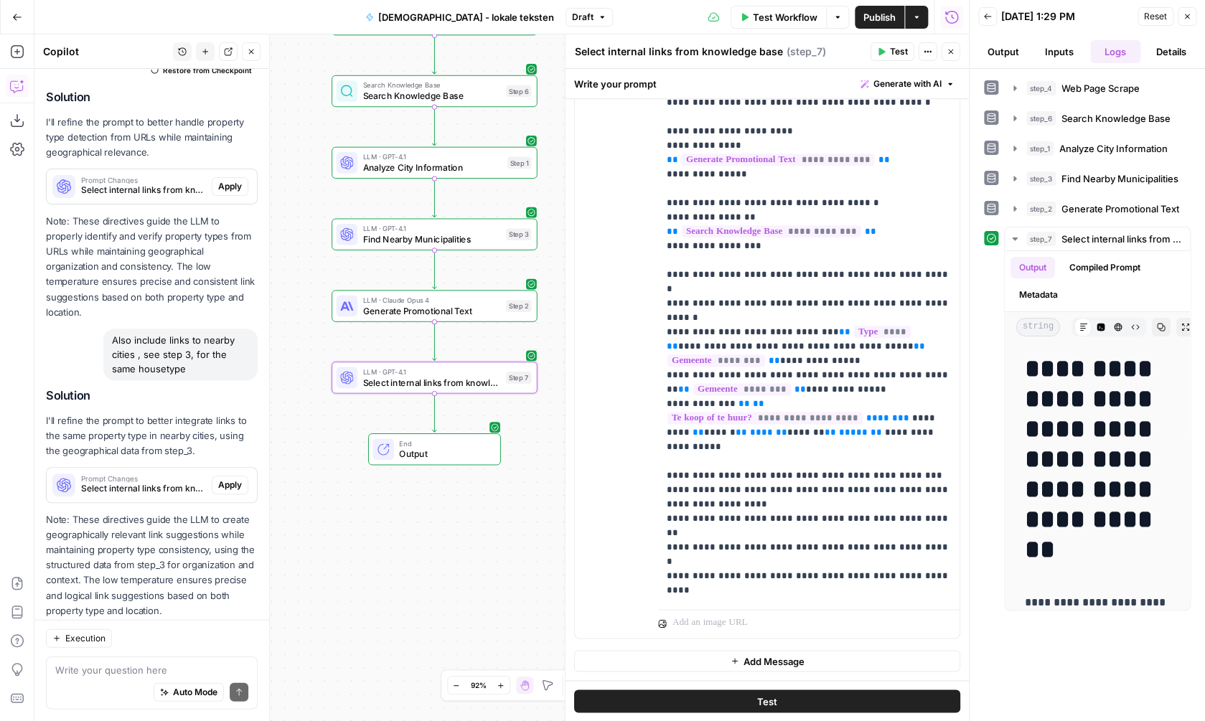
click at [233, 479] on span "Apply" at bounding box center [230, 485] width 24 height 13
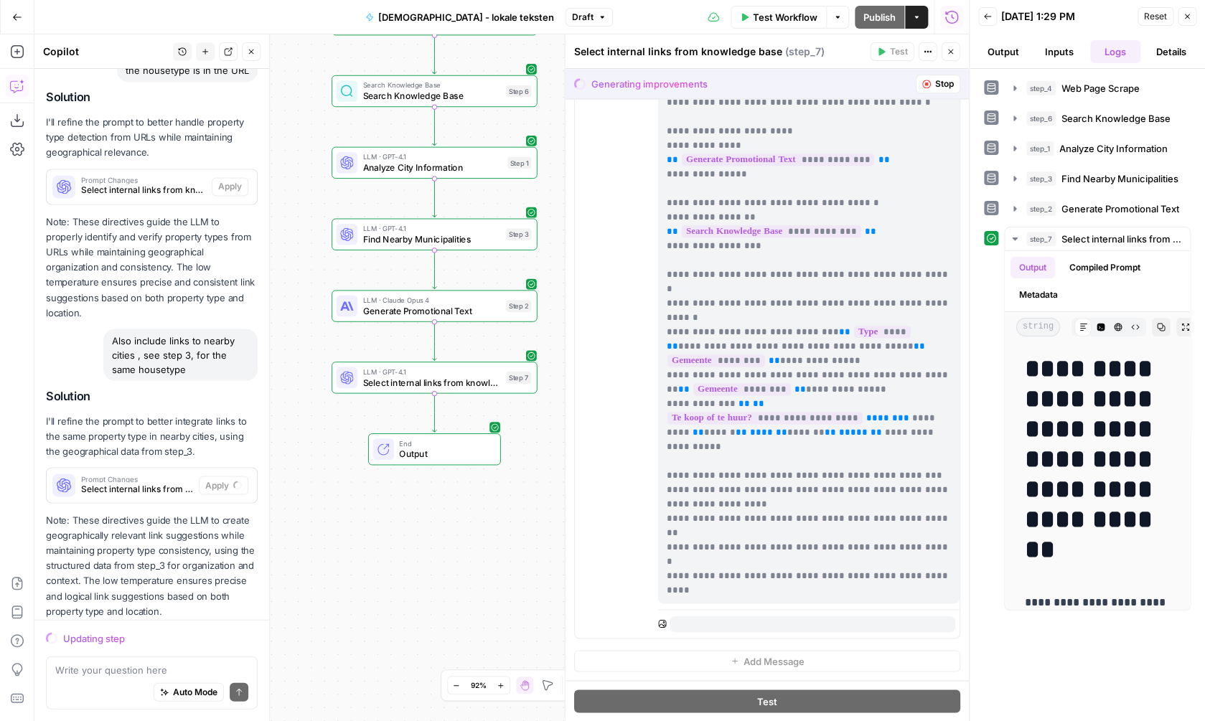
scroll to position [614, 0]
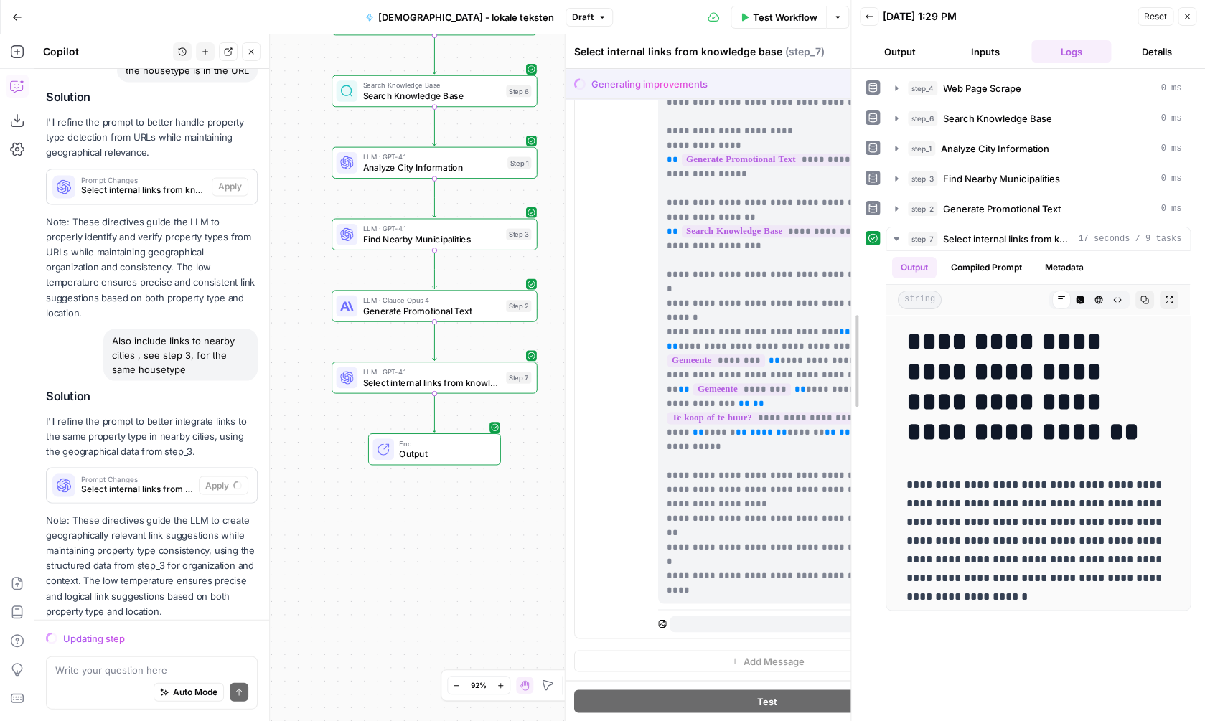
drag, startPoint x: 972, startPoint y: 328, endPoint x: 852, endPoint y: 328, distance: 119.8
click at [852, 328] on div "**********" at bounding box center [1027, 360] width 355 height 721
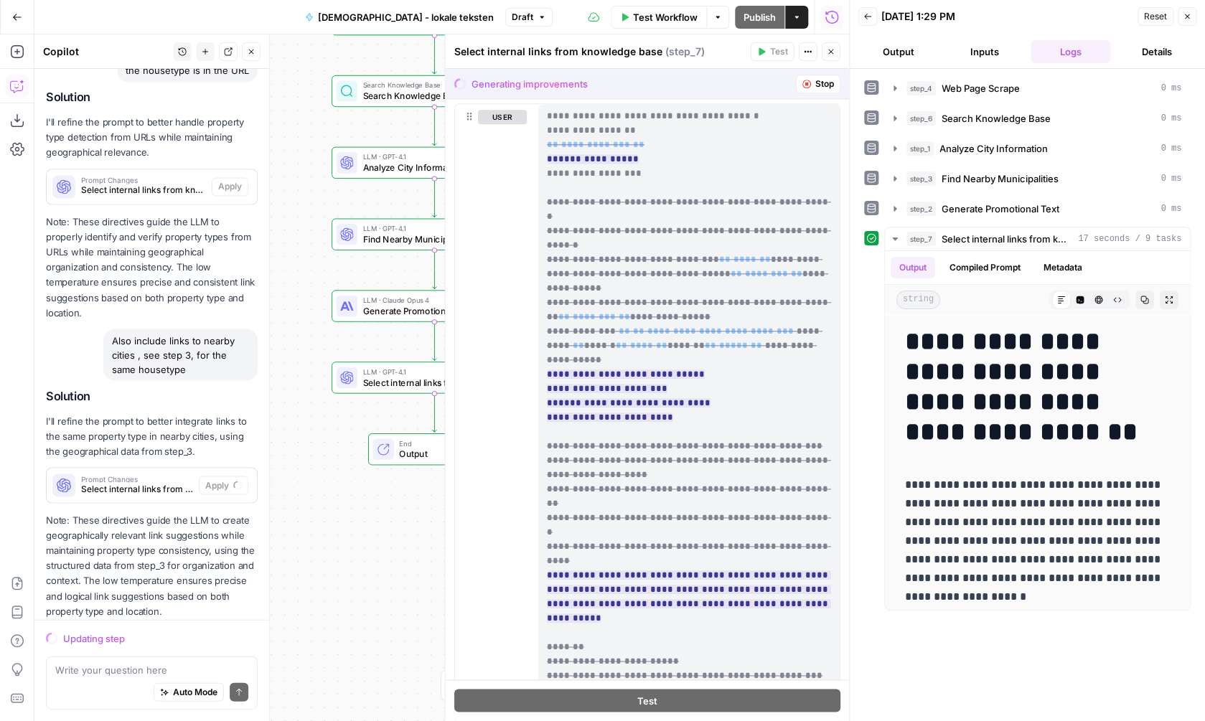
scroll to position [131, 0]
